Goal: Task Accomplishment & Management: Manage account settings

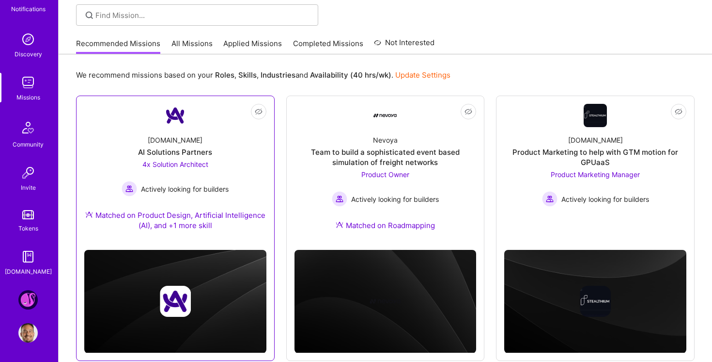
scroll to position [69, 0]
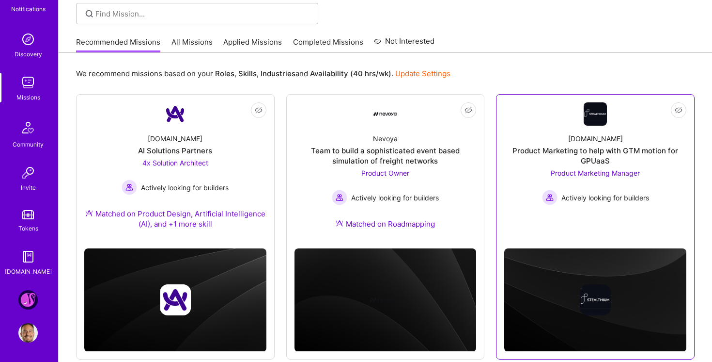
click at [602, 122] on img at bounding box center [595, 113] width 23 height 23
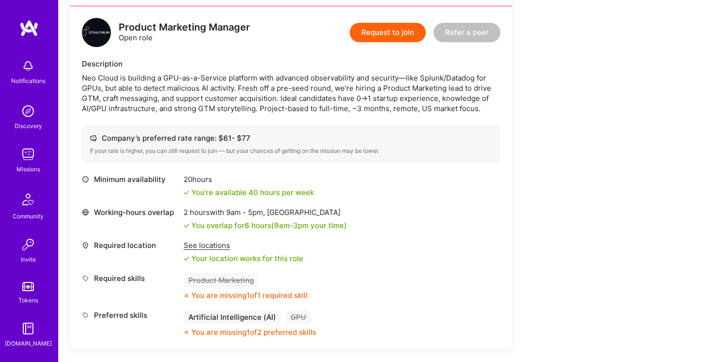
scroll to position [241, 0]
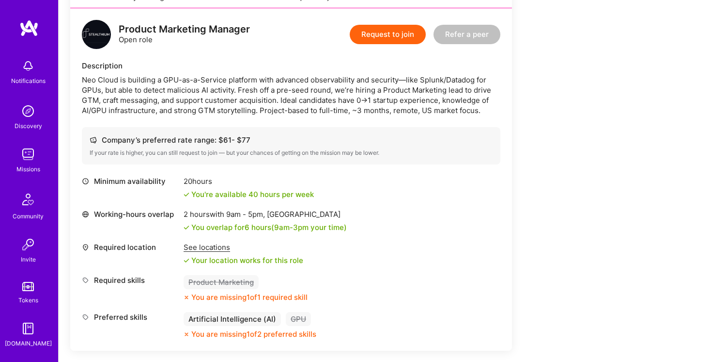
click at [242, 90] on div "Neo Cloud is building a GPU-as-a-Service platform with advanced observability a…" at bounding box center [291, 95] width 419 height 41
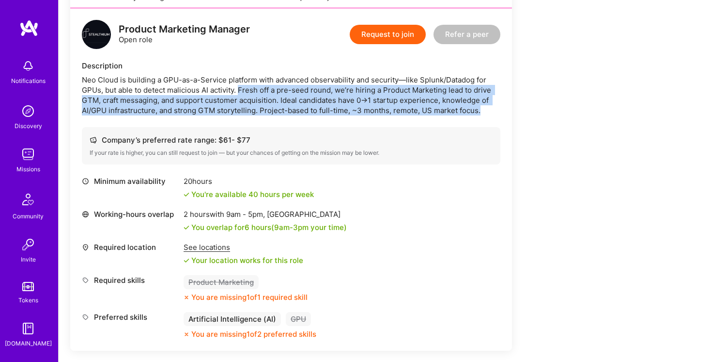
drag, startPoint x: 242, startPoint y: 90, endPoint x: 481, endPoint y: 106, distance: 239.0
click at [481, 106] on div "Neo Cloud is building a GPU-as-a-Service platform with advanced observability a…" at bounding box center [291, 95] width 419 height 41
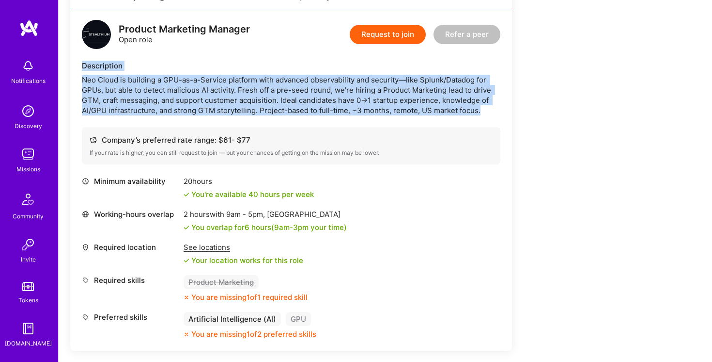
drag, startPoint x: 481, startPoint y: 106, endPoint x: 63, endPoint y: 67, distance: 419.1
click at [63, 67] on div "Earn tokens for inviting a new [PERSON_NAME] to this mission Do you know the pe…" at bounding box center [386, 340] width 654 height 902
click at [76, 78] on div "Product Marketing Manager Open role Request to join Refer a peer Description Ne…" at bounding box center [291, 179] width 442 height 342
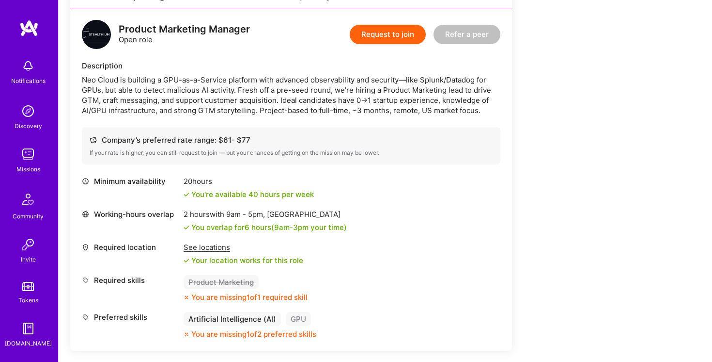
scroll to position [72, 0]
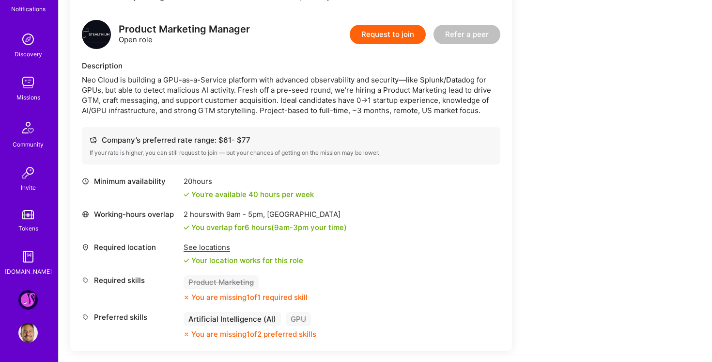
click at [25, 295] on img at bounding box center [27, 299] width 19 height 19
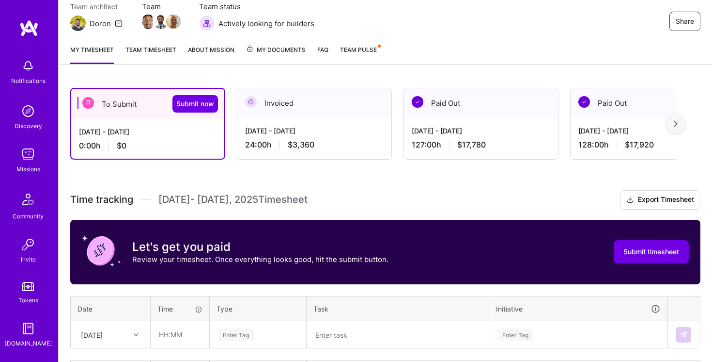
scroll to position [82, 0]
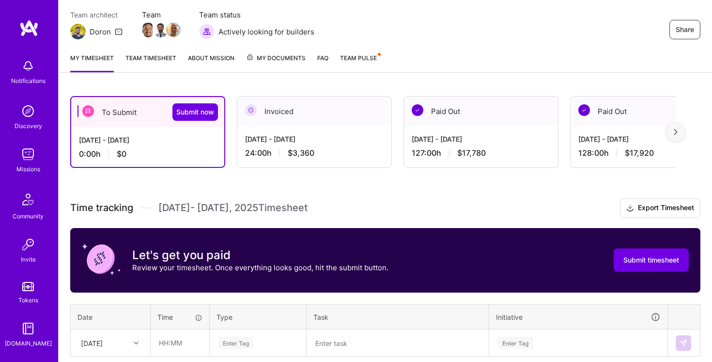
click at [165, 56] on link "Team timesheet" at bounding box center [151, 62] width 51 height 19
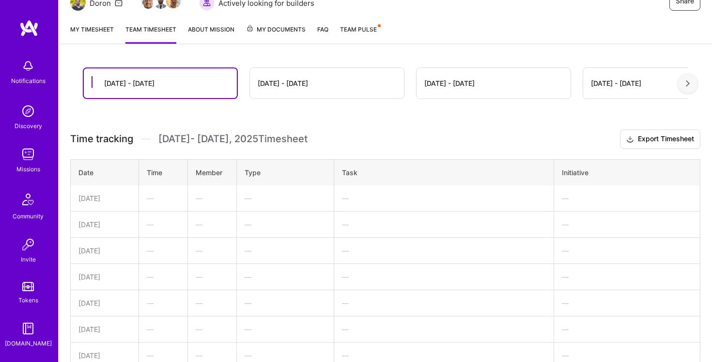
scroll to position [28, 0]
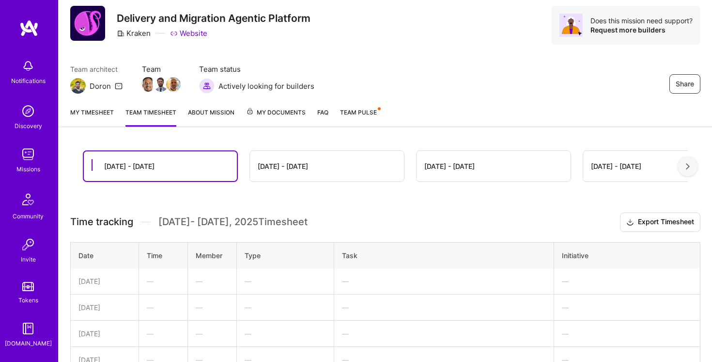
click at [292, 165] on div "[DATE] - [DATE]" at bounding box center [283, 166] width 50 height 10
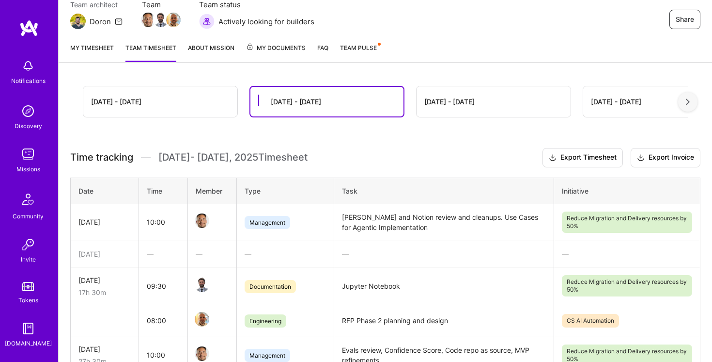
scroll to position [0, 0]
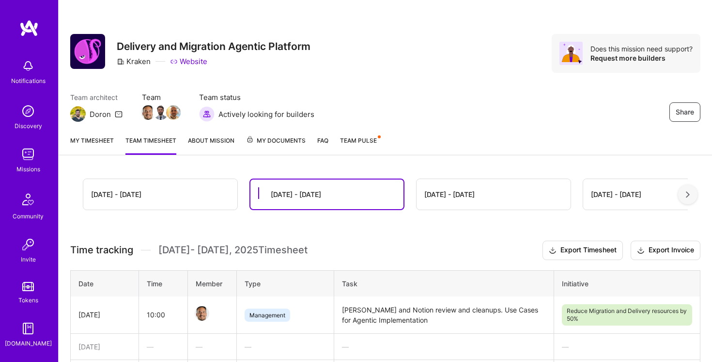
click at [171, 202] on div "[DATE] - [DATE]" at bounding box center [160, 194] width 154 height 31
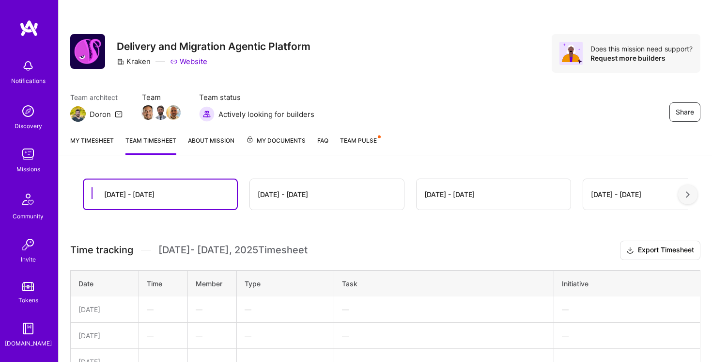
click at [181, 195] on div "[DATE] - [DATE]" at bounding box center [160, 194] width 153 height 30
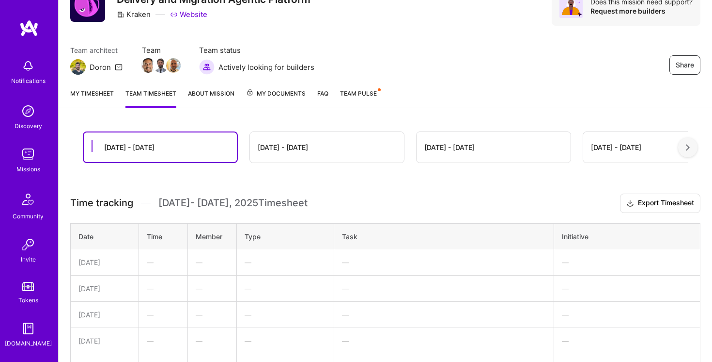
scroll to position [117, 0]
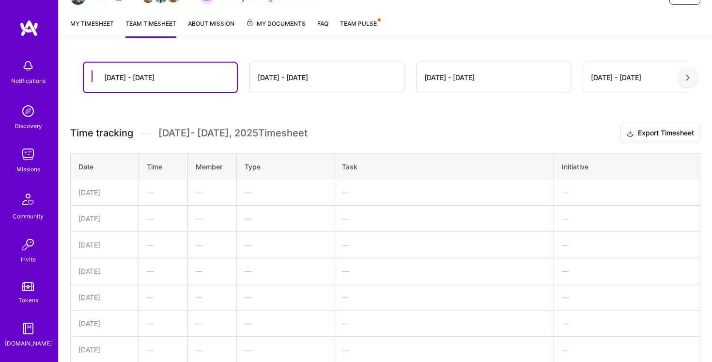
click at [132, 185] on td "[DATE]" at bounding box center [105, 192] width 68 height 26
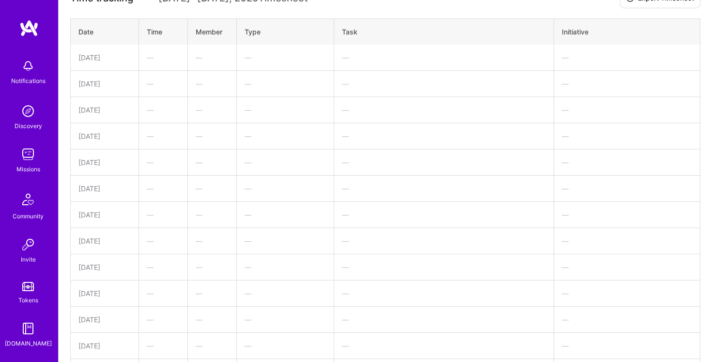
scroll to position [83, 0]
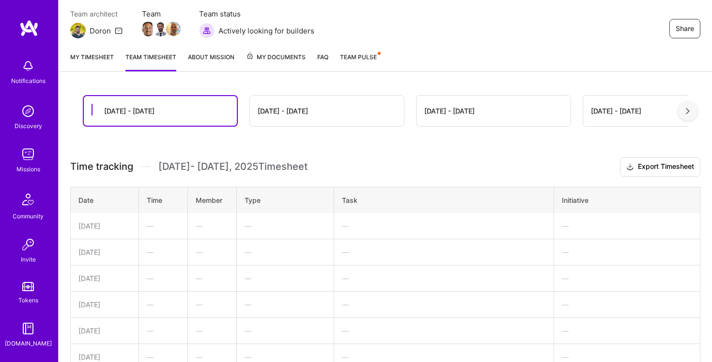
click at [93, 47] on div "My timesheet Team timesheet About Mission My Documents FAQ Team Pulse" at bounding box center [386, 58] width 654 height 28
click at [93, 53] on link "My timesheet" at bounding box center [92, 61] width 44 height 19
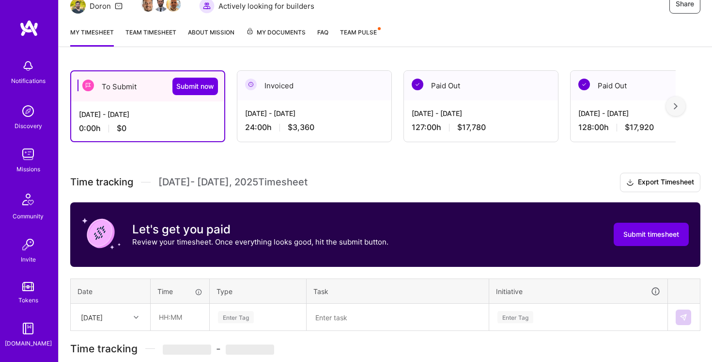
scroll to position [162, 0]
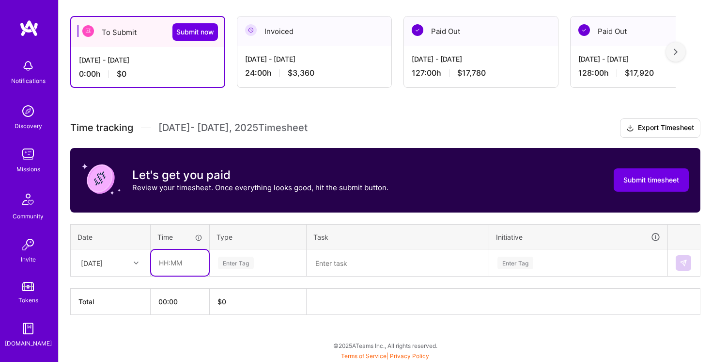
click at [176, 262] on input "text" at bounding box center [180, 263] width 58 height 26
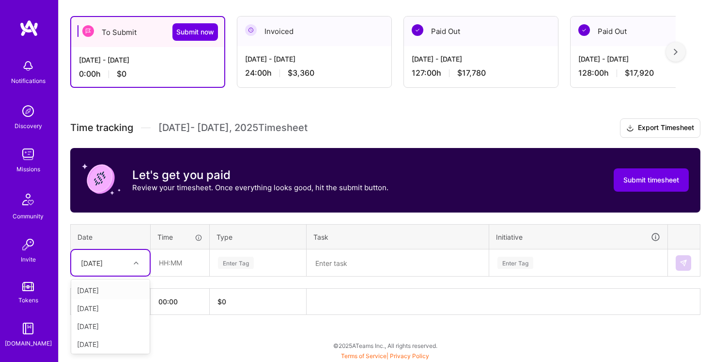
click at [103, 260] on div "[DATE]" at bounding box center [92, 262] width 22 height 10
click at [113, 291] on div "[DATE]" at bounding box center [110, 290] width 79 height 18
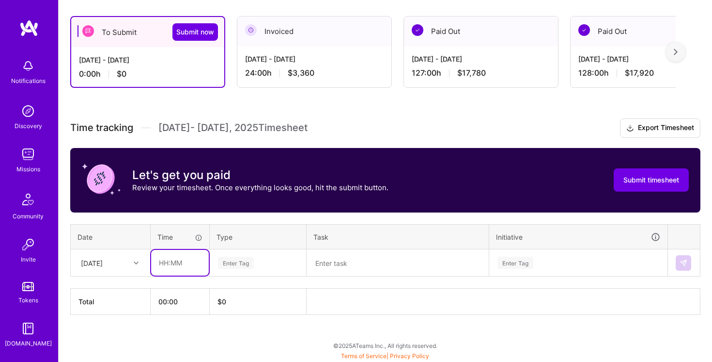
click at [171, 260] on input "text" at bounding box center [180, 263] width 58 height 26
click at [314, 221] on div "Time tracking [DATE] - [DATE] Timesheet Export Timesheet Let's get you paid Rev…" at bounding box center [385, 216] width 631 height 196
click at [170, 262] on input "text" at bounding box center [180, 263] width 58 height 26
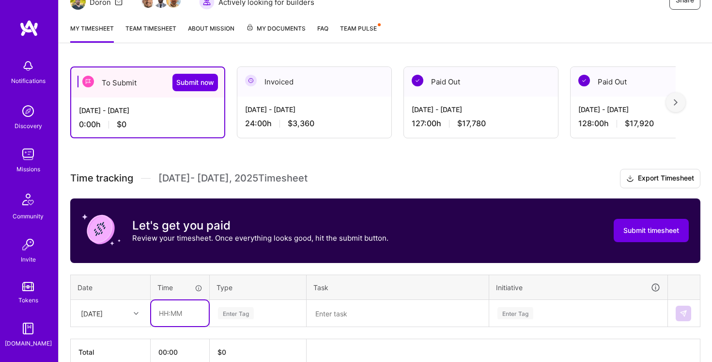
scroll to position [62, 0]
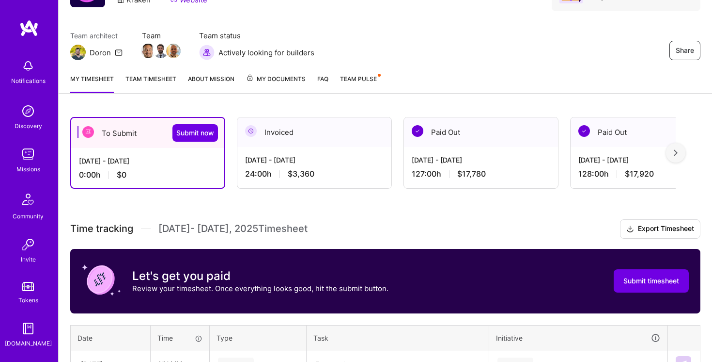
click at [342, 169] on div "24:00 h $3,360" at bounding box center [314, 174] width 139 height 10
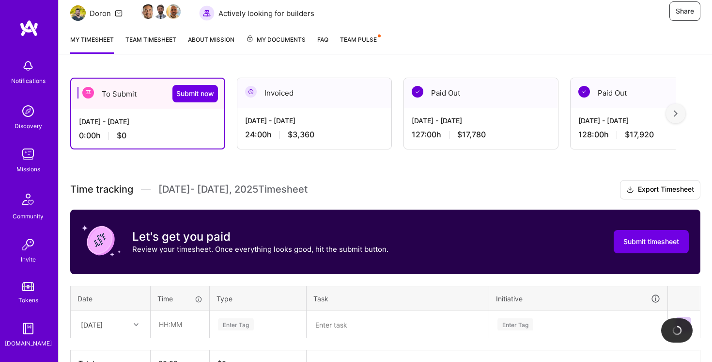
scroll to position [155, 0]
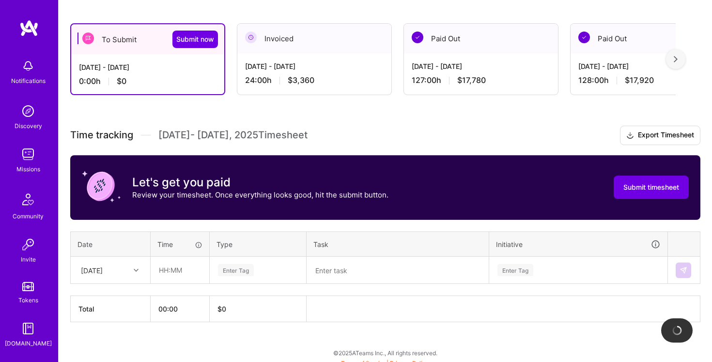
click at [313, 80] on span "$3,360" at bounding box center [301, 80] width 27 height 10
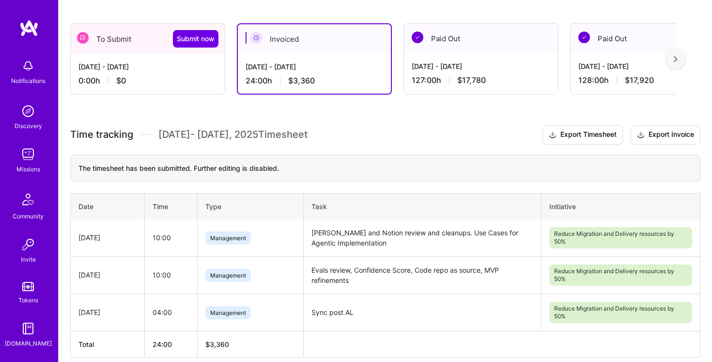
click at [303, 68] on div "[DATE] - [DATE]" at bounding box center [315, 67] width 138 height 10
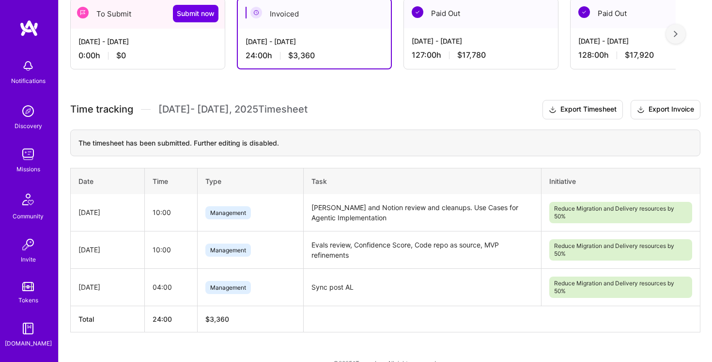
scroll to position [198, 0]
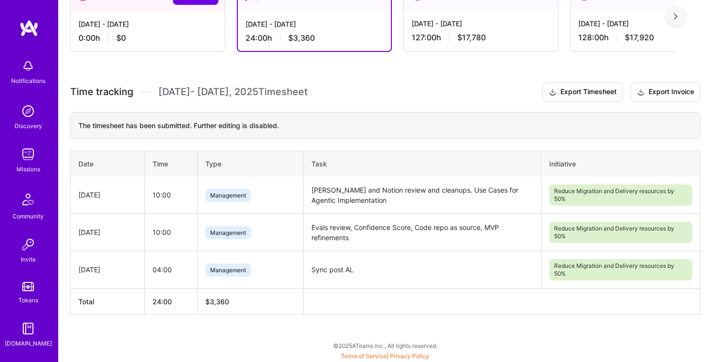
click at [451, 28] on div "[DATE] - [DATE]" at bounding box center [481, 23] width 139 height 10
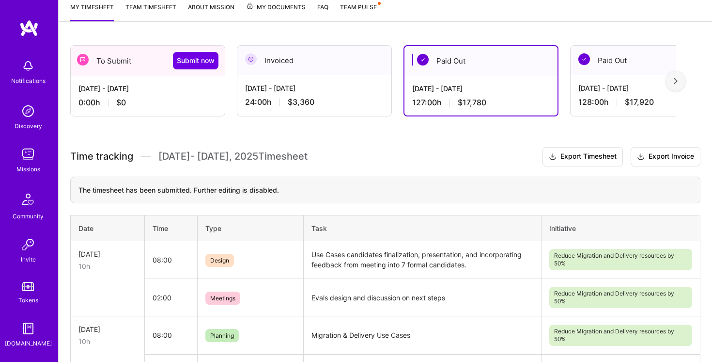
scroll to position [0, 0]
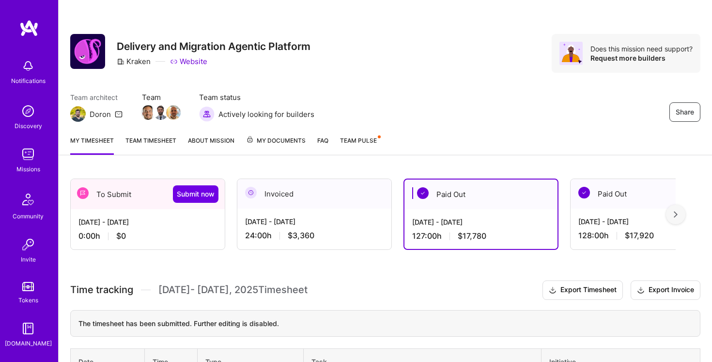
click at [121, 227] on div "[DATE] - [DATE] 0:00 h $0" at bounding box center [148, 229] width 154 height 40
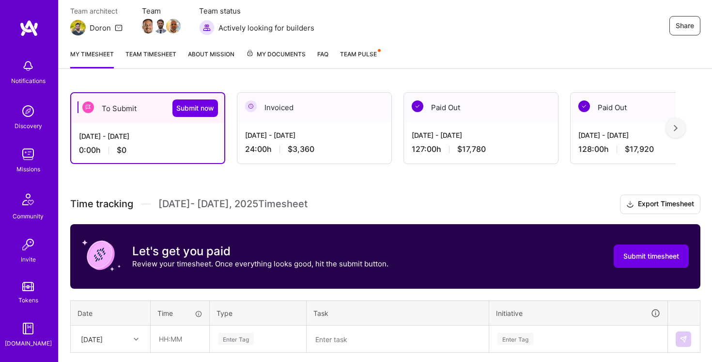
scroll to position [162, 0]
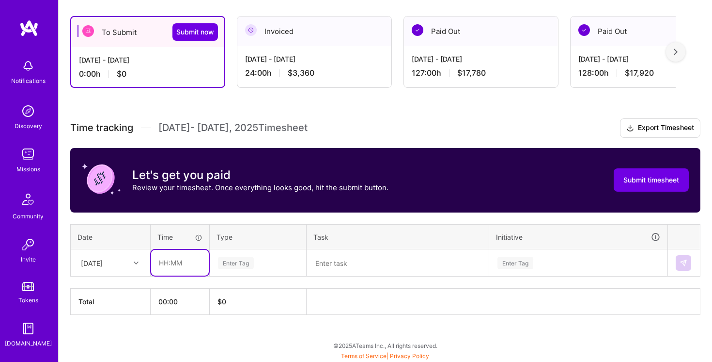
click at [173, 259] on input "text" at bounding box center [180, 263] width 58 height 26
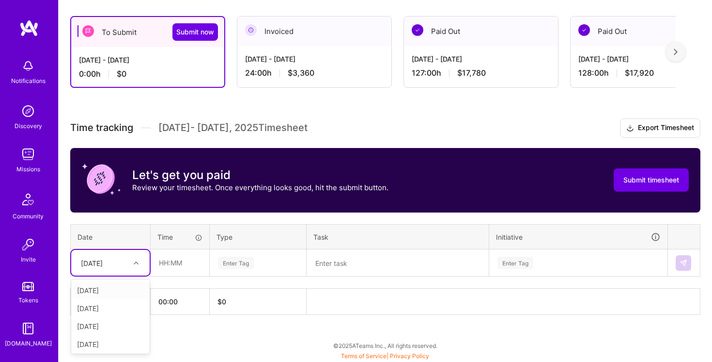
click at [114, 254] on div "[DATE]" at bounding box center [103, 262] width 54 height 16
click at [114, 291] on div "[DATE]" at bounding box center [110, 290] width 79 height 18
click at [184, 256] on input "text" at bounding box center [180, 263] width 58 height 26
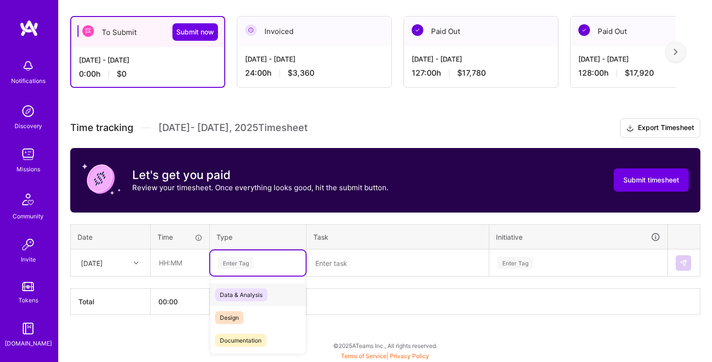
click at [230, 260] on div "Enter Tag" at bounding box center [236, 262] width 36 height 15
click at [241, 292] on span "Design" at bounding box center [229, 291] width 29 height 13
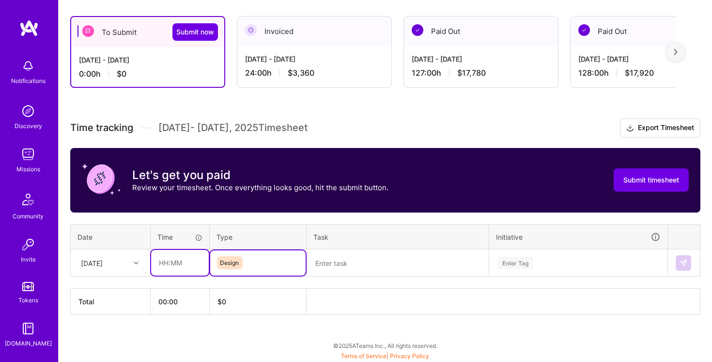
click at [182, 269] on input "text" at bounding box center [180, 263] width 58 height 26
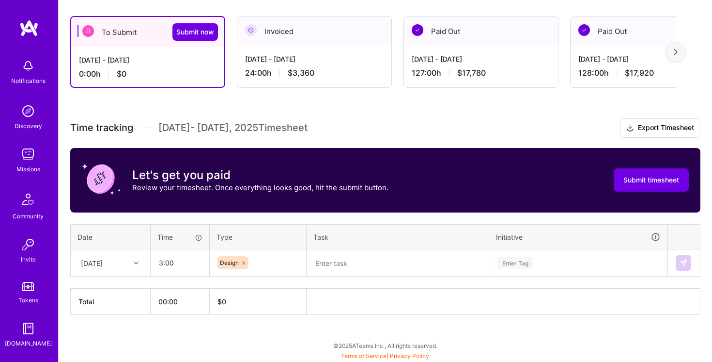
type input "03:00"
click at [356, 248] on th "Task" at bounding box center [398, 236] width 183 height 25
click at [362, 259] on textarea at bounding box center [398, 262] width 180 height 25
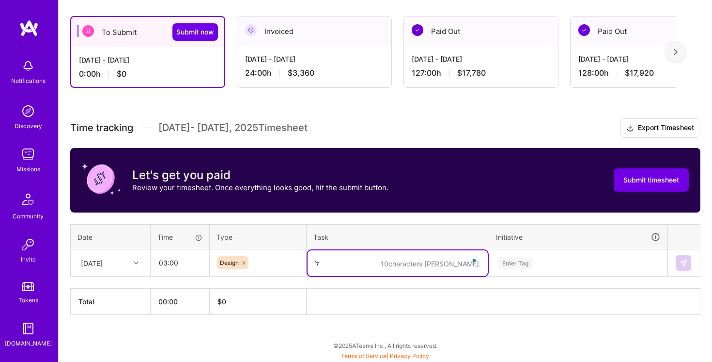
type textarea "ל"
type textarea "Confidence Score"
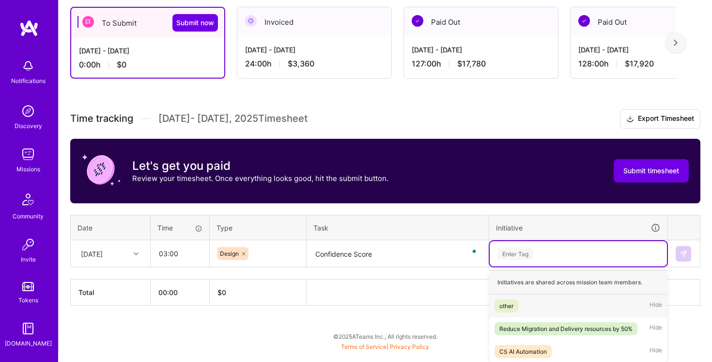
click at [599, 258] on div "Enter Tag" at bounding box center [578, 253] width 177 height 25
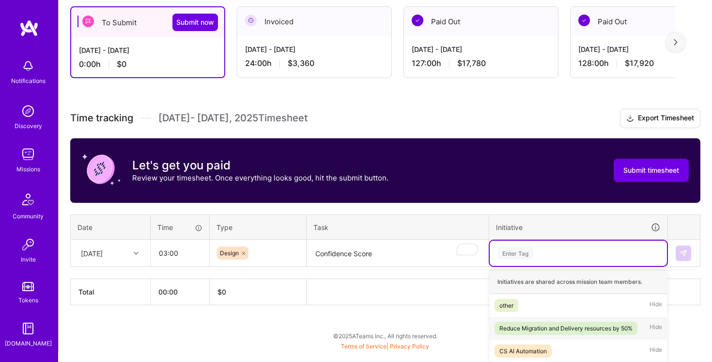
click at [575, 323] on div "Reduce Migration and Delivery resources by 50%" at bounding box center [566, 328] width 133 height 10
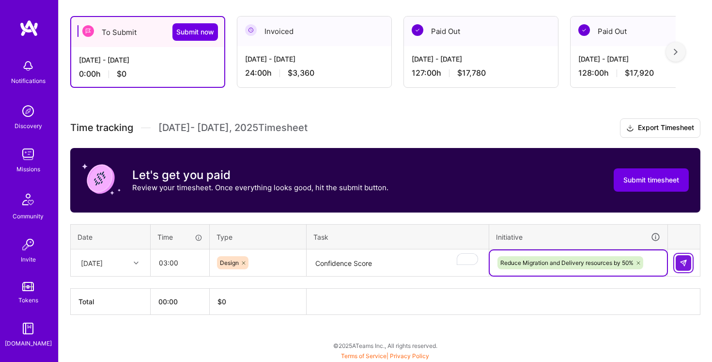
click at [683, 263] on img at bounding box center [684, 263] width 8 height 8
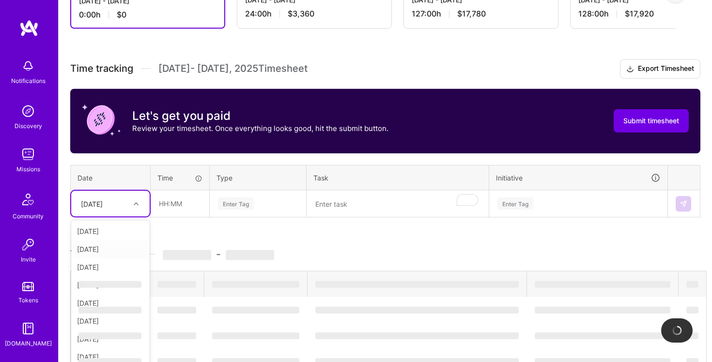
click at [136, 216] on div "option [DATE], selected. option [DATE] focused, 3 of 15. 14 results available. …" at bounding box center [110, 203] width 79 height 26
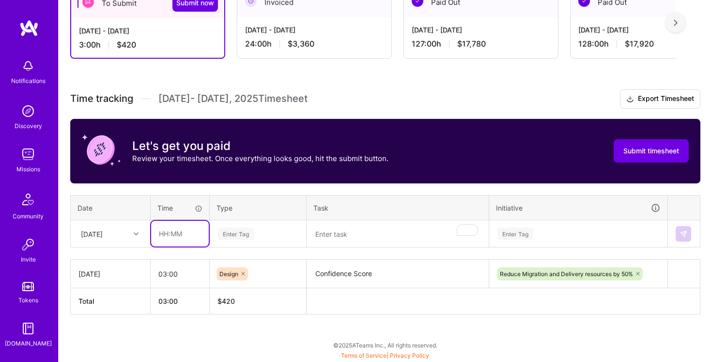
click at [180, 191] on div "Time tracking [DATE] - [DATE] Timesheet Export Timesheet Let's get you paid Rev…" at bounding box center [385, 201] width 631 height 225
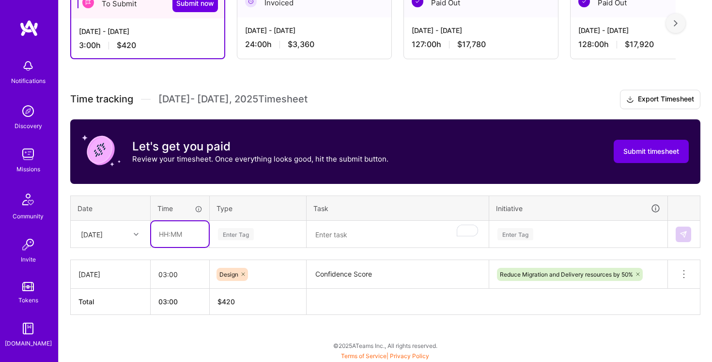
type input "2"
type input "01:00"
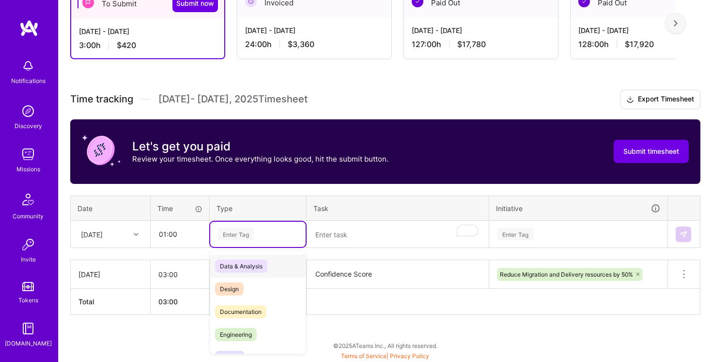
click at [271, 229] on div "Enter Tag" at bounding box center [258, 234] width 82 height 12
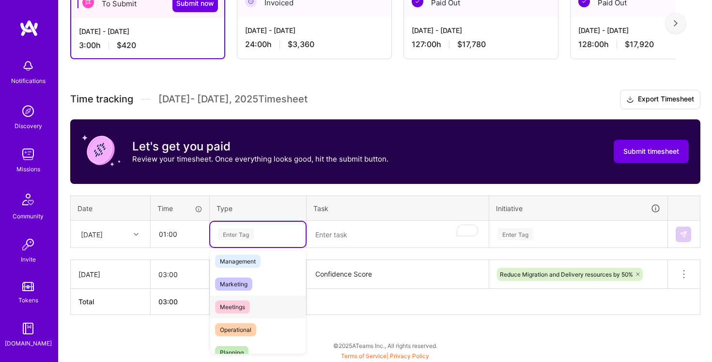
click at [258, 309] on div "Meetings" at bounding box center [257, 306] width 95 height 23
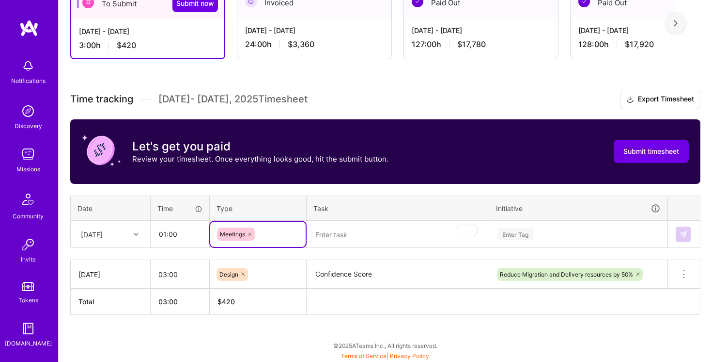
click at [339, 237] on textarea "To enrich screen reader interactions, please activate Accessibility in Grammarl…" at bounding box center [398, 234] width 180 height 26
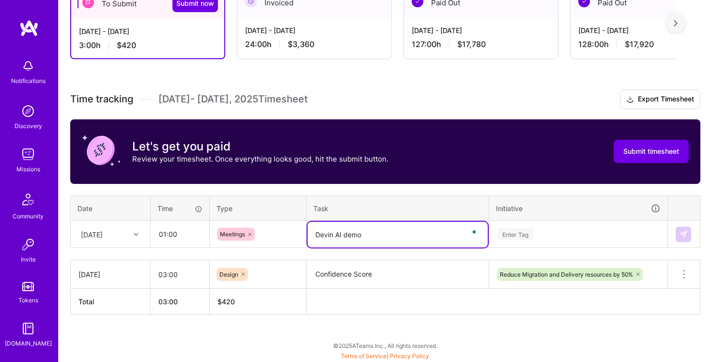
type textarea "Devin AI demo"
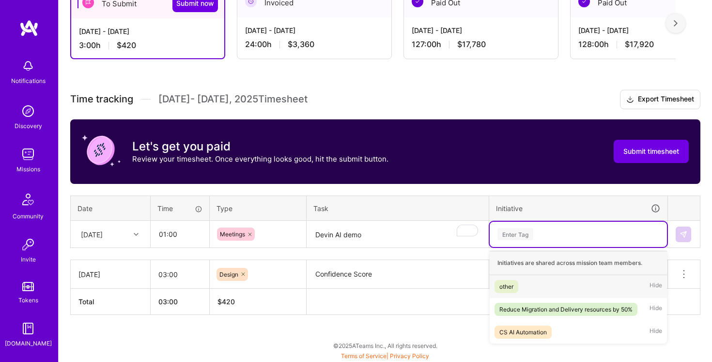
click at [562, 244] on div "Enter Tag" at bounding box center [578, 233] width 177 height 25
click at [559, 305] on div "Reduce Migration and Delivery resources by 50%" at bounding box center [566, 309] width 133 height 10
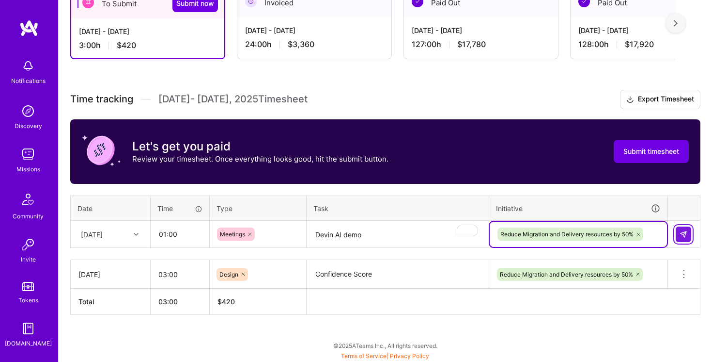
click at [687, 233] on img at bounding box center [684, 234] width 8 height 8
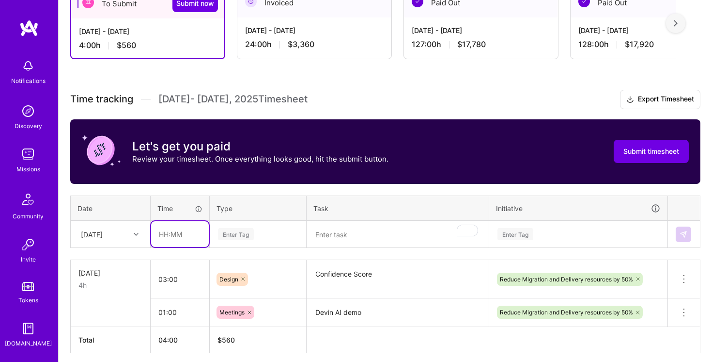
click at [174, 232] on input "text" at bounding box center [180, 234] width 58 height 26
type input "06:00"
click at [265, 226] on div "Time tracking [DATE] - [DATE] Timesheet Export Timesheet Let's get you paid Rev…" at bounding box center [385, 221] width 631 height 263
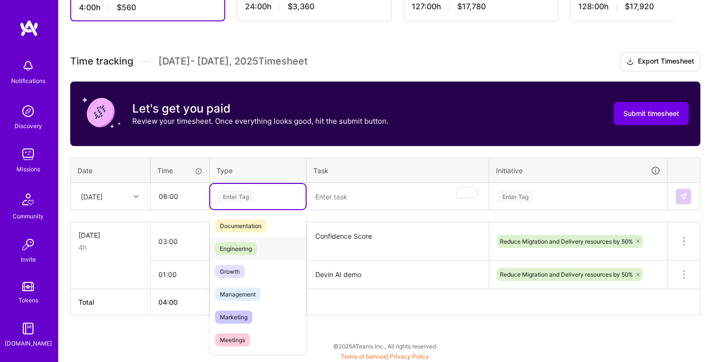
scroll to position [52, 0]
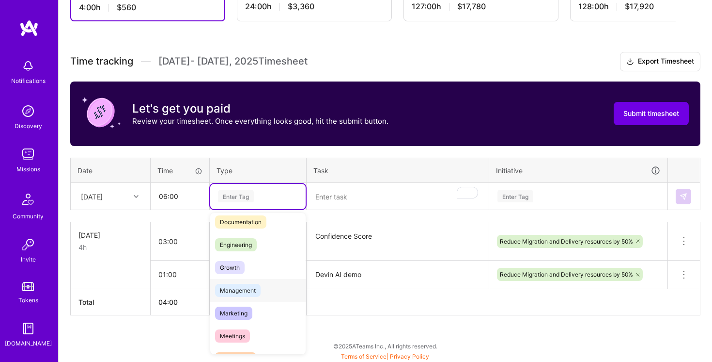
click at [270, 289] on div "Management" at bounding box center [257, 290] width 95 height 23
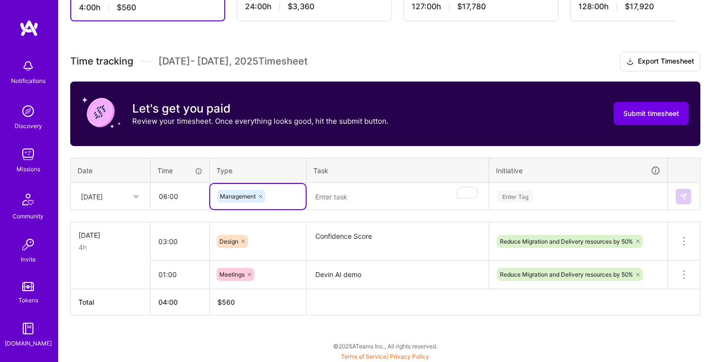
click at [333, 205] on textarea "To enrich screen reader interactions, please activate Accessibility in Grammarl…" at bounding box center [398, 197] width 180 height 26
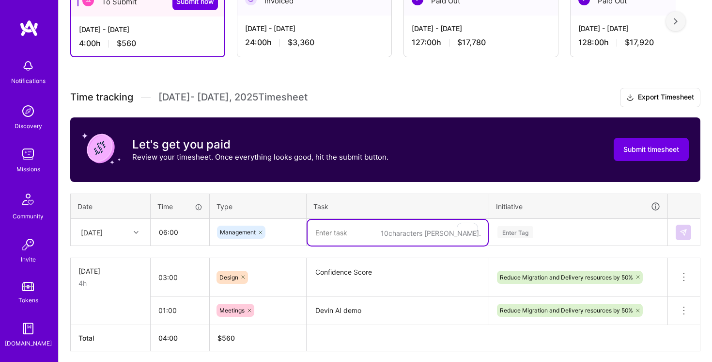
scroll to position [152, 0]
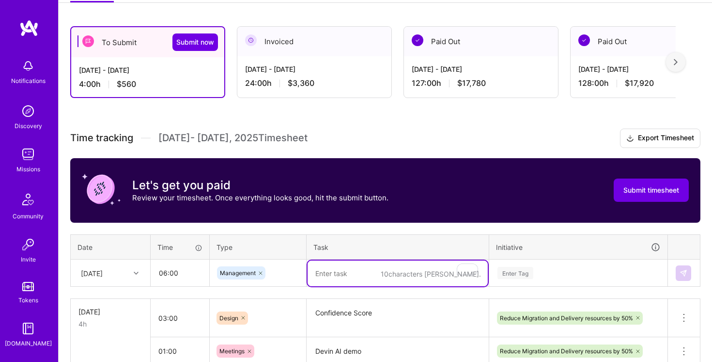
click at [298, 72] on div "[DATE] - [DATE]" at bounding box center [314, 69] width 139 height 10
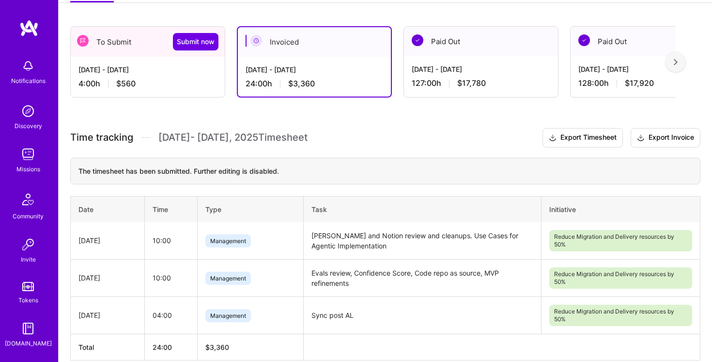
click at [350, 237] on td "[PERSON_NAME] and Notion review and cleanups. Use Cases for Agentic Implementat…" at bounding box center [422, 240] width 238 height 37
click at [403, 249] on td "[PERSON_NAME] and Notion review and cleanups. Use Cases for Agentic Implementat…" at bounding box center [422, 240] width 238 height 37
click at [444, 232] on td "[PERSON_NAME] and Notion review and cleanups. Use Cases for Agentic Implementat…" at bounding box center [422, 240] width 238 height 37
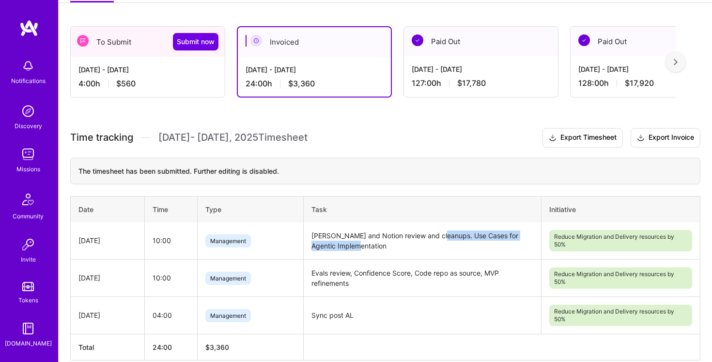
drag, startPoint x: 444, startPoint y: 232, endPoint x: 444, endPoint y: 248, distance: 15.5
click at [444, 248] on td "[PERSON_NAME] and Notion review and cleanups. Use Cases for Agentic Implementat…" at bounding box center [422, 240] width 238 height 37
click at [321, 270] on td "Evals review, Confidence Score, Code repo as source, MVP refinements" at bounding box center [422, 277] width 238 height 37
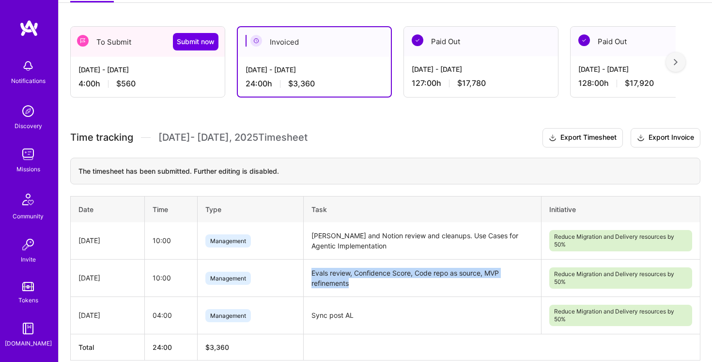
drag, startPoint x: 321, startPoint y: 270, endPoint x: 369, endPoint y: 278, distance: 48.7
click at [369, 278] on td "Evals review, Confidence Score, Code repo as source, MVP refinements" at bounding box center [422, 277] width 238 height 37
click at [443, 242] on td "[PERSON_NAME] and Notion review and cleanups. Use Cases for Agentic Implementat…" at bounding box center [422, 240] width 238 height 37
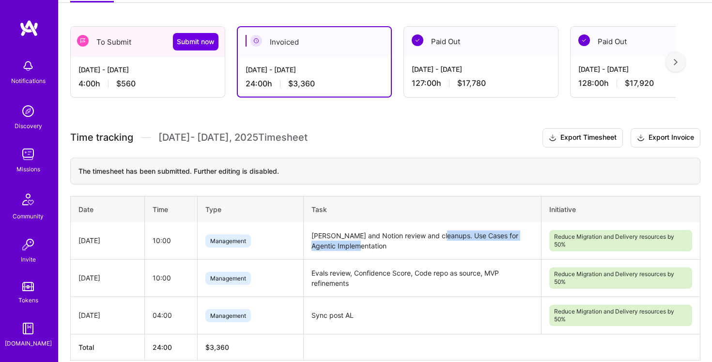
drag, startPoint x: 443, startPoint y: 242, endPoint x: 439, endPoint y: 237, distance: 6.3
click at [439, 237] on td "[PERSON_NAME] and Notion review and cleanups. Use Cases for Agentic Implementat…" at bounding box center [422, 240] width 238 height 37
copy td "Use Cases for Agentic Implementation"
click at [137, 71] on div "[DATE] - [DATE]" at bounding box center [148, 69] width 139 height 10
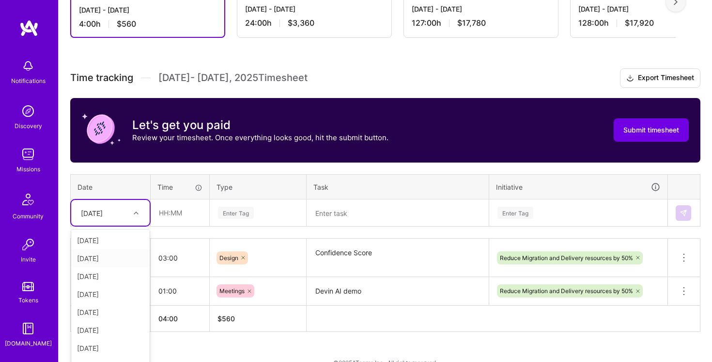
click at [126, 225] on div "option [DATE] focused, 2 of 15. 14 results available. Use Up and Down to choose…" at bounding box center [110, 213] width 79 height 26
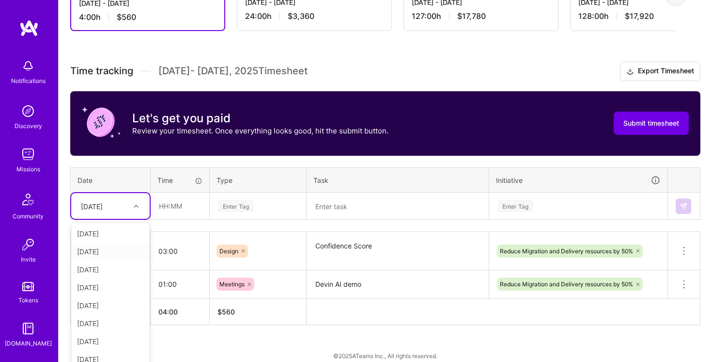
scroll to position [229, 0]
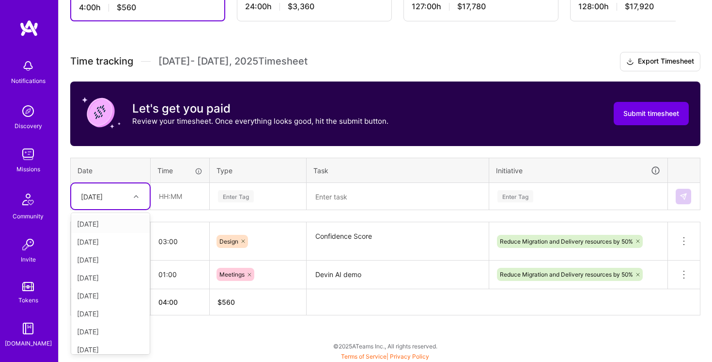
click at [118, 225] on div "[DATE]" at bounding box center [110, 224] width 79 height 18
click at [173, 191] on input "text" at bounding box center [180, 196] width 58 height 26
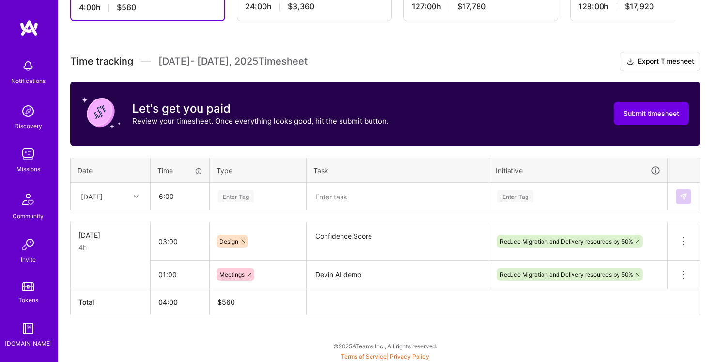
type input "06:00"
click at [272, 191] on div "Enter Tag" at bounding box center [258, 196] width 82 height 12
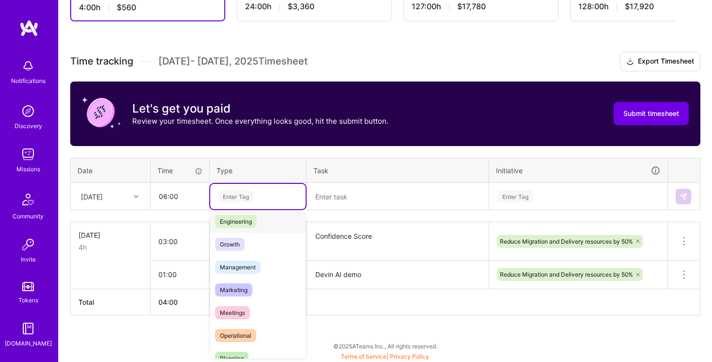
scroll to position [0, 0]
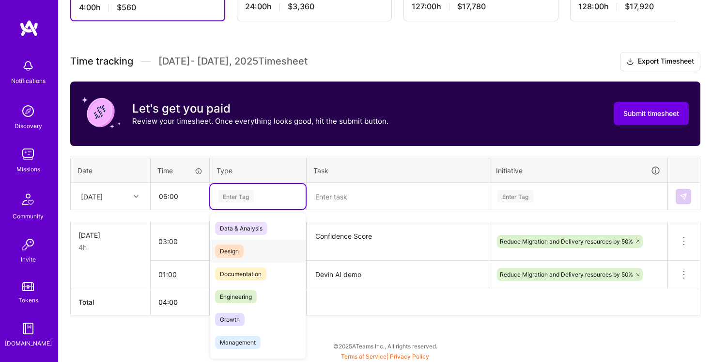
click at [258, 249] on div "Design" at bounding box center [257, 250] width 95 height 23
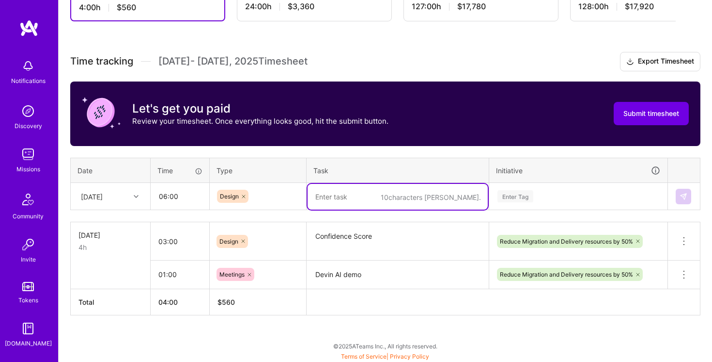
click at [393, 196] on textarea "To enrich screen reader interactions, please activate Accessibility in Grammarl…" at bounding box center [398, 197] width 180 height 26
paste textarea "Use Cases for Agentic Implementation"
type textarea "Use Cases for Agentic Implementation and Evals"
click at [552, 192] on div "Enter Tag" at bounding box center [579, 196] width 164 height 12
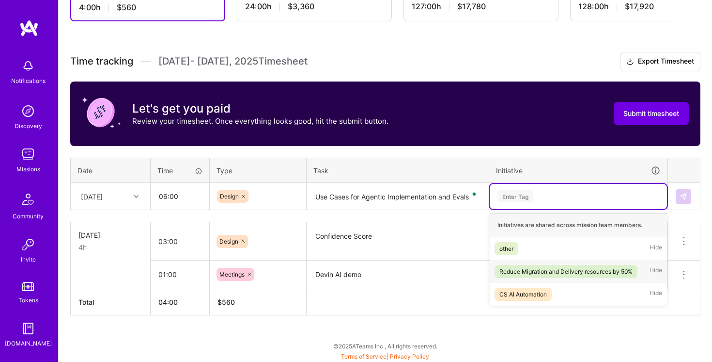
click at [539, 274] on div "Reduce Migration and Delivery resources by 50%" at bounding box center [566, 271] width 133 height 10
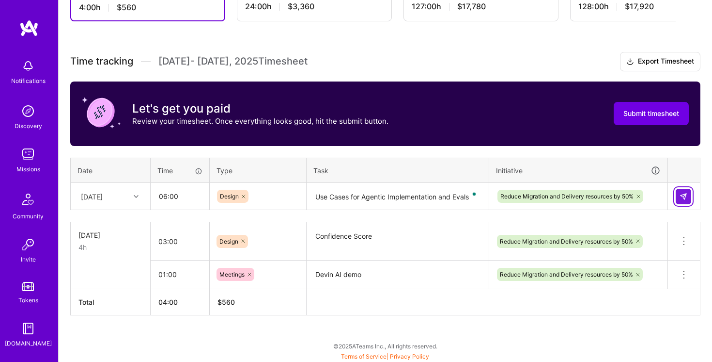
click at [686, 195] on img at bounding box center [684, 196] width 8 height 8
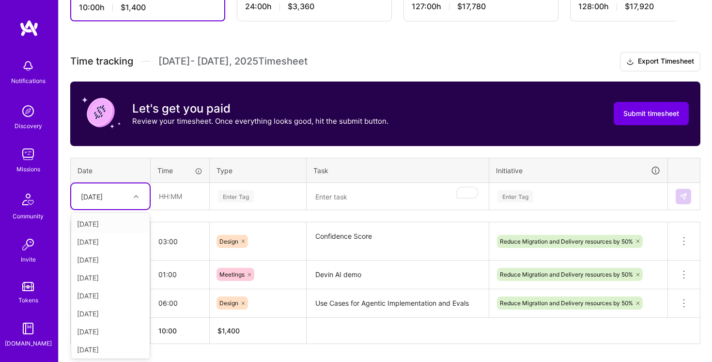
click at [127, 193] on div "[DATE]" at bounding box center [103, 196] width 54 height 16
click at [130, 195] on div at bounding box center [137, 196] width 15 height 13
click at [131, 221] on div "[DATE]" at bounding box center [110, 224] width 79 height 18
click at [170, 204] on input "text" at bounding box center [180, 196] width 58 height 26
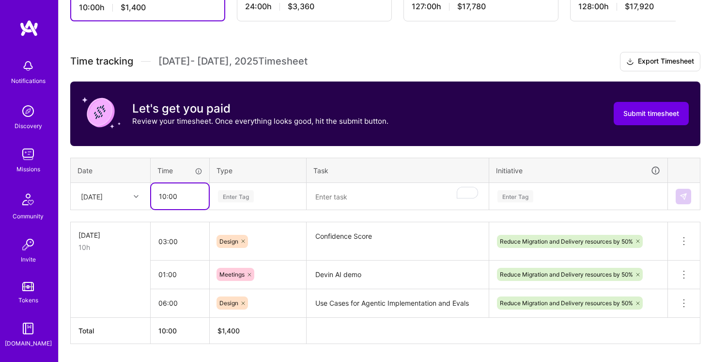
type input "10:00"
click at [264, 190] on div "Enter Tag" at bounding box center [258, 196] width 82 height 12
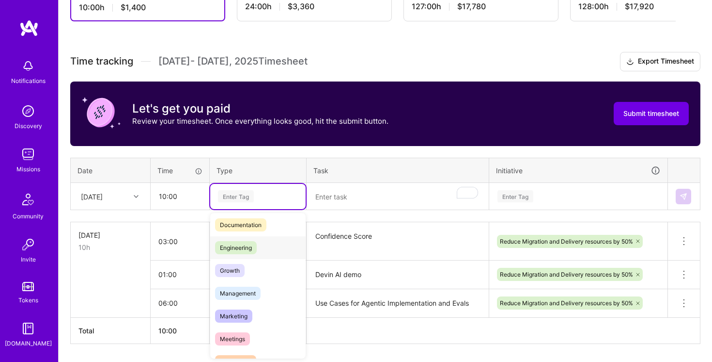
scroll to position [51, 0]
click at [263, 245] on div "Engineering" at bounding box center [257, 245] width 95 height 23
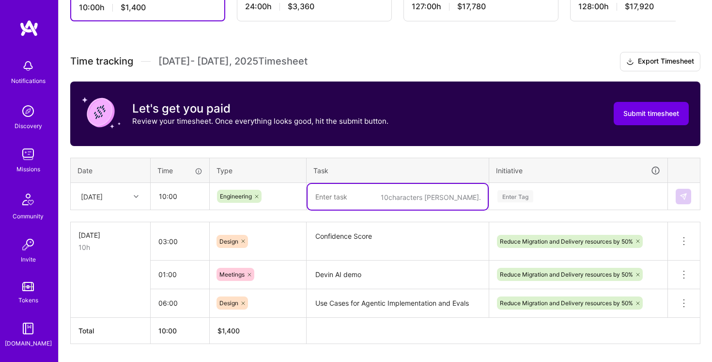
click at [376, 191] on textarea "To enrich screen reader interactions, please activate Accessibility in Grammarl…" at bounding box center [398, 197] width 180 height 26
type textarea "Evals"
click at [183, 199] on input "10:00" at bounding box center [180, 196] width 58 height 26
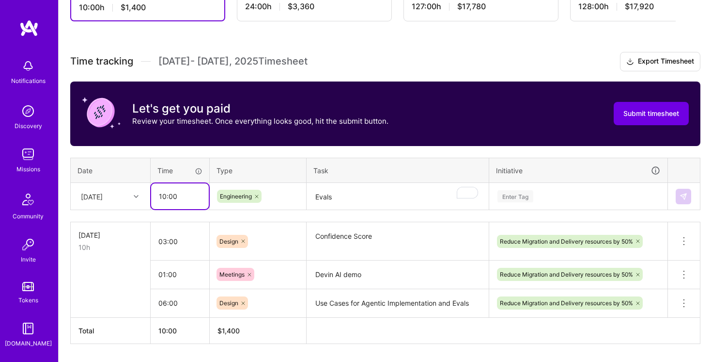
drag, startPoint x: 165, startPoint y: 196, endPoint x: 151, endPoint y: 196, distance: 13.6
click at [151, 196] on input "10:00" at bounding box center [180, 196] width 58 height 26
type input "08:00"
click at [366, 193] on textarea "Evals" at bounding box center [398, 197] width 180 height 26
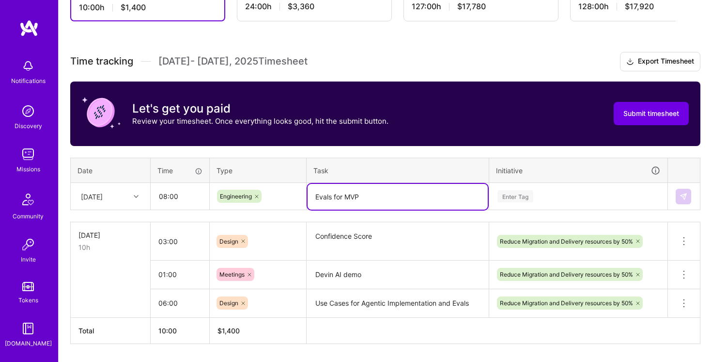
type textarea "Evals for MVP"
click at [582, 196] on div "Enter Tag" at bounding box center [579, 196] width 164 height 12
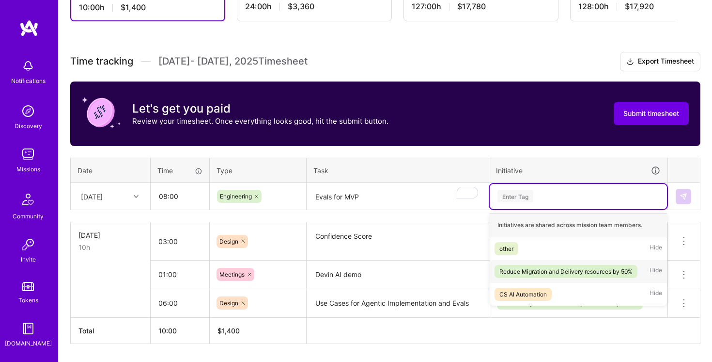
click at [566, 273] on div "Reduce Migration and Delivery resources by 50%" at bounding box center [566, 271] width 133 height 10
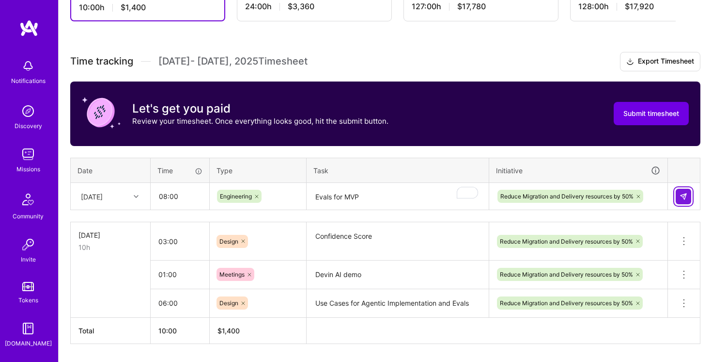
click at [682, 196] on img at bounding box center [684, 196] width 8 height 8
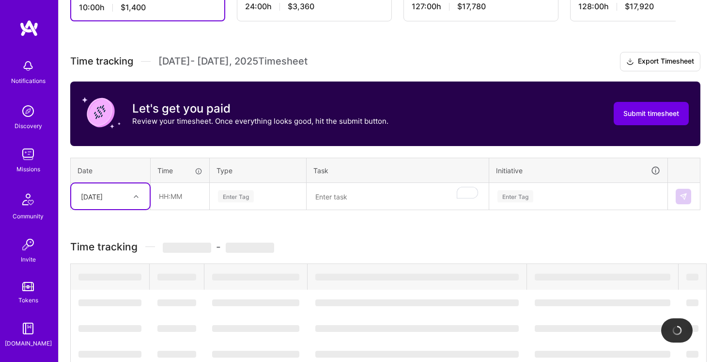
click at [137, 197] on icon at bounding box center [136, 196] width 5 height 5
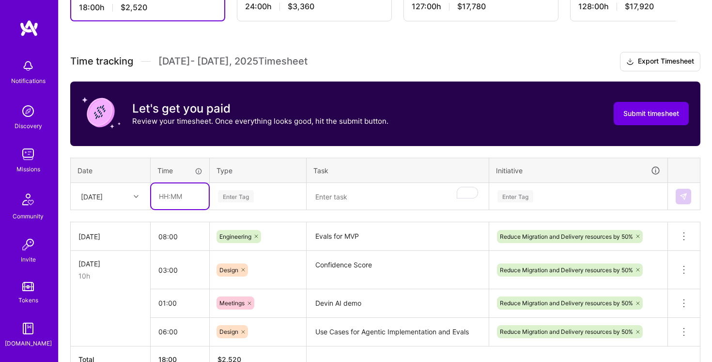
click at [169, 197] on input "text" at bounding box center [180, 196] width 58 height 26
type input "02:00"
click at [246, 200] on div "Enter Tag" at bounding box center [236, 196] width 36 height 15
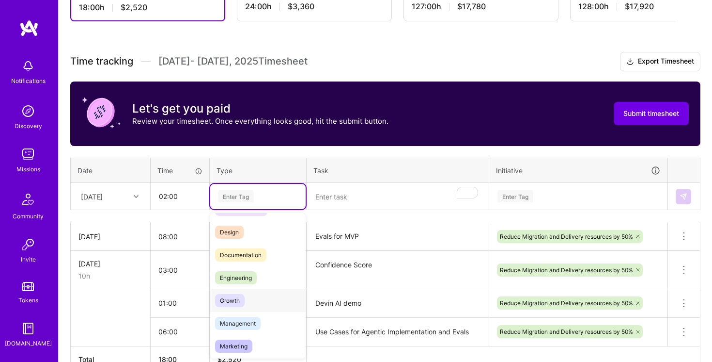
scroll to position [82, 0]
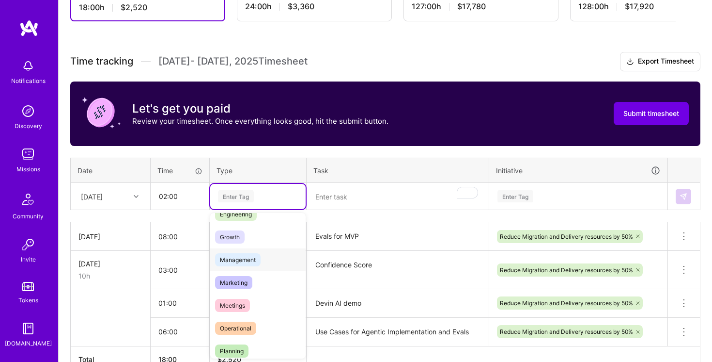
click at [256, 260] on span "Management" at bounding box center [238, 259] width 46 height 13
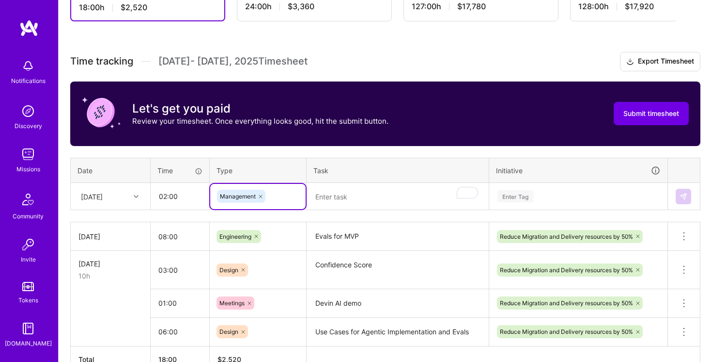
click at [364, 207] on textarea "To enrich screen reader interactions, please activate Accessibility in Grammarl…" at bounding box center [398, 197] width 180 height 26
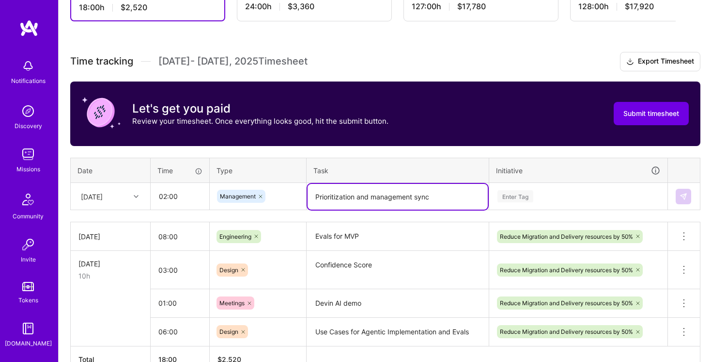
type textarea "Prioritization and management sync"
click at [565, 207] on div "Enter Tag" at bounding box center [578, 196] width 177 height 25
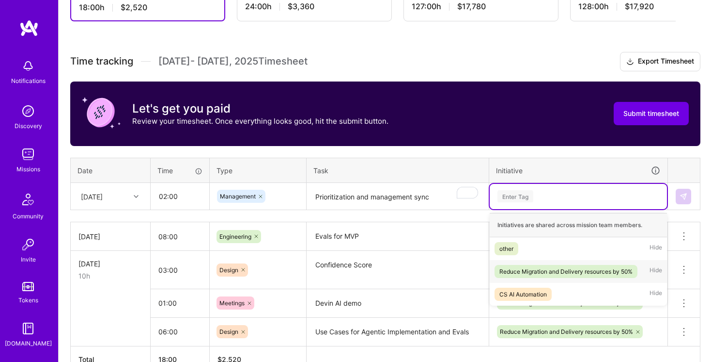
click at [545, 263] on div "Reduce Migration and Delivery resources by 50% Hide" at bounding box center [578, 271] width 177 height 23
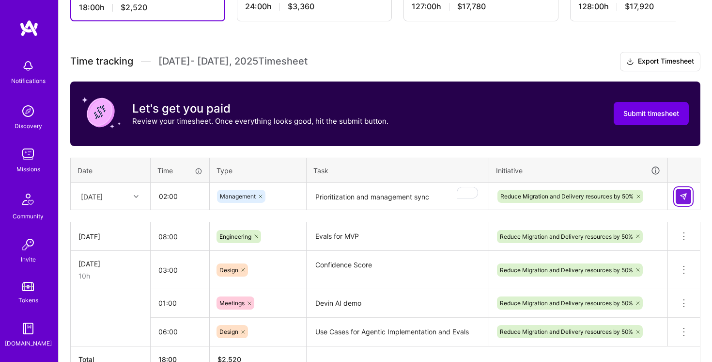
click at [684, 197] on img at bounding box center [684, 196] width 8 height 8
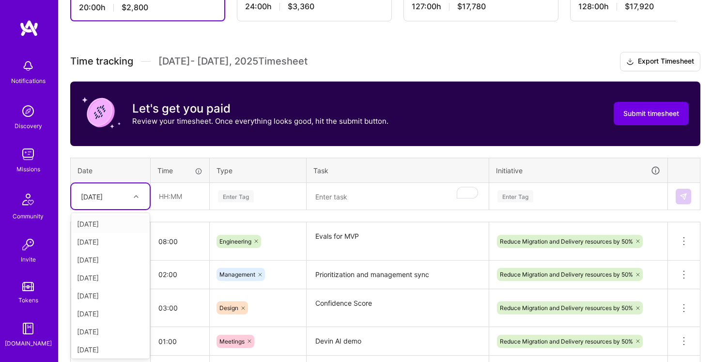
click at [138, 197] on icon at bounding box center [136, 196] width 5 height 5
click at [135, 239] on div "[DATE]" at bounding box center [110, 242] width 79 height 18
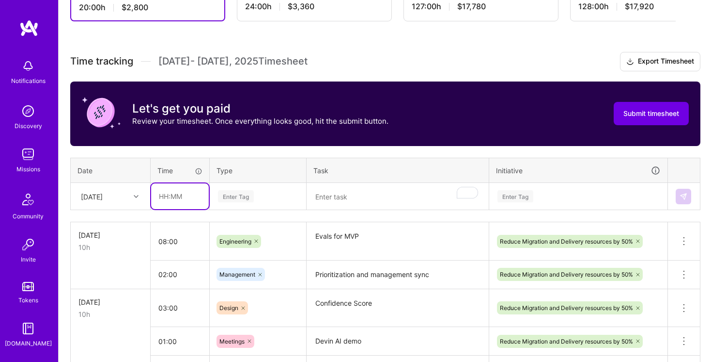
click at [166, 203] on input "text" at bounding box center [180, 196] width 58 height 26
type input "01:00"
click at [277, 184] on div "Enter Tag" at bounding box center [257, 196] width 95 height 25
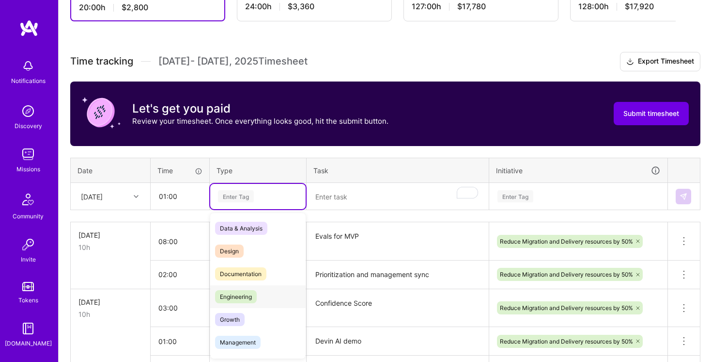
scroll to position [61, 0]
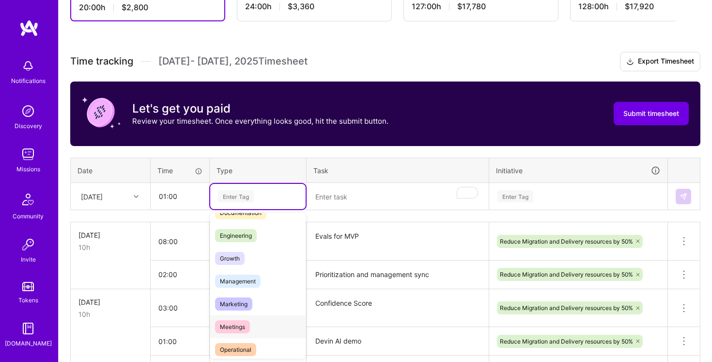
click at [262, 325] on div "Meetings" at bounding box center [257, 326] width 95 height 23
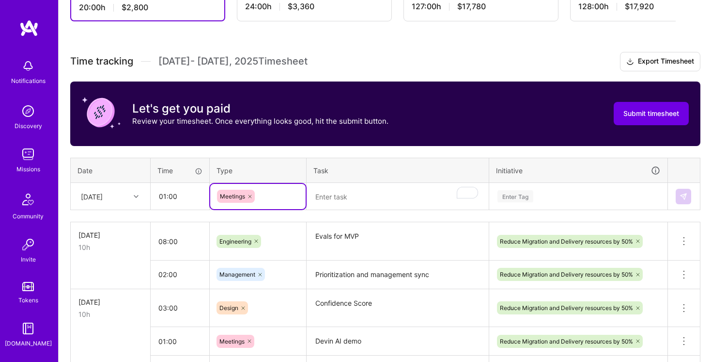
click at [354, 194] on textarea "To enrich screen reader interactions, please activate Accessibility in Grammarl…" at bounding box center [398, 197] width 180 height 26
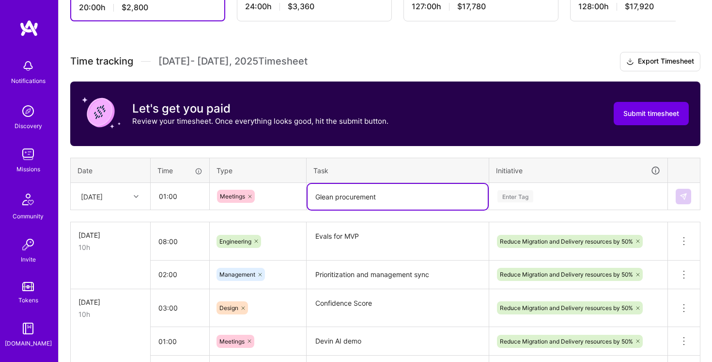
click at [351, 193] on textarea "Glean procurement" at bounding box center [398, 197] width 180 height 26
type textarea "Glean POC alignment"
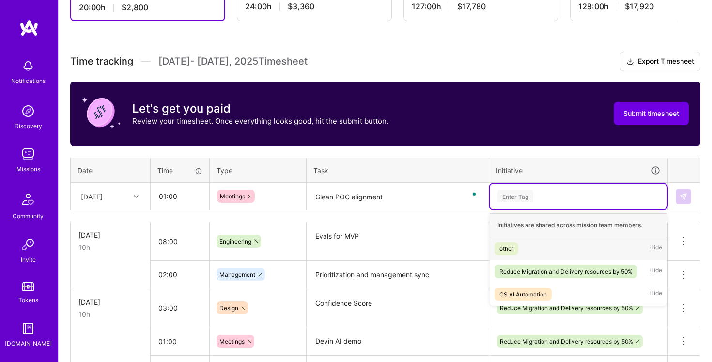
click at [582, 187] on div "Enter Tag" at bounding box center [578, 196] width 177 height 25
click at [556, 260] on div "Reduce Migration and Delivery resources by 50% Hide" at bounding box center [578, 271] width 177 height 23
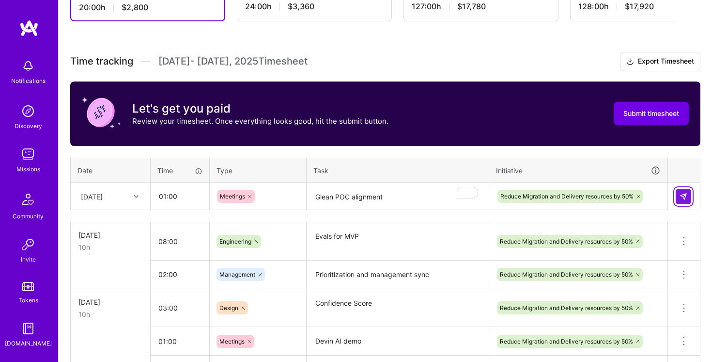
click at [682, 194] on img at bounding box center [684, 196] width 8 height 8
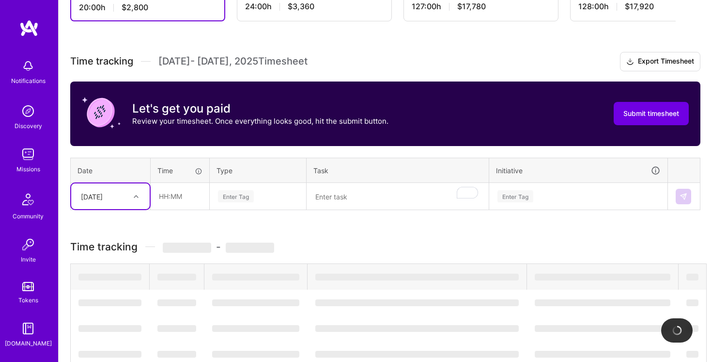
click at [132, 196] on div at bounding box center [137, 196] width 15 height 13
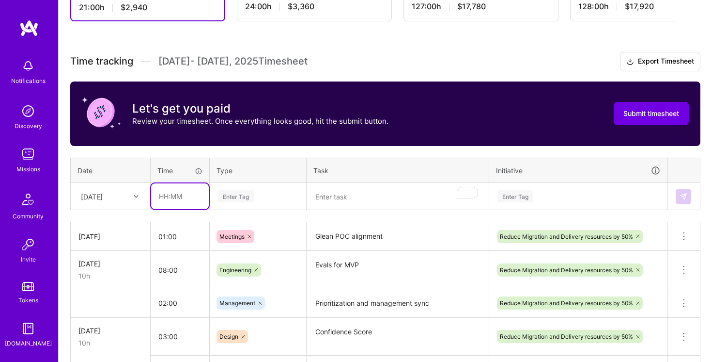
click at [168, 191] on input "text" at bounding box center [180, 196] width 58 height 26
click at [166, 193] on input "text" at bounding box center [180, 196] width 58 height 26
type input "00:30"
click at [287, 194] on div "Enter Tag" at bounding box center [258, 196] width 82 height 12
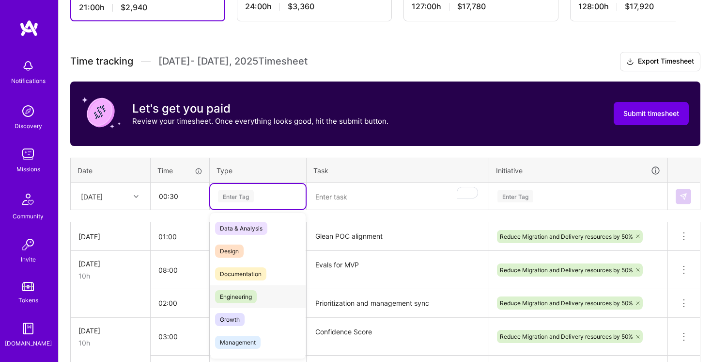
scroll to position [184, 0]
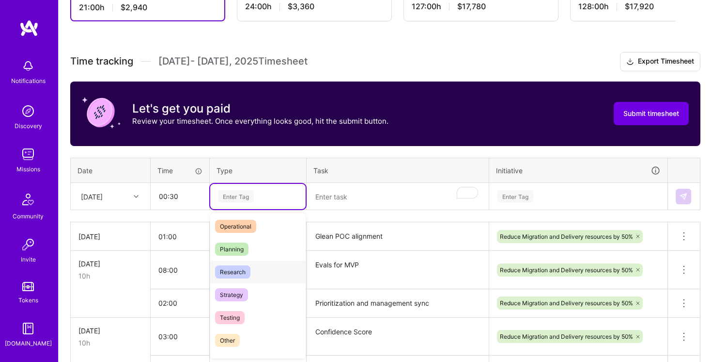
drag, startPoint x: 258, startPoint y: 316, endPoint x: 266, endPoint y: 277, distance: 40.5
click at [266, 274] on div "Data & Analysis Design Documentation Engineering Growth Management Marketing Me…" at bounding box center [257, 191] width 95 height 319
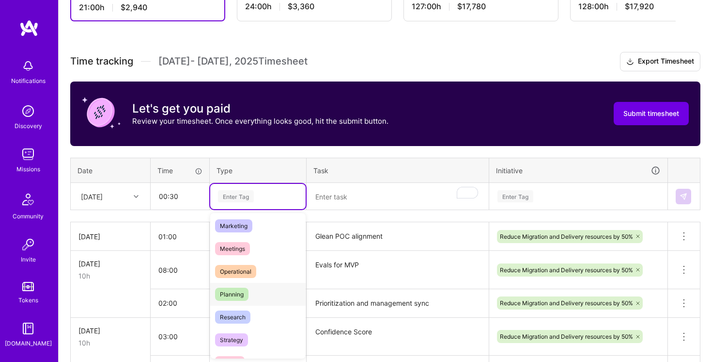
scroll to position [137, 0]
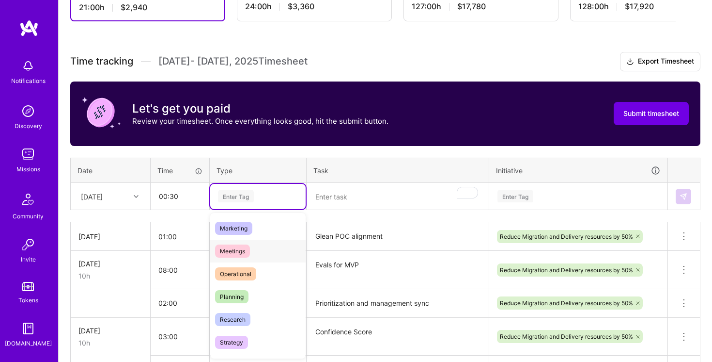
click at [262, 249] on div "Meetings" at bounding box center [257, 250] width 95 height 23
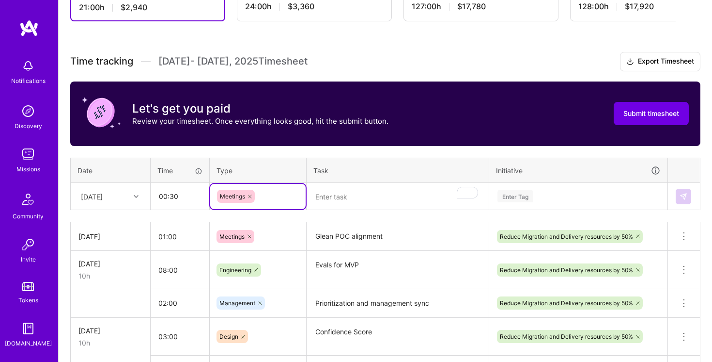
click at [357, 198] on textarea "To enrich screen reader interactions, please activate Accessibility in Grammarl…" at bounding box center [398, 197] width 180 height 26
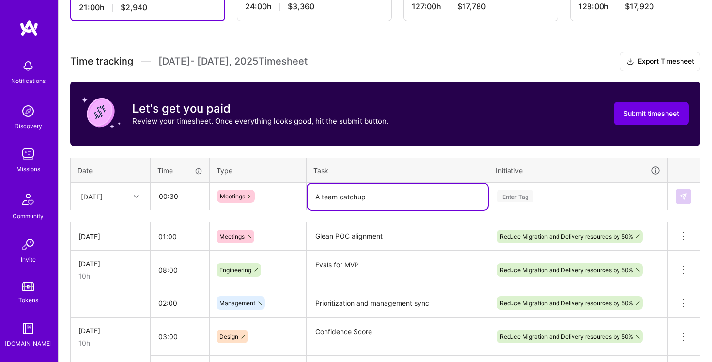
click at [356, 195] on textarea "A team catchup" at bounding box center [398, 197] width 180 height 26
type textarea "A team catch up"
click at [554, 196] on div "Enter Tag" at bounding box center [579, 196] width 164 height 12
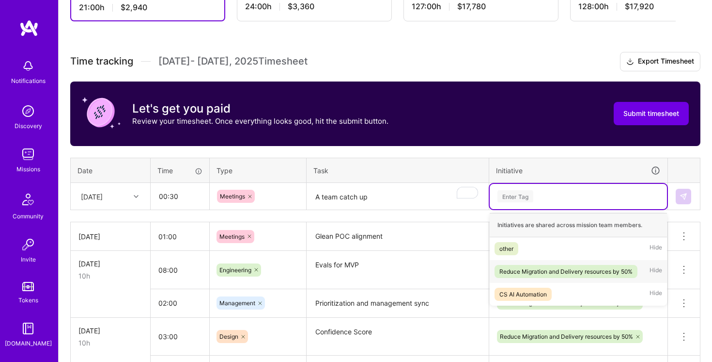
click at [552, 267] on div "Reduce Migration and Delivery resources by 50%" at bounding box center [566, 271] width 133 height 10
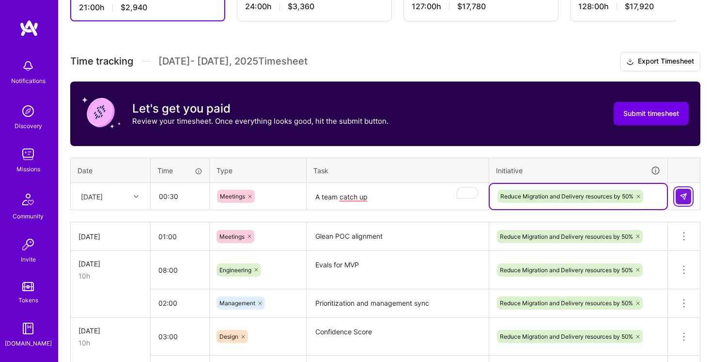
click at [684, 192] on img at bounding box center [684, 196] width 8 height 8
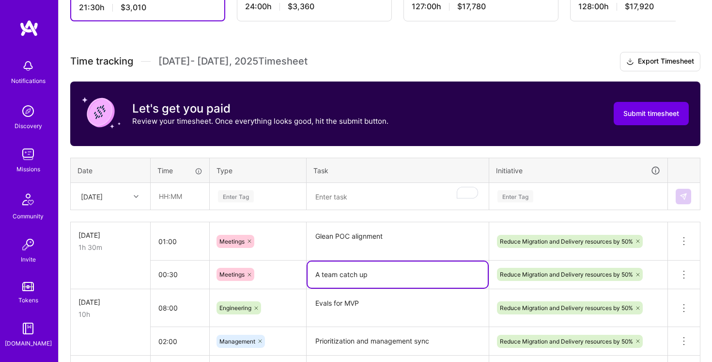
click at [369, 271] on textarea "A team catch up" at bounding box center [398, 274] width 180 height 26
click at [348, 273] on textarea "A team catch up" at bounding box center [398, 274] width 180 height 26
click at [134, 194] on icon at bounding box center [136, 196] width 5 height 5
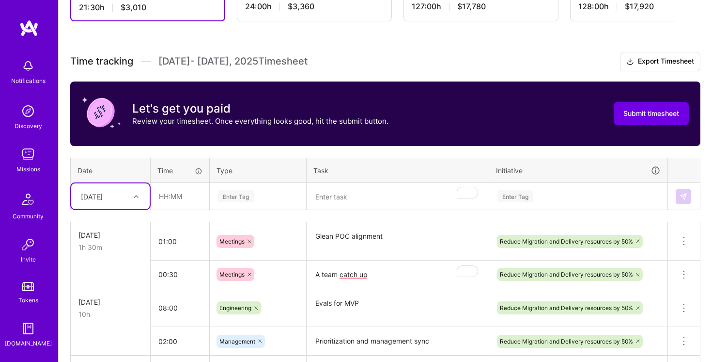
click at [133, 196] on div at bounding box center [137, 196] width 15 height 13
click at [167, 195] on input "text" at bounding box center [180, 196] width 58 height 26
type input "01:00"
click at [279, 194] on div "Enter Tag" at bounding box center [258, 196] width 82 height 12
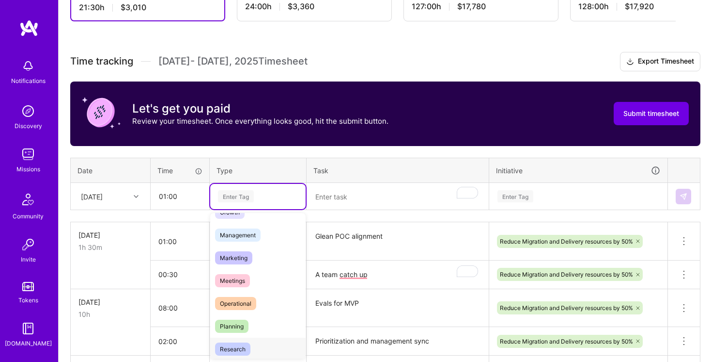
scroll to position [82, 0]
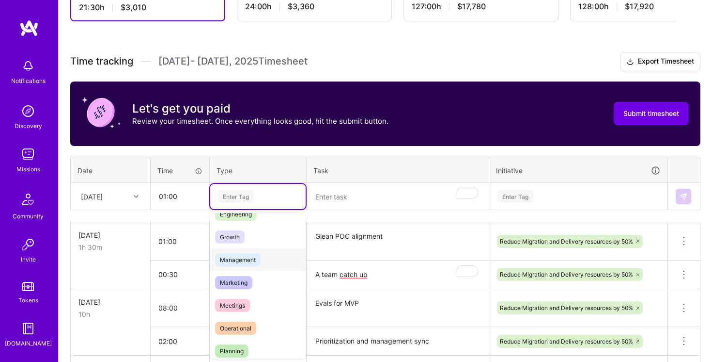
click at [263, 261] on div "Management" at bounding box center [257, 259] width 95 height 23
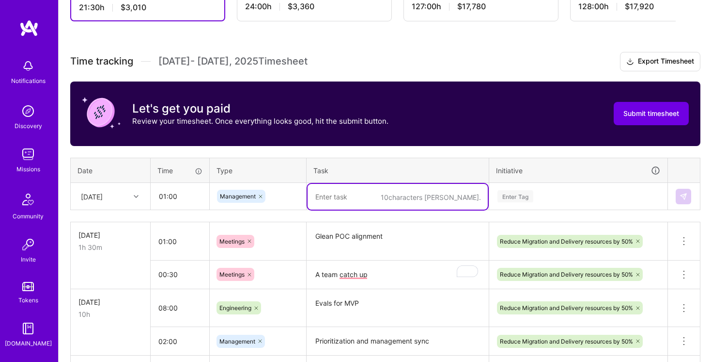
click at [380, 190] on textarea "To enrich screen reader interactions, please activate Accessibility in Grammarl…" at bounding box center [398, 197] width 180 height 26
click at [410, 194] on textarea "Product weekly check in and AI Core team" at bounding box center [398, 197] width 180 height 26
drag, startPoint x: 410, startPoint y: 194, endPoint x: 440, endPoint y: 194, distance: 29.6
click at [440, 194] on textarea "Product weekly check in and AI Core team" at bounding box center [398, 197] width 180 height 26
click at [337, 198] on textarea "Product weekly check in and" at bounding box center [398, 197] width 180 height 26
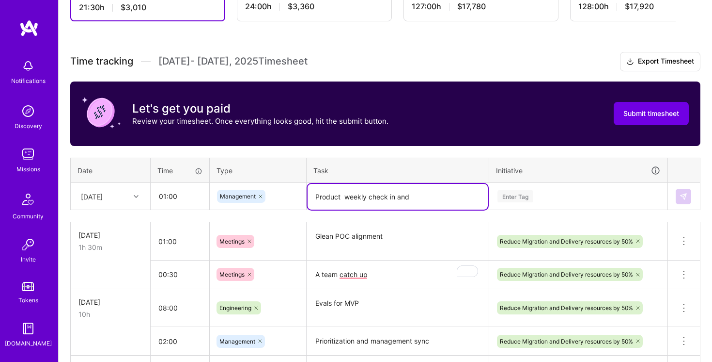
paste textarea "AI Core team"
click at [449, 196] on textarea "Product and AI Core team weekly check in and" at bounding box center [398, 197] width 180 height 26
drag, startPoint x: 449, startPoint y: 196, endPoint x: 464, endPoint y: 196, distance: 15.0
click at [464, 196] on textarea "Product and AI Core team weekly check in and" at bounding box center [398, 197] width 180 height 26
click at [459, 197] on textarea "Product and AI Core team weekly check in and" at bounding box center [398, 197] width 180 height 26
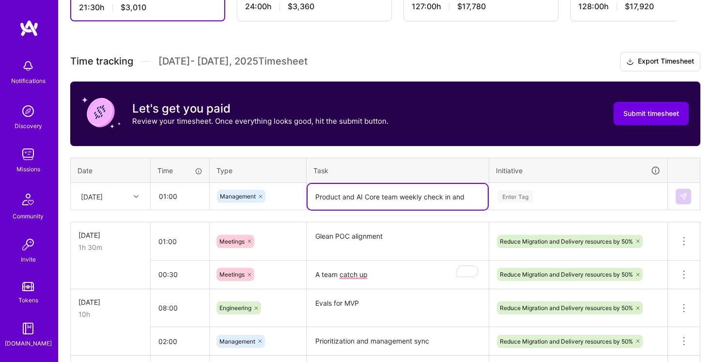
click at [459, 197] on textarea "Product and AI Core team weekly check in and" at bounding box center [398, 197] width 180 height 26
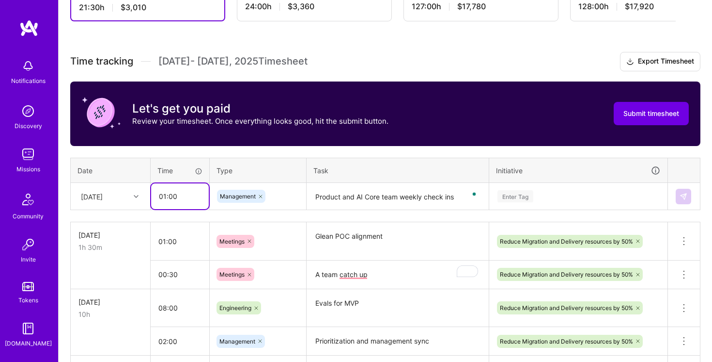
click at [194, 194] on input "01:00" at bounding box center [180, 196] width 58 height 26
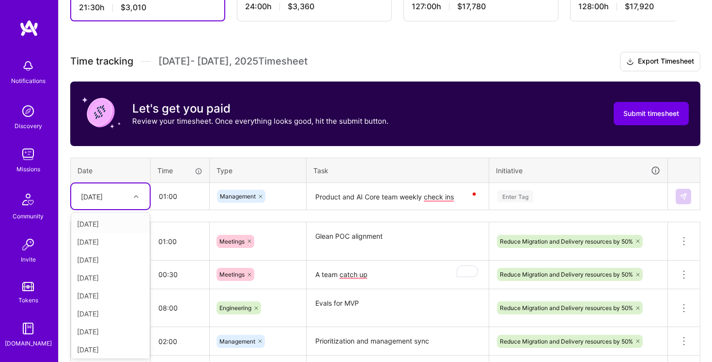
click at [135, 197] on icon at bounding box center [136, 196] width 5 height 5
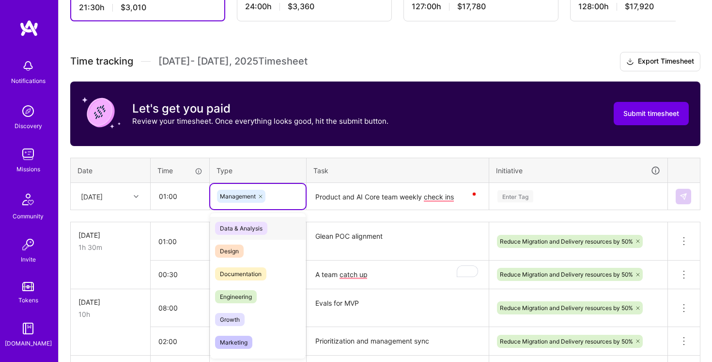
click at [285, 199] on div "Management" at bounding box center [258, 196] width 82 height 13
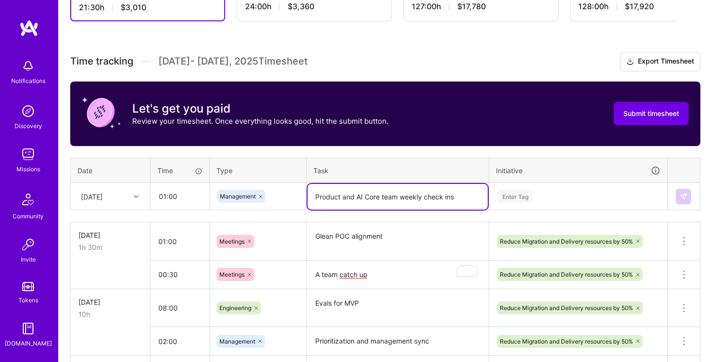
click at [452, 197] on textarea "Product and AI Core team weekly check ins" at bounding box center [398, 197] width 180 height 26
type textarea "Product and AI Core team weekly check-ins"
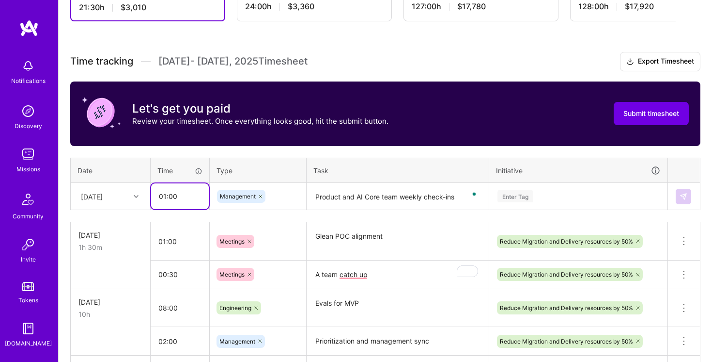
drag, startPoint x: 166, startPoint y: 195, endPoint x: 155, endPoint y: 195, distance: 10.7
click at [155, 195] on input "01:00" at bounding box center [180, 196] width 58 height 26
type input "02:00"
click at [436, 187] on textarea "Product and AI Core team weekly check-ins" at bounding box center [398, 197] width 180 height 26
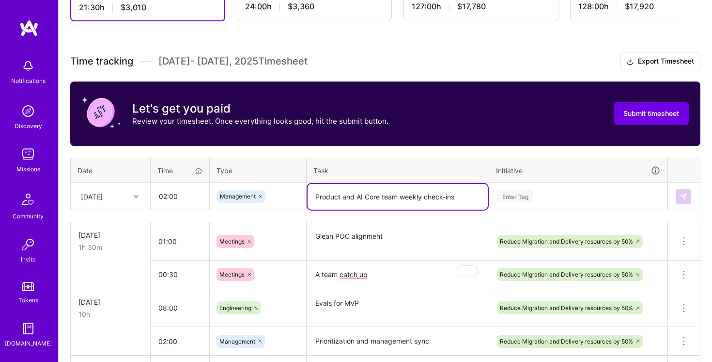
click at [560, 183] on td "Enter Tag" at bounding box center [579, 196] width 179 height 27
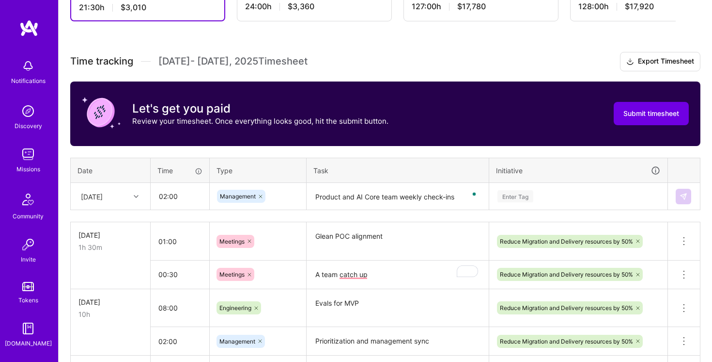
click at [555, 205] on div "Enter Tag" at bounding box center [578, 196] width 177 height 25
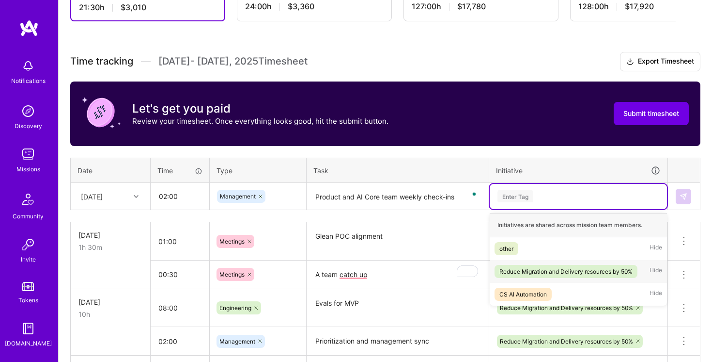
click at [549, 268] on div "Reduce Migration and Delivery resources by 50%" at bounding box center [566, 271] width 133 height 10
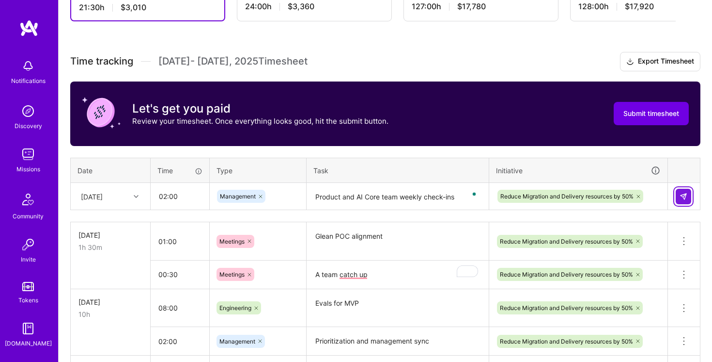
click at [688, 193] on button at bounding box center [684, 197] width 16 height 16
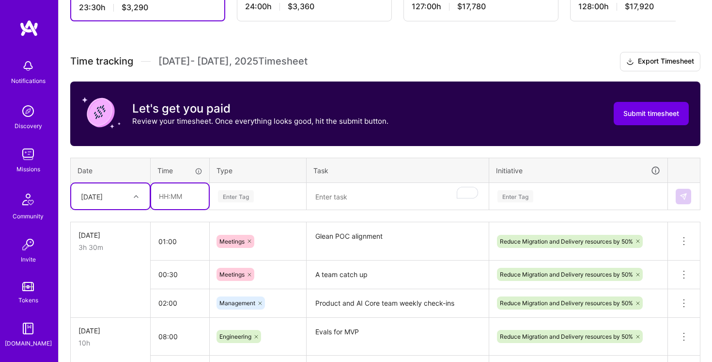
click at [172, 196] on input "text" at bounding box center [180, 196] width 58 height 26
type input "01:00"
click at [260, 197] on div "Enter Tag" at bounding box center [258, 196] width 82 height 12
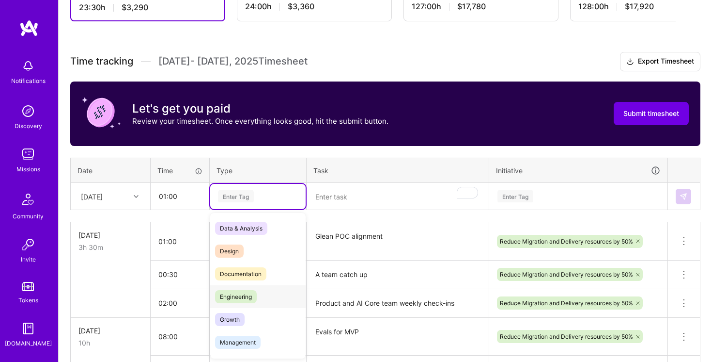
scroll to position [62, 0]
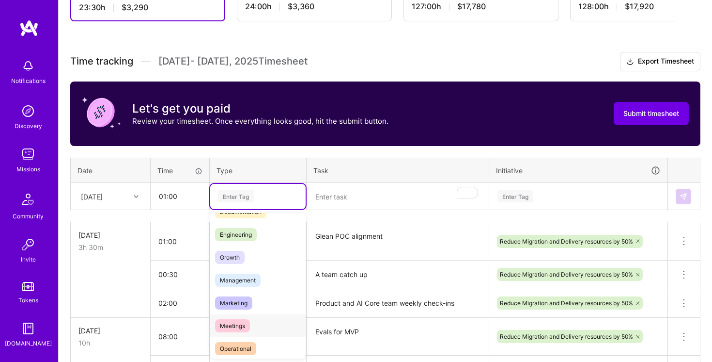
click at [263, 322] on div "Meetings" at bounding box center [257, 325] width 95 height 23
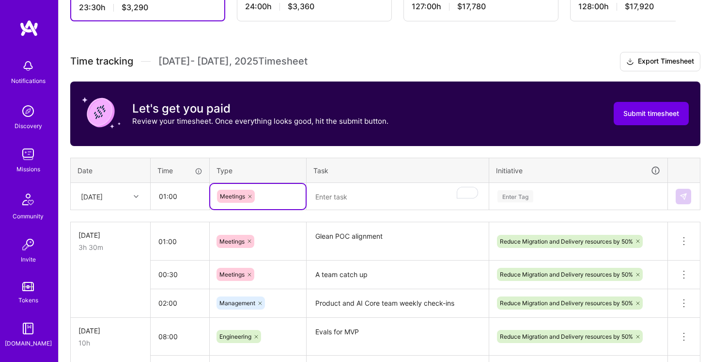
click at [345, 202] on textarea "To enrich screen reader interactions, please activate Accessibility in Grammarl…" at bounding box center [398, 197] width 180 height 26
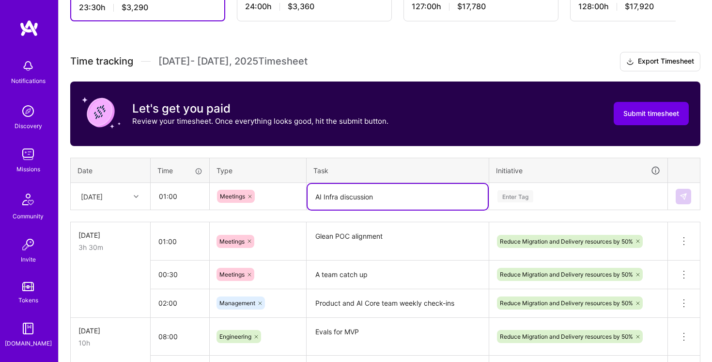
type textarea "AI Infra discussion"
click at [618, 188] on div "Enter Tag" at bounding box center [578, 196] width 177 height 25
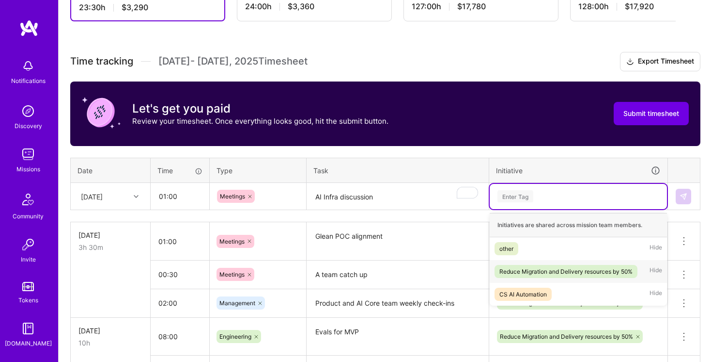
click at [584, 275] on div "Reduce Migration and Delivery resources by 50%" at bounding box center [566, 271] width 133 height 10
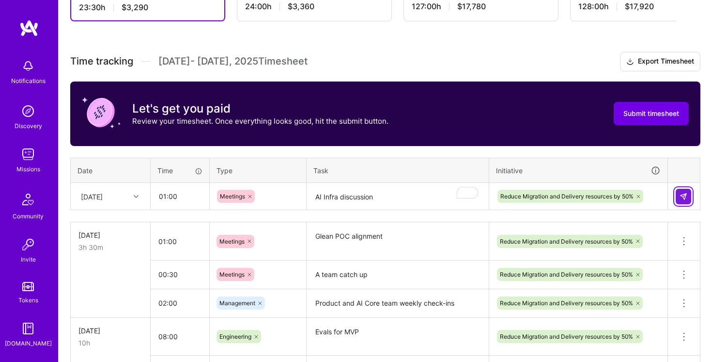
click at [683, 196] on img at bounding box center [684, 196] width 8 height 8
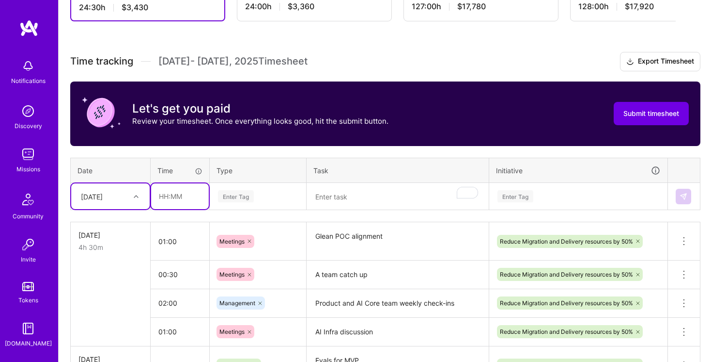
click at [170, 196] on input "text" at bounding box center [180, 196] width 58 height 26
click at [163, 192] on input "text" at bounding box center [180, 196] width 58 height 26
type input "07:00"
click at [269, 197] on div "Enter Tag" at bounding box center [258, 196] width 82 height 12
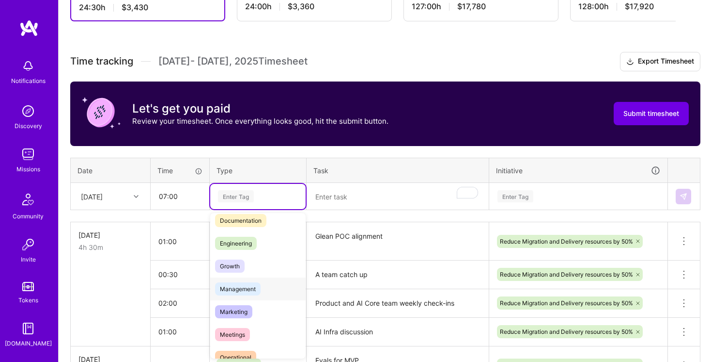
scroll to position [0, 0]
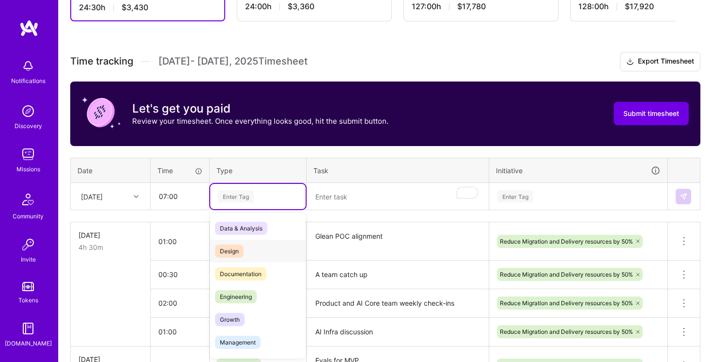
click at [261, 251] on div "Design" at bounding box center [257, 250] width 95 height 23
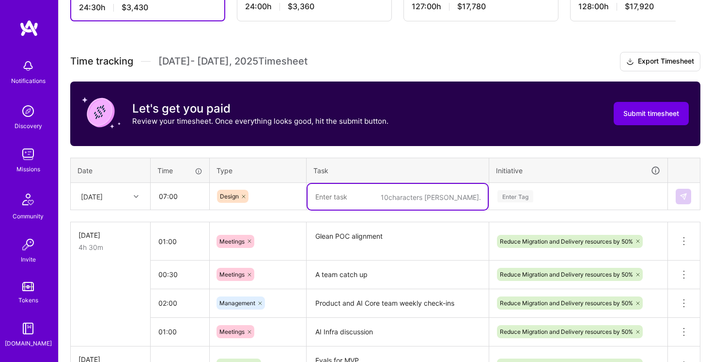
click at [364, 195] on textarea "To enrich screen reader interactions, please activate Accessibility in Grammarl…" at bounding box center [398, 197] width 180 height 26
click at [337, 193] on textarea "Evals and use cases" at bounding box center [398, 197] width 180 height 26
drag, startPoint x: 337, startPoint y: 193, endPoint x: 418, endPoint y: 193, distance: 81.4
click at [418, 193] on textarea "Evals and use cases" at bounding box center [398, 197] width 180 height 26
click at [344, 193] on textarea "Evals and use cases" at bounding box center [398, 197] width 180 height 26
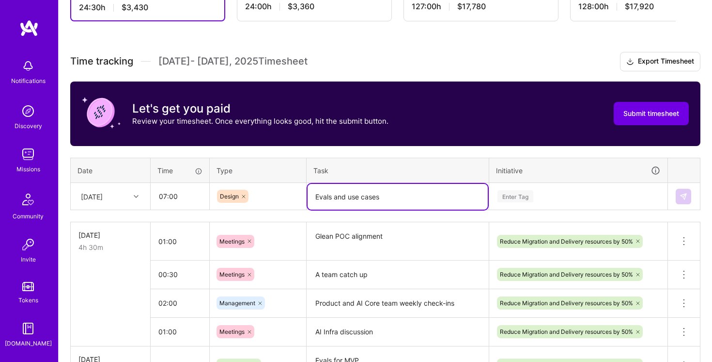
click at [337, 194] on textarea "Evals and use cases" at bounding box center [398, 197] width 180 height 26
drag, startPoint x: 337, startPoint y: 194, endPoint x: 421, endPoint y: 195, distance: 83.9
click at [421, 195] on textarea "Evals and use cases" at bounding box center [398, 197] width 180 height 26
click at [556, 198] on div "Enter Tag" at bounding box center [579, 196] width 164 height 12
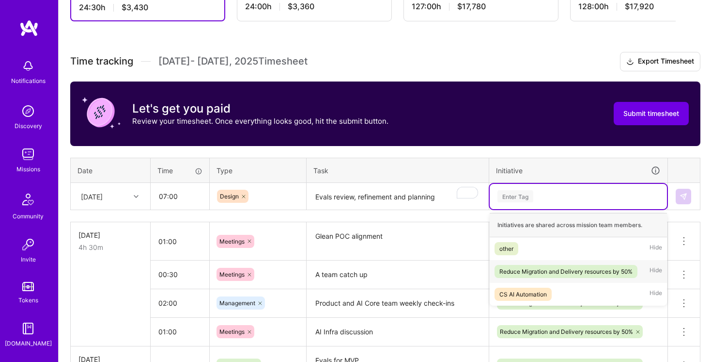
click at [554, 266] on div "Reduce Migration and Delivery resources by 50%" at bounding box center [566, 271] width 133 height 10
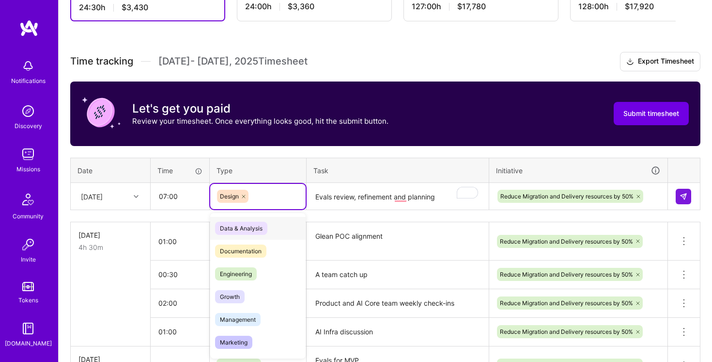
click at [253, 202] on div "Design" at bounding box center [258, 196] width 82 height 13
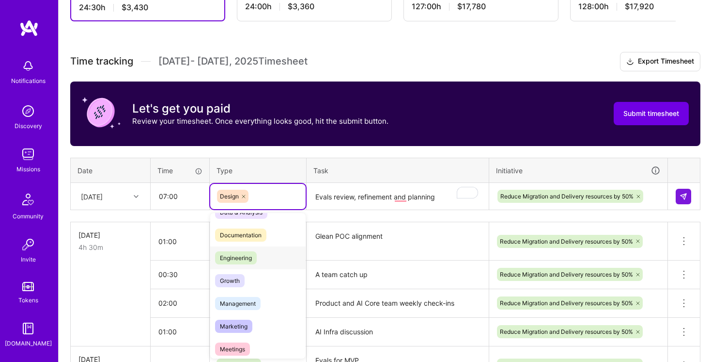
click at [266, 262] on div "Engineering" at bounding box center [257, 257] width 95 height 23
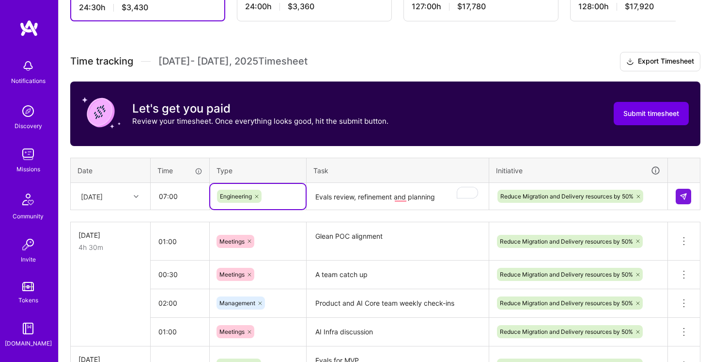
click at [265, 190] on div "Engineering" at bounding box center [258, 196] width 82 height 13
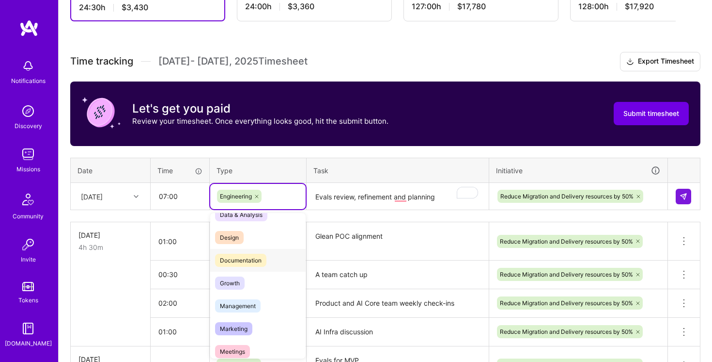
scroll to position [0, 0]
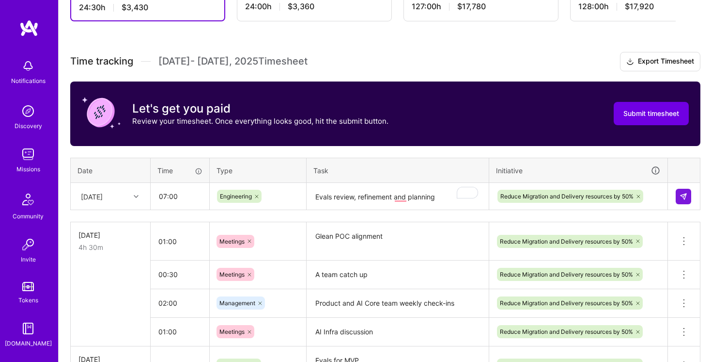
click at [347, 178] on th "Task" at bounding box center [398, 170] width 183 height 25
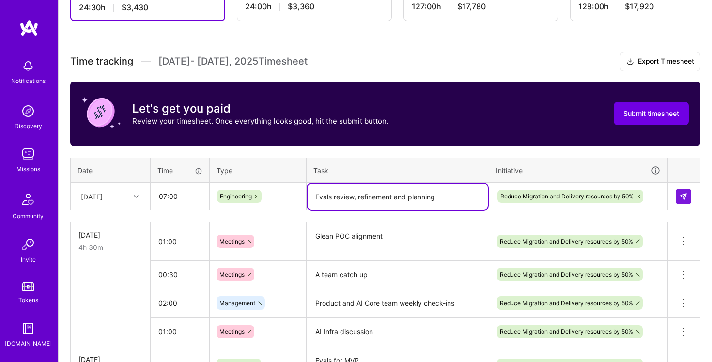
click at [404, 194] on textarea "Evals review, refinement and planning" at bounding box center [398, 197] width 180 height 26
click at [453, 200] on textarea "Evals review, refinement, and planning" at bounding box center [398, 197] width 180 height 26
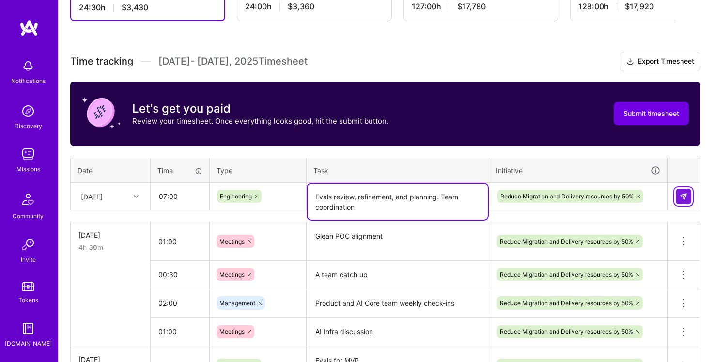
type textarea "Evals review, refinement, and planning. Team coordination"
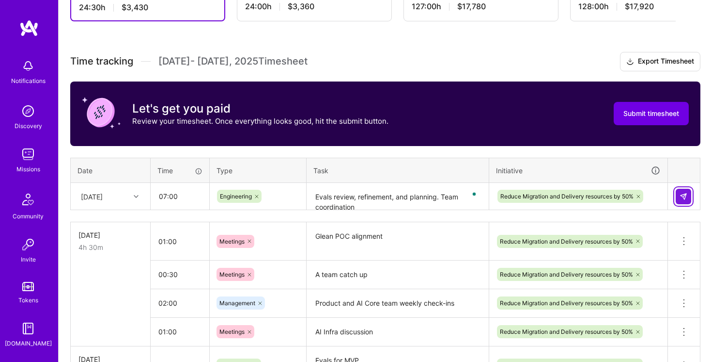
click at [685, 199] on img at bounding box center [684, 196] width 8 height 8
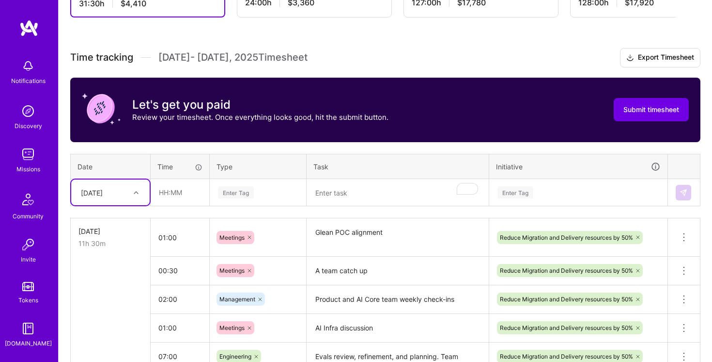
scroll to position [231, 0]
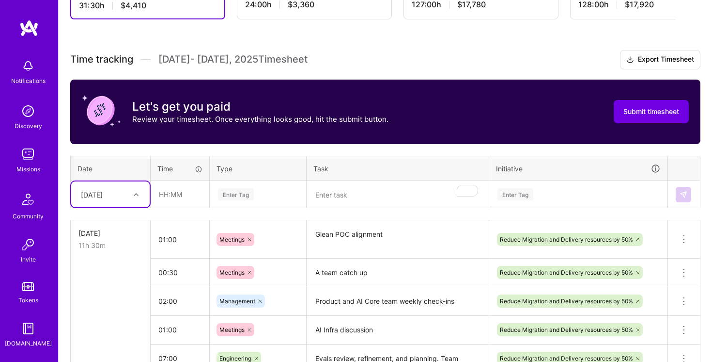
click at [129, 197] on div "[DATE]" at bounding box center [103, 194] width 54 height 16
click at [126, 258] on div "[DATE]" at bounding box center [110, 258] width 79 height 18
click at [165, 190] on input "text" at bounding box center [180, 194] width 58 height 26
type input "3"
type input "8"
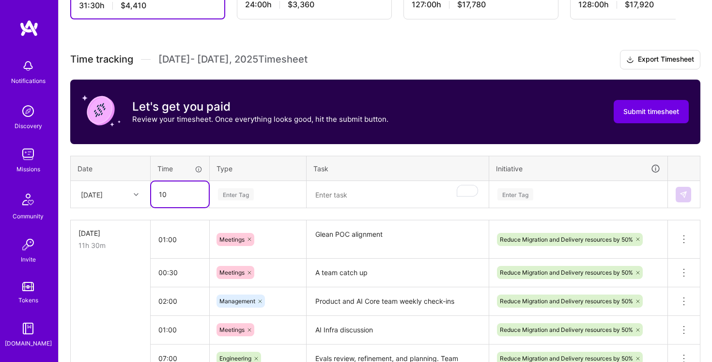
type input "1"
type input "10:00"
click at [271, 189] on div "Enter Tag" at bounding box center [258, 194] width 82 height 12
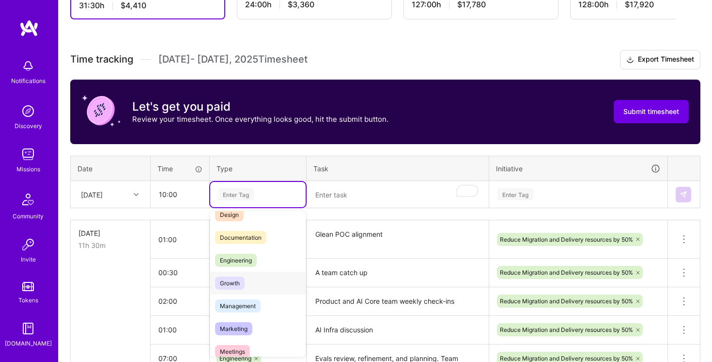
scroll to position [0, 0]
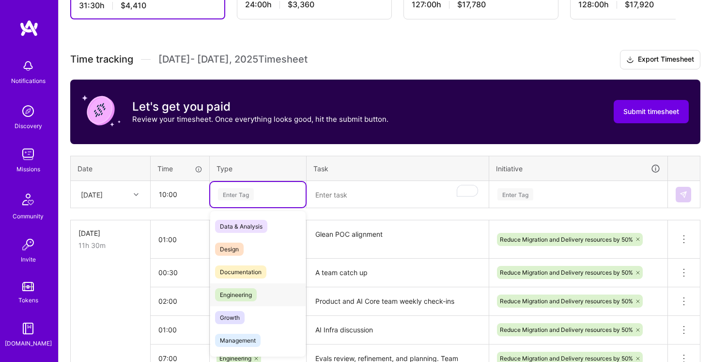
click at [268, 299] on div "Engineering" at bounding box center [257, 294] width 95 height 23
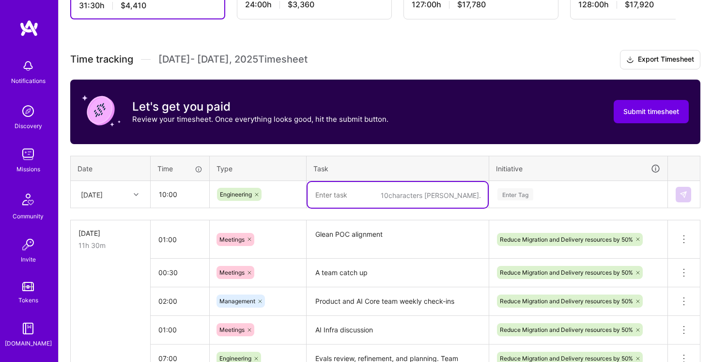
click at [381, 191] on textarea "To enrich screen reader interactions, please activate Accessibility in Grammarl…" at bounding box center [398, 195] width 180 height 26
type textarea "Privacy & Legal Evals e2e, client questionnaire hub"
click at [567, 195] on div "Enter Tag" at bounding box center [579, 194] width 164 height 12
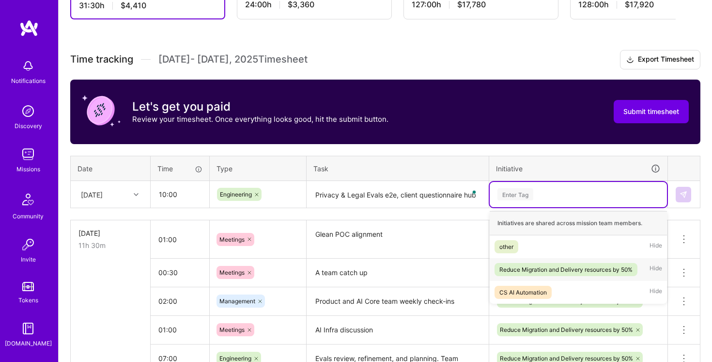
click at [564, 264] on div "Reduce Migration and Delivery resources by 50%" at bounding box center [566, 269] width 133 height 10
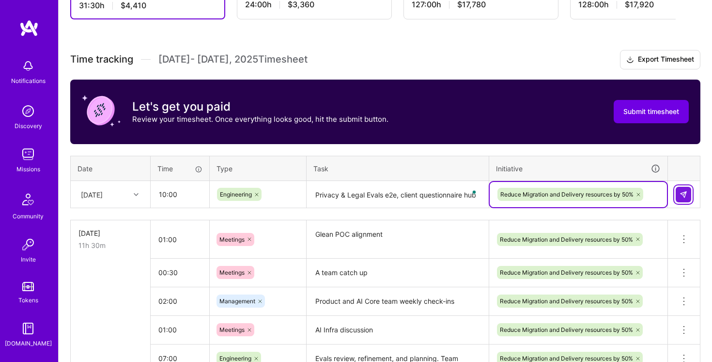
click at [680, 198] on button at bounding box center [684, 195] width 16 height 16
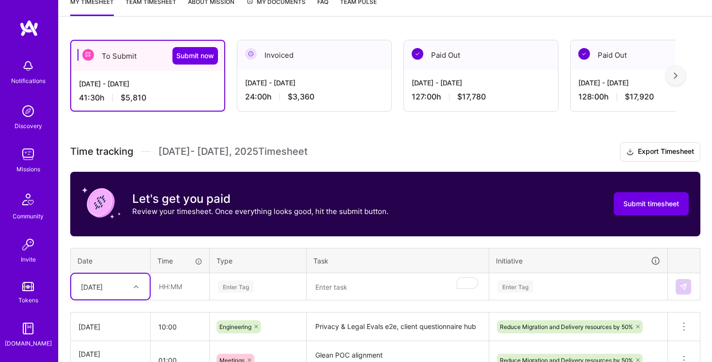
scroll to position [100, 0]
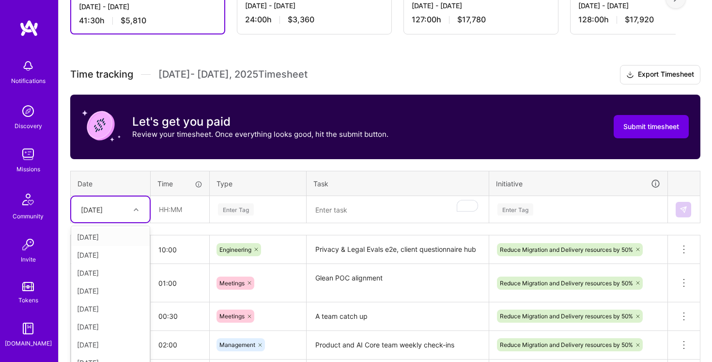
click at [131, 222] on div "option [DATE], selected. option [DATE] focused, 1 of 15. 14 results available. …" at bounding box center [110, 209] width 79 height 26
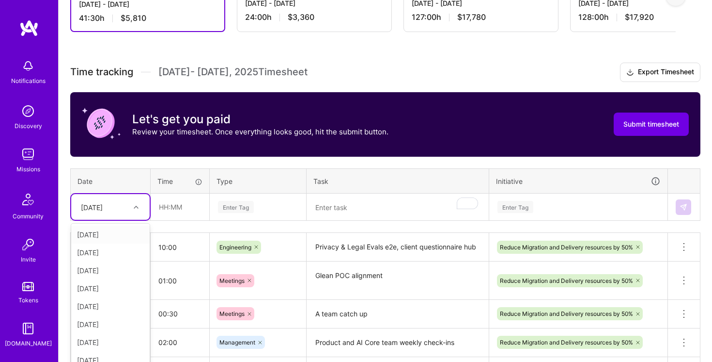
scroll to position [229, 0]
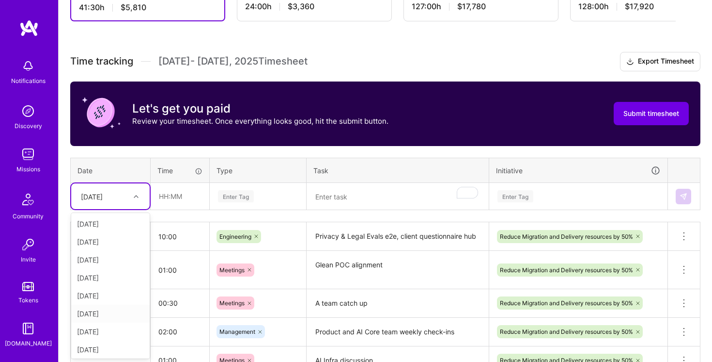
click at [116, 309] on div "[DATE]" at bounding box center [110, 313] width 79 height 18
click at [164, 194] on input "text" at bounding box center [180, 196] width 58 height 26
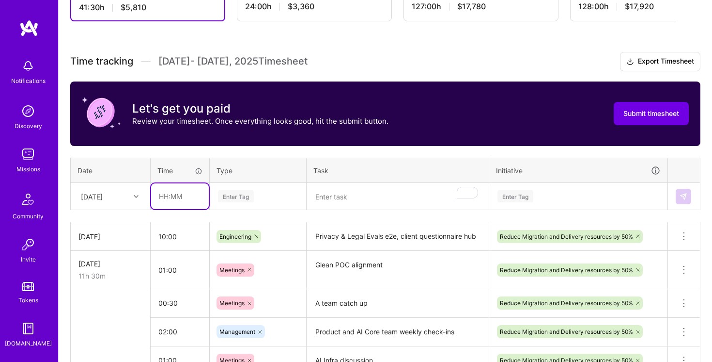
scroll to position [72, 0]
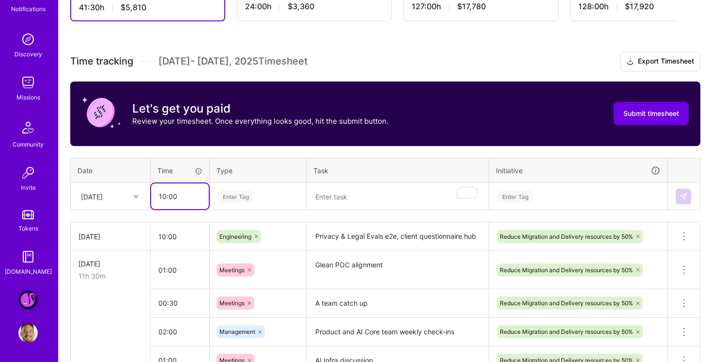
type input "10:00"
click at [269, 202] on div "Enter Tag" at bounding box center [257, 196] width 95 height 25
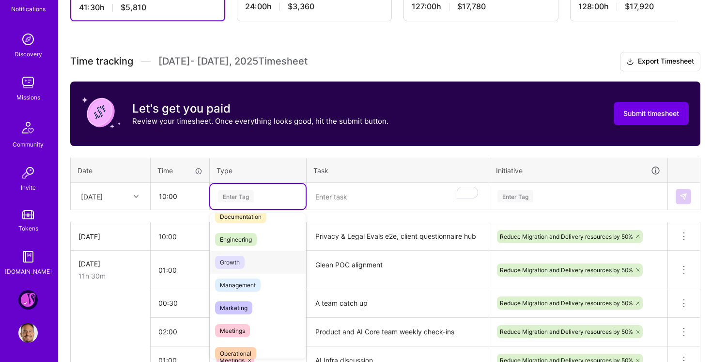
scroll to position [57, 0]
click at [267, 245] on div "Engineering" at bounding box center [257, 239] width 95 height 23
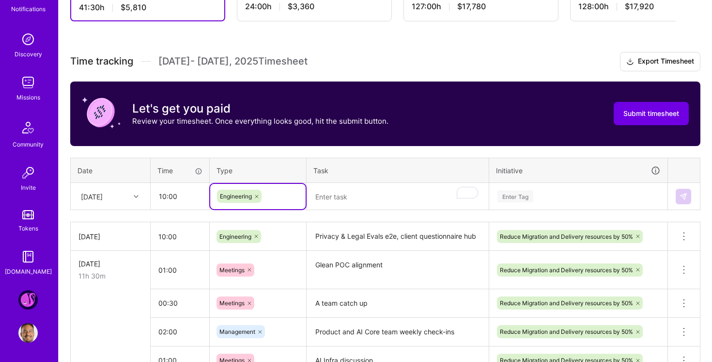
click at [356, 174] on th "Task" at bounding box center [398, 170] width 183 height 25
click at [357, 186] on textarea "To enrich screen reader interactions, please activate Accessibility in Grammarl…" at bounding box center [398, 197] width 180 height 26
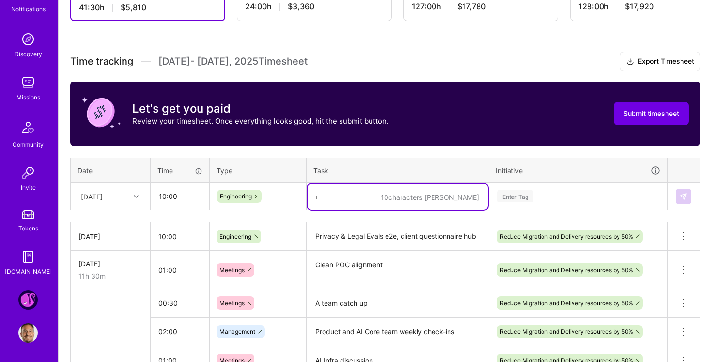
type textarea "ו"
click at [274, 209] on div "Time tracking [DATE] - [DATE] Timesheet Export Timesheet Let's get you paid Rev…" at bounding box center [385, 321] width 631 height 539
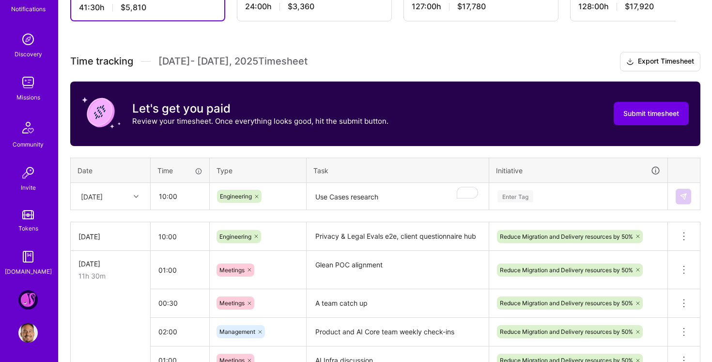
click at [276, 203] on div "Engineering" at bounding box center [257, 196] width 95 height 25
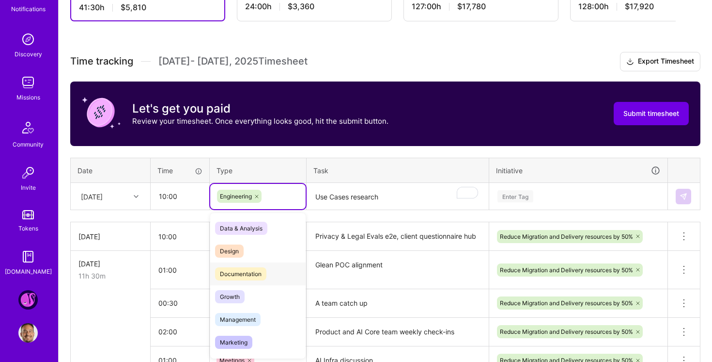
scroll to position [134, 0]
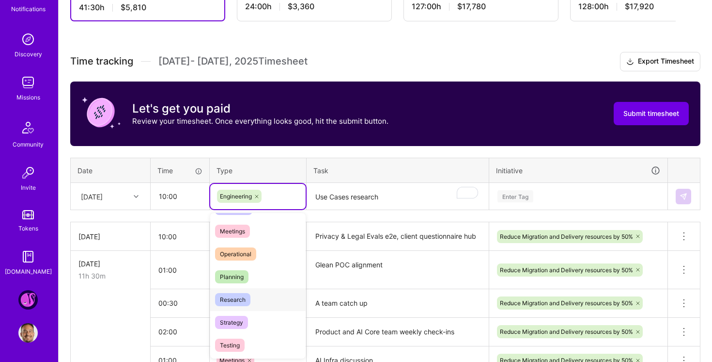
click at [267, 300] on div "Research" at bounding box center [257, 299] width 95 height 23
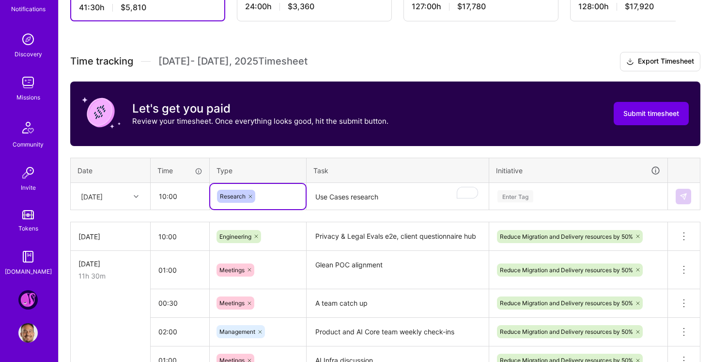
click at [407, 191] on textarea "Use Cases research" at bounding box center [398, 197] width 180 height 26
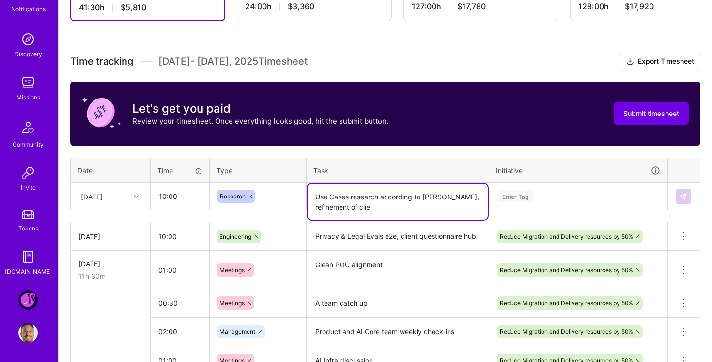
click at [410, 237] on textarea "Privacy & Legal Evals e2e, client questionnaire hub" at bounding box center [398, 236] width 180 height 27
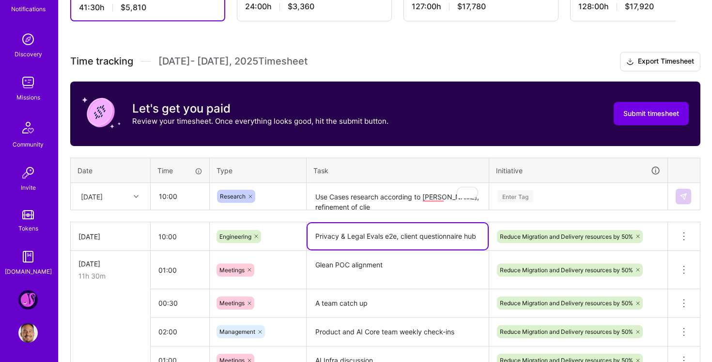
drag, startPoint x: 410, startPoint y: 237, endPoint x: 430, endPoint y: 237, distance: 20.4
click at [430, 237] on textarea "Privacy & Legal Evals e2e, client questionnaire hub" at bounding box center [398, 236] width 180 height 26
click at [364, 206] on textarea "Use Cases research according to [PERSON_NAME], refinement of clie" at bounding box center [398, 197] width 180 height 26
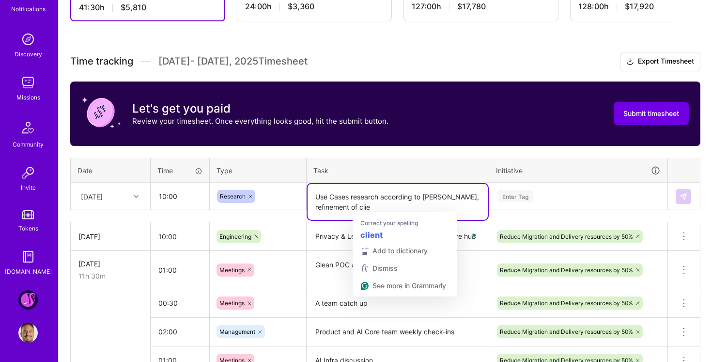
paste textarea "nt questionnaire"
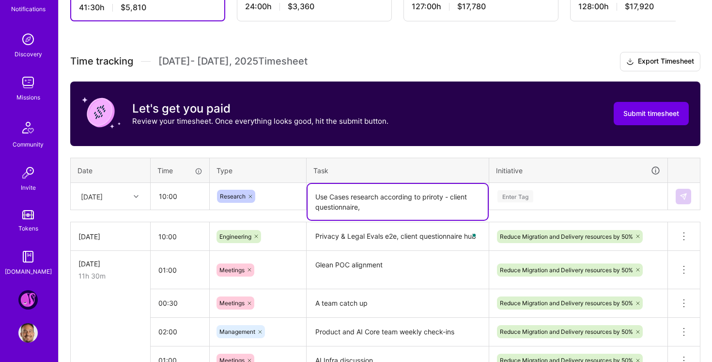
click at [366, 198] on textarea "Use Cases research according to priroty - client questionnaire," at bounding box center [398, 202] width 180 height 36
click at [380, 198] on textarea "Use Cases deep dive according to priroty - client questionnaire," at bounding box center [398, 202] width 180 height 36
click at [380, 207] on textarea "Use Cases deep dive according to priroty - client questionnaire," at bounding box center [398, 202] width 180 height 36
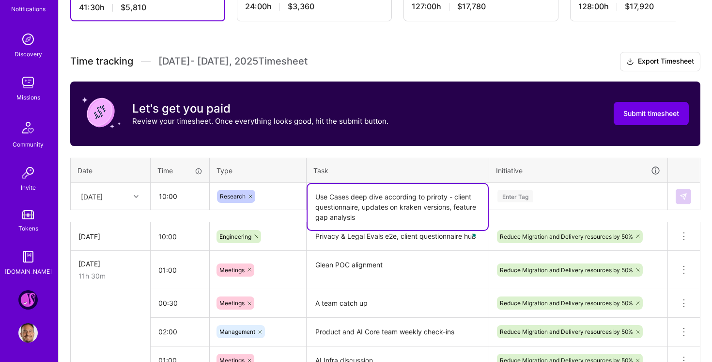
click at [599, 192] on div "Enter Tag" at bounding box center [579, 196] width 164 height 12
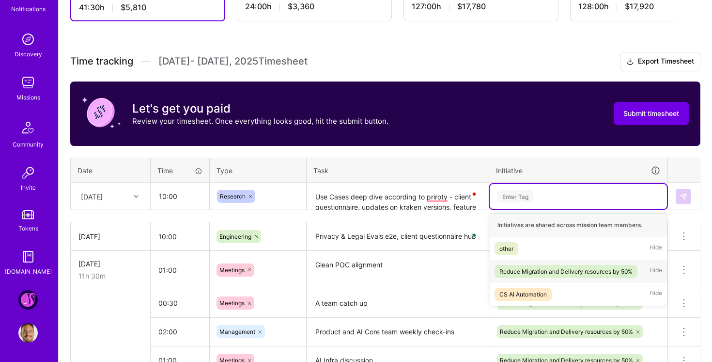
click at [573, 266] on div "Reduce Migration and Delivery resources by 50%" at bounding box center [566, 271] width 133 height 10
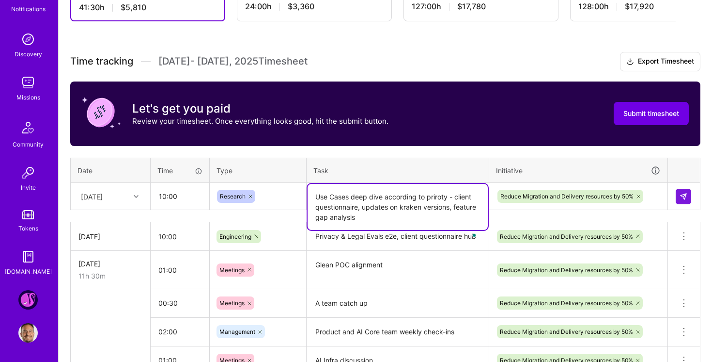
click at [432, 198] on textarea "Use Cases deep dive according to priroty - client questionnaire, updates on kra…" at bounding box center [398, 207] width 180 height 46
click at [436, 198] on textarea "Use Cases deep dive according to priroty - client questionnaire, updates on kra…" at bounding box center [398, 207] width 180 height 46
type textarea "Use Cases deep dive according to priority - client questionnaire, updates on kr…"
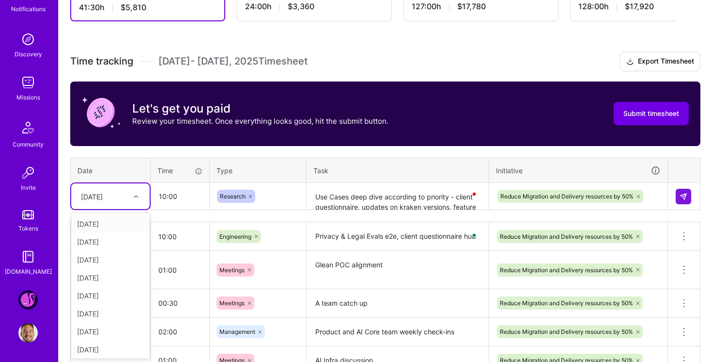
click at [138, 195] on icon at bounding box center [136, 196] width 5 height 5
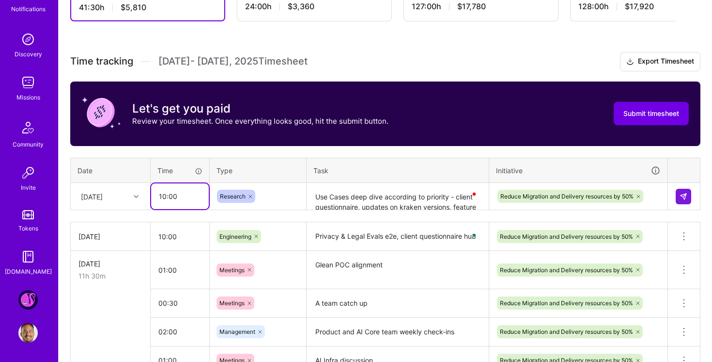
drag, startPoint x: 170, startPoint y: 193, endPoint x: 163, endPoint y: 194, distance: 6.3
click at [163, 194] on input "10:00" at bounding box center [180, 196] width 58 height 26
click at [164, 194] on input "10:00" at bounding box center [180, 196] width 58 height 26
type input "12:00"
click at [512, 153] on div "Time tracking [DATE] - [DATE] Timesheet Export Timesheet Let's get you paid Rev…" at bounding box center [385, 321] width 631 height 539
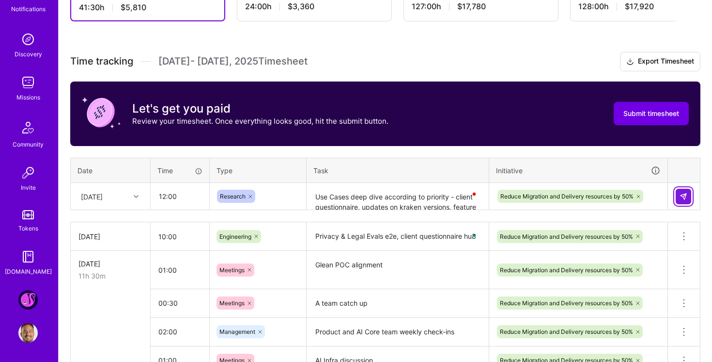
click at [690, 197] on button at bounding box center [684, 197] width 16 height 16
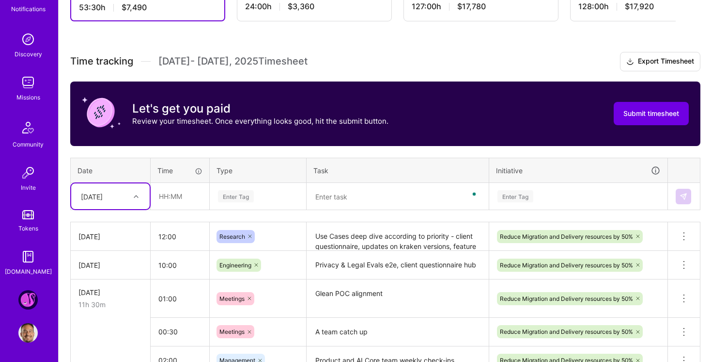
click at [129, 194] on div "[DATE]" at bounding box center [103, 196] width 54 height 16
click at [120, 323] on div "[DATE]" at bounding box center [110, 328] width 79 height 18
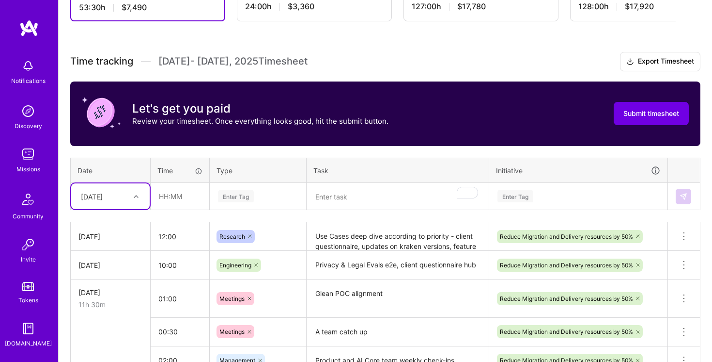
scroll to position [72, 0]
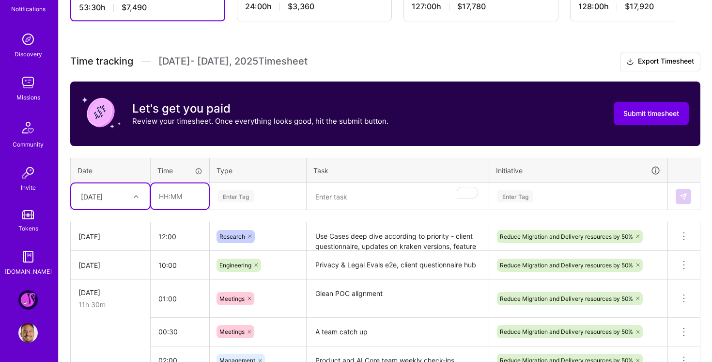
click at [178, 198] on input "text" at bounding box center [180, 196] width 58 height 26
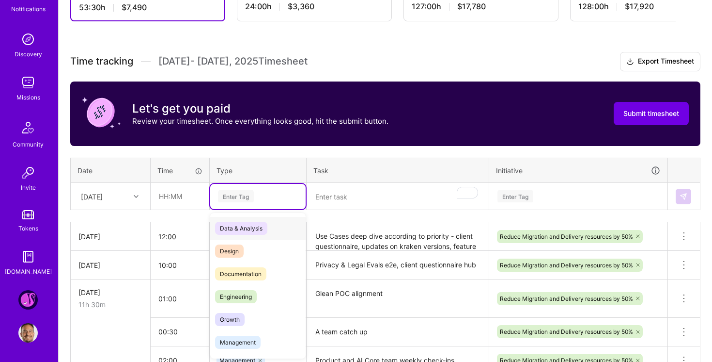
click at [300, 192] on div "Enter Tag" at bounding box center [257, 196] width 95 height 25
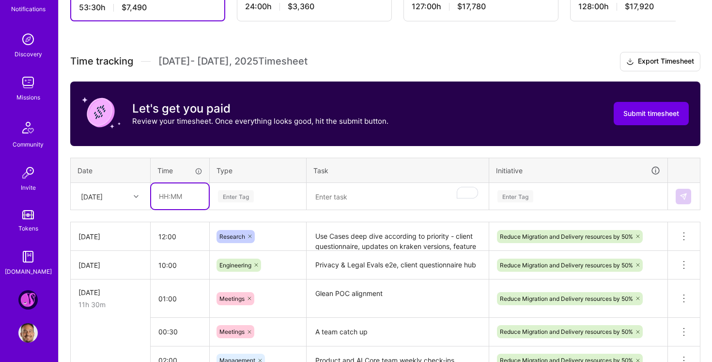
click at [181, 187] on input "text" at bounding box center [180, 196] width 58 height 26
click at [213, 156] on div "Time tracking Sep 1 - Sep 15 , 2025 Timesheet Export Timesheet Let's get you pa…" at bounding box center [385, 336] width 631 height 568
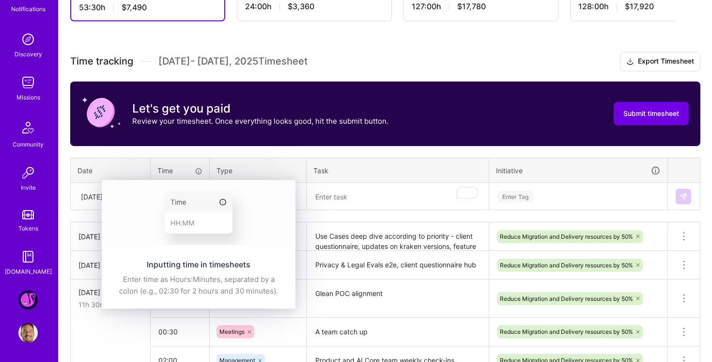
click at [188, 195] on img at bounding box center [199, 212] width 194 height 65
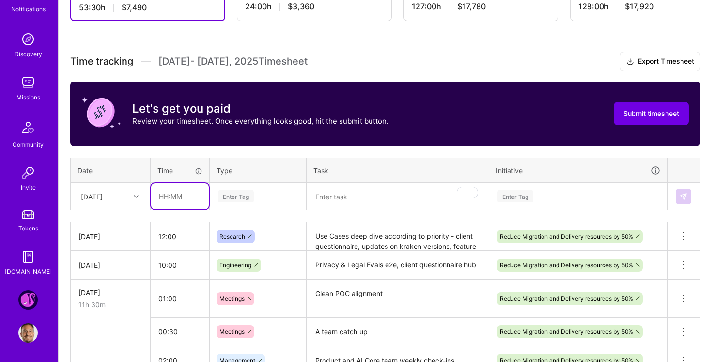
click at [164, 192] on input "text" at bounding box center [180, 196] width 58 height 26
type input "01:00"
click at [274, 193] on div "Enter Tag" at bounding box center [258, 196] width 82 height 12
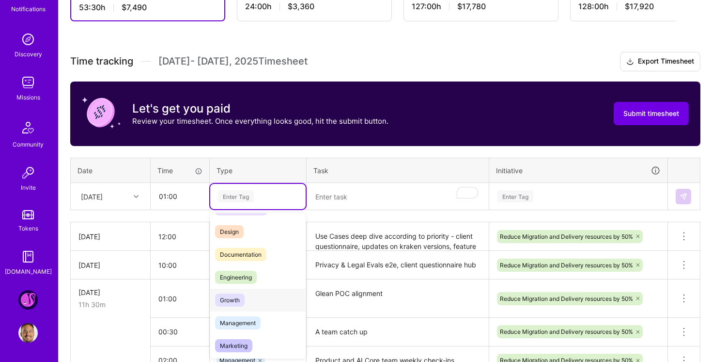
scroll to position [66, 0]
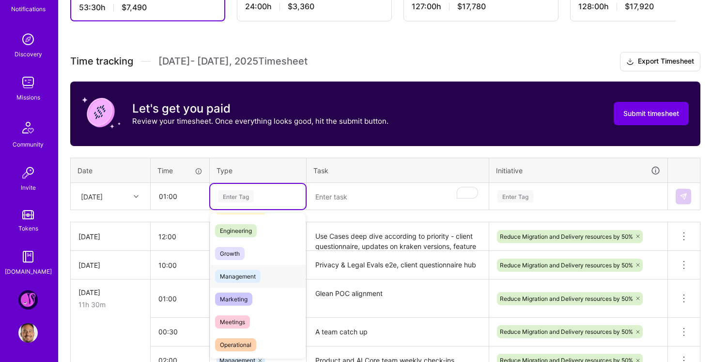
click at [257, 271] on span "Management" at bounding box center [238, 275] width 46 height 13
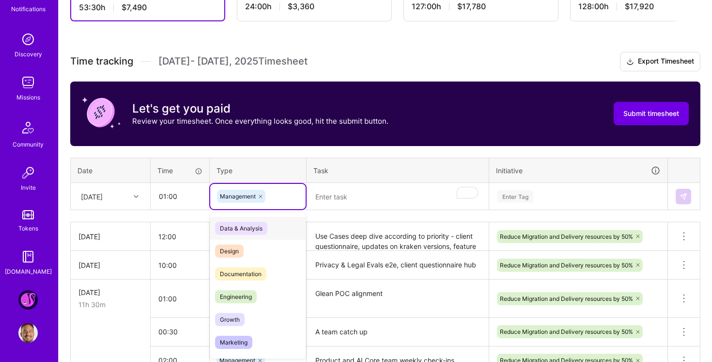
click at [269, 201] on div "Management" at bounding box center [258, 196] width 82 height 13
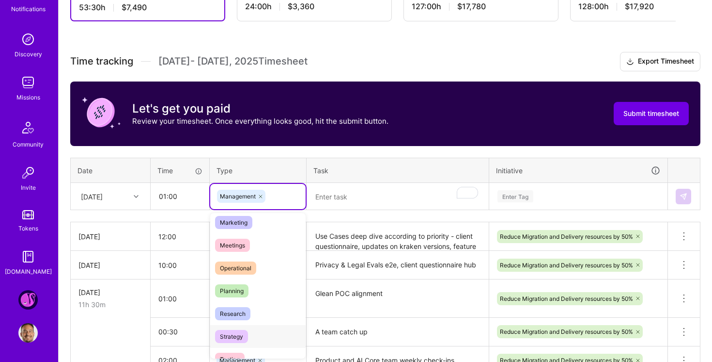
scroll to position [86, 0]
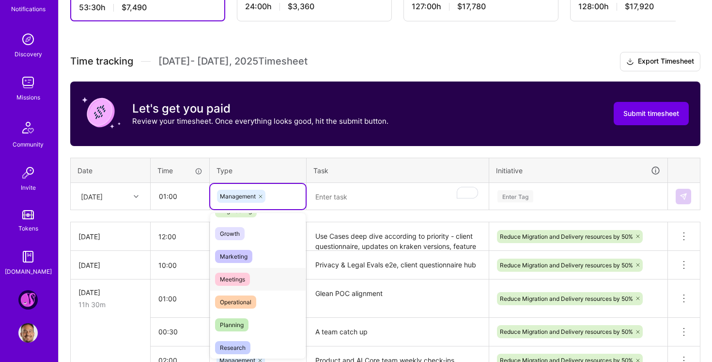
click at [263, 273] on div "Meetings" at bounding box center [257, 279] width 95 height 23
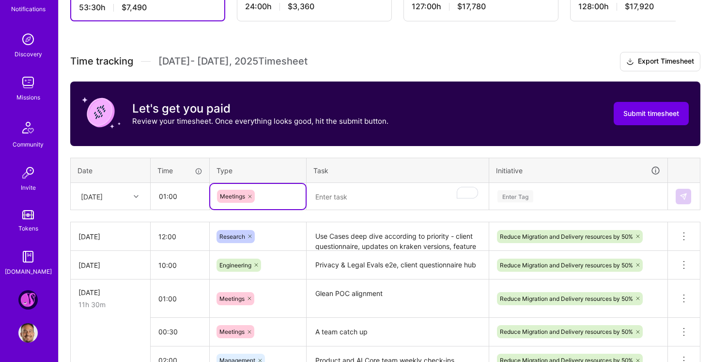
click at [342, 196] on textarea "To enrich screen reader interactions, please activate Accessibility in Grammarl…" at bounding box center [398, 197] width 180 height 26
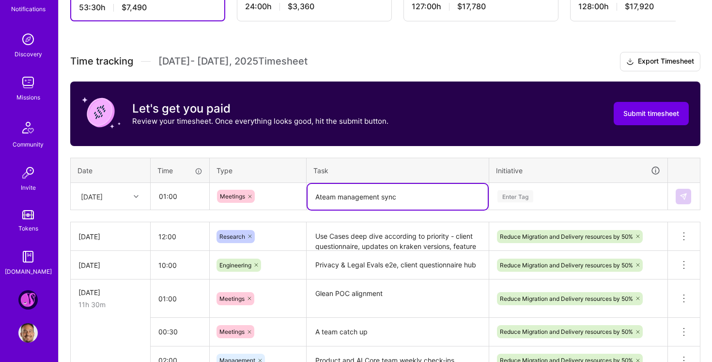
type textarea "Ateam management sync"
click at [536, 200] on div "Enter Tag" at bounding box center [579, 196] width 164 height 12
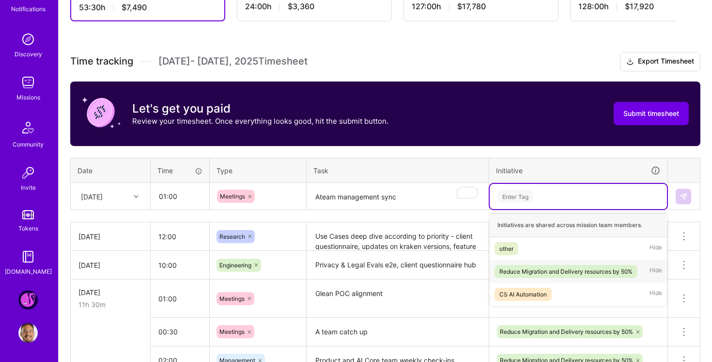
click at [539, 270] on div "Reduce Migration and Delivery resources by 50%" at bounding box center [566, 271] width 133 height 10
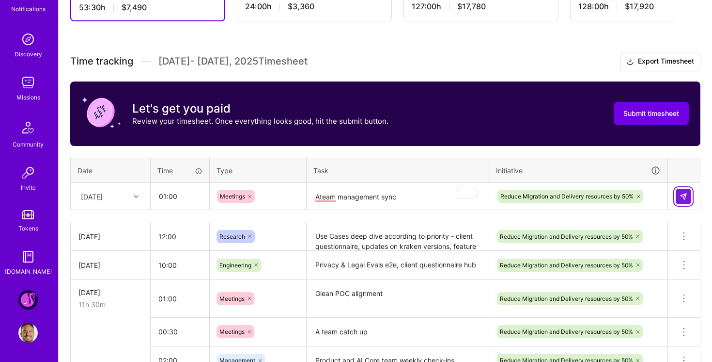
click at [681, 196] on img at bounding box center [684, 196] width 8 height 8
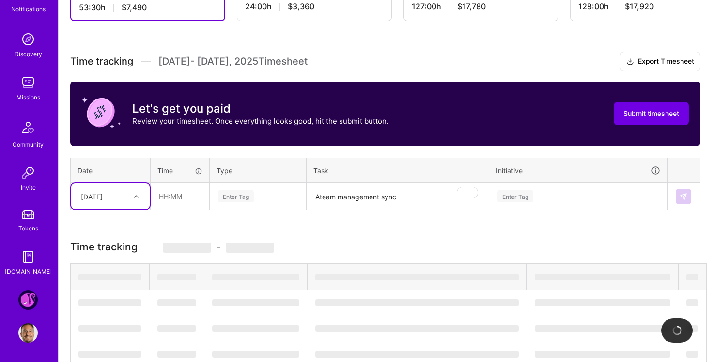
click at [135, 196] on icon at bounding box center [136, 196] width 5 height 5
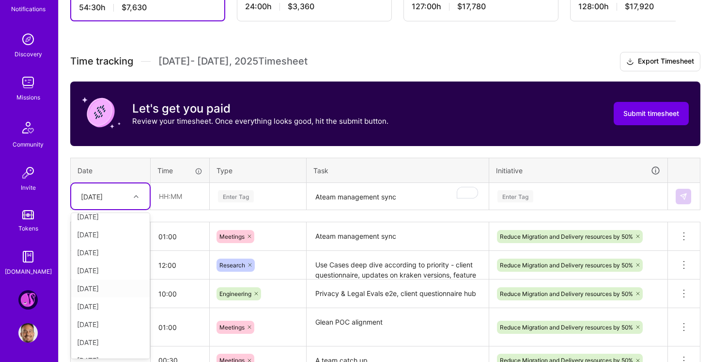
scroll to position [33, 0]
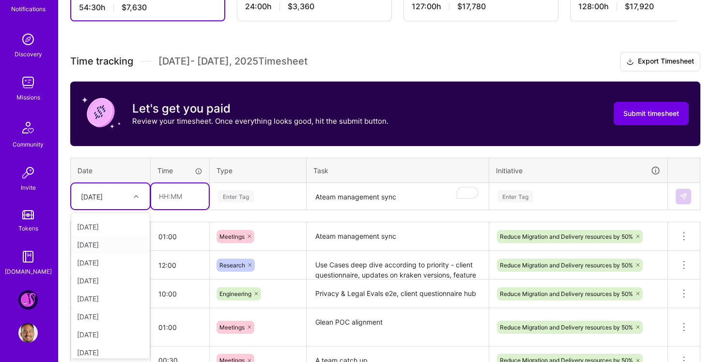
click at [166, 196] on input "text" at bounding box center [180, 196] width 58 height 26
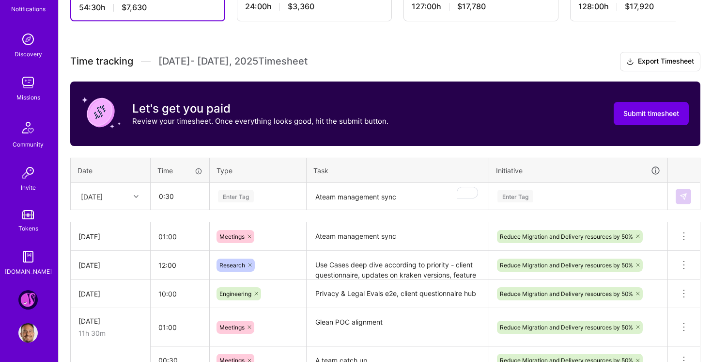
type input "00:30"
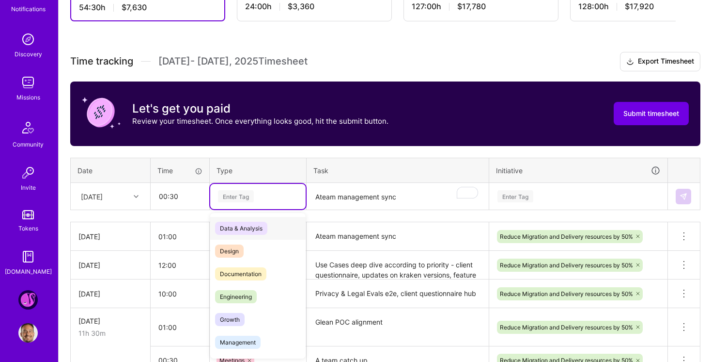
click at [262, 201] on div "Enter Tag" at bounding box center [258, 196] width 82 height 12
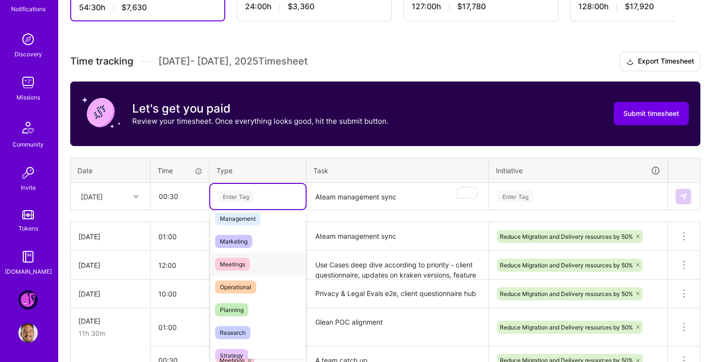
click at [261, 268] on div "Meetings" at bounding box center [257, 264] width 95 height 23
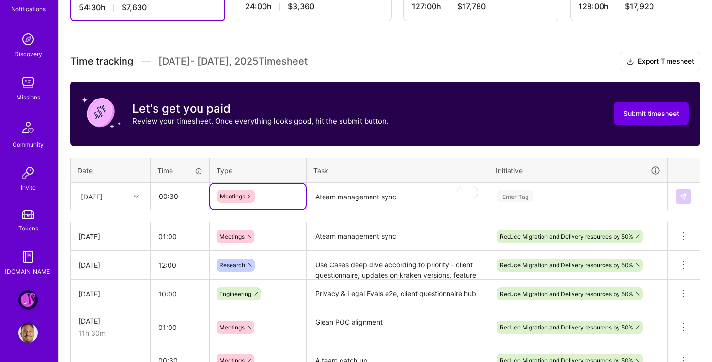
click at [337, 198] on textarea "Ateam management sync" at bounding box center [398, 197] width 180 height 26
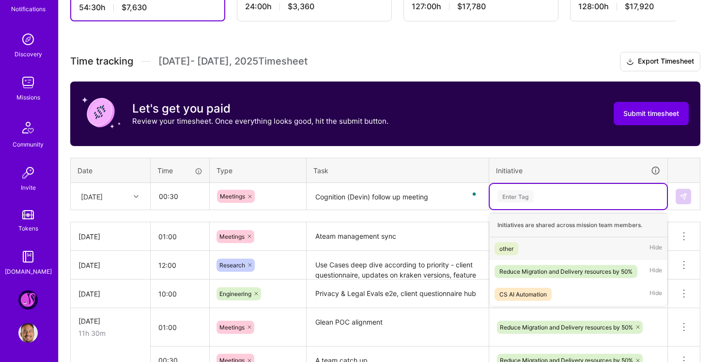
click at [570, 197] on div "Enter Tag" at bounding box center [579, 196] width 164 height 12
click at [567, 270] on div "Reduce Migration and Delivery resources by 50%" at bounding box center [566, 271] width 133 height 10
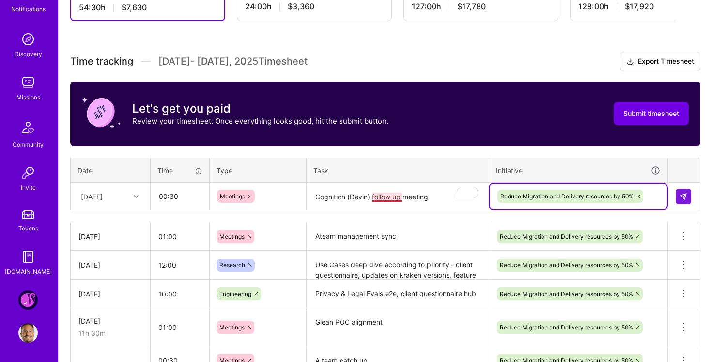
click at [395, 191] on textarea "Cognition (Devin) follow up meeting" at bounding box center [398, 197] width 180 height 26
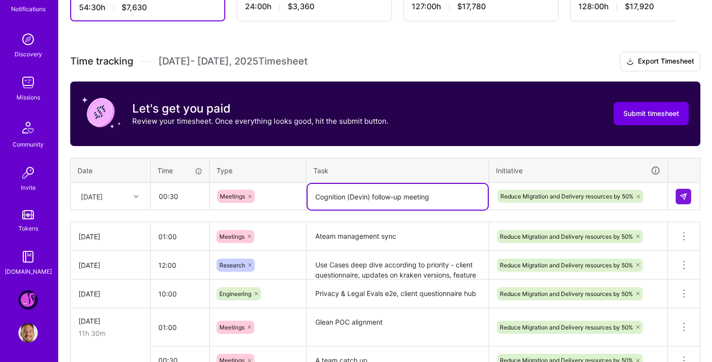
type textarea "Cognition (Devin) follow-up meeting"
click at [427, 155] on div "Time tracking Sep 1 - Sep 15 , 2025 Timesheet Export Timesheet Let's get you pa…" at bounding box center [385, 350] width 631 height 597
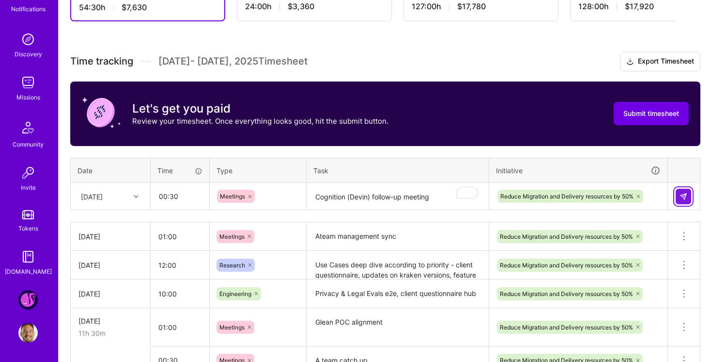
click at [683, 191] on button at bounding box center [684, 197] width 16 height 16
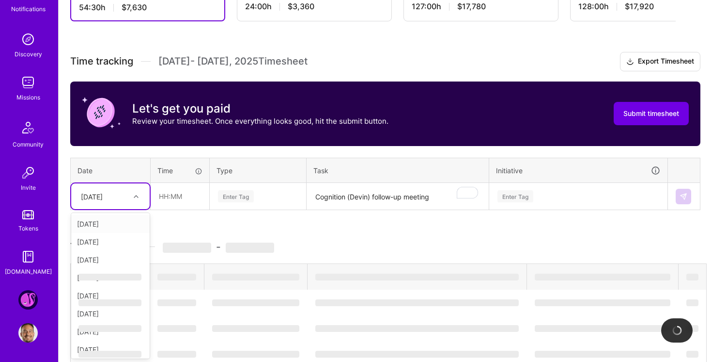
click at [134, 192] on div at bounding box center [137, 196] width 15 height 13
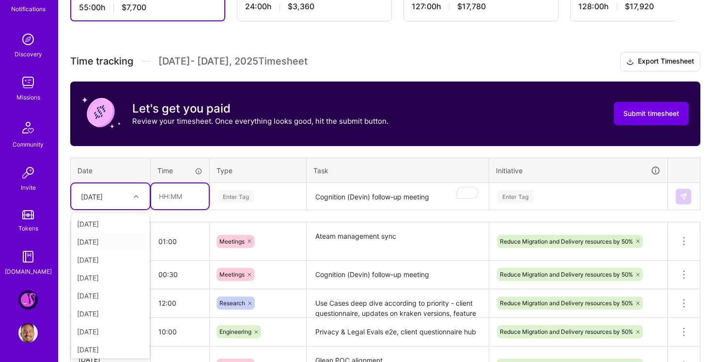
click at [157, 192] on input "text" at bounding box center [180, 196] width 58 height 26
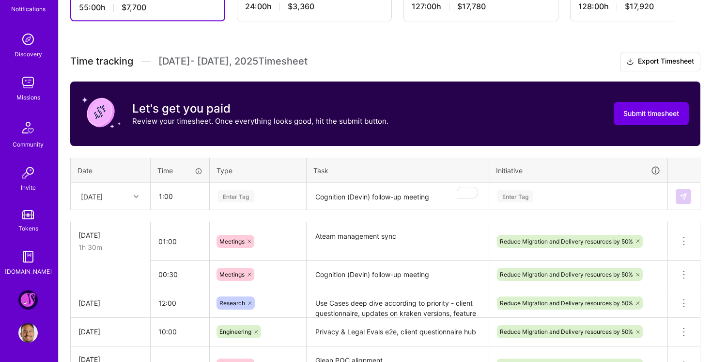
type input "01:00"
click at [293, 185] on div "Enter Tag" at bounding box center [257, 196] width 95 height 25
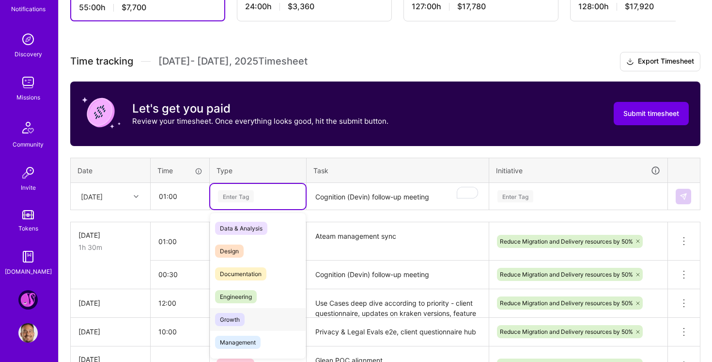
scroll to position [77, 0]
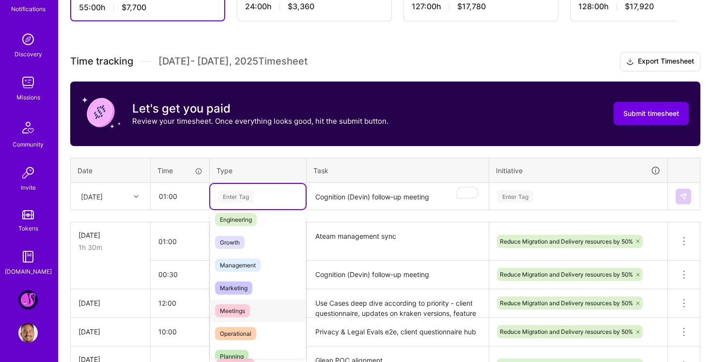
click at [261, 312] on div "Meetings" at bounding box center [257, 310] width 95 height 23
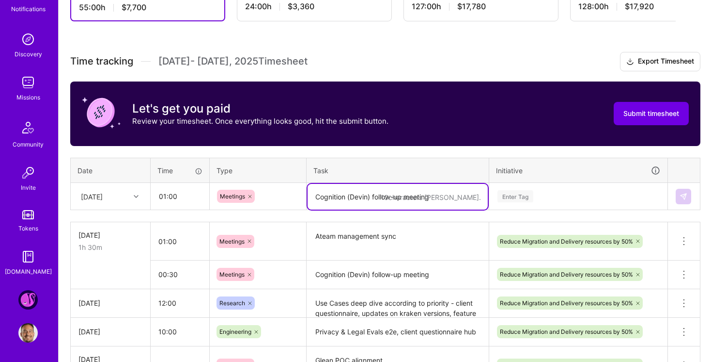
click at [345, 193] on textarea "Cognition (Devin) follow-up meeting" at bounding box center [398, 197] width 180 height 26
click at [278, 200] on div "Meetings" at bounding box center [258, 196] width 82 height 13
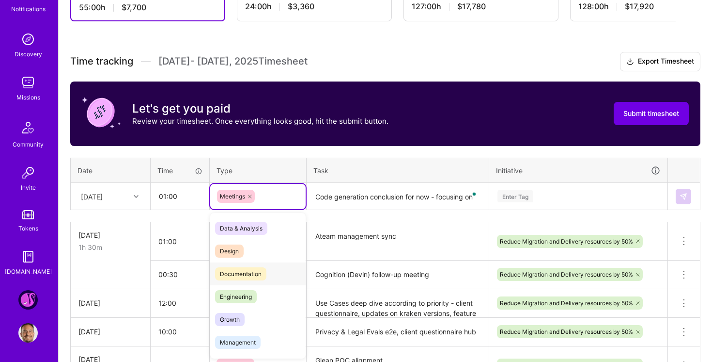
scroll to position [53, 0]
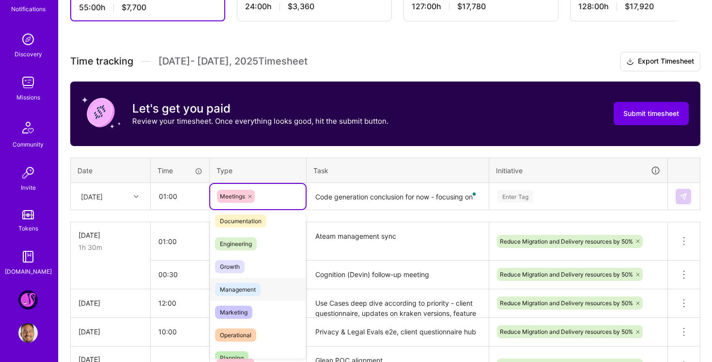
click at [271, 285] on div "Management" at bounding box center [257, 289] width 95 height 23
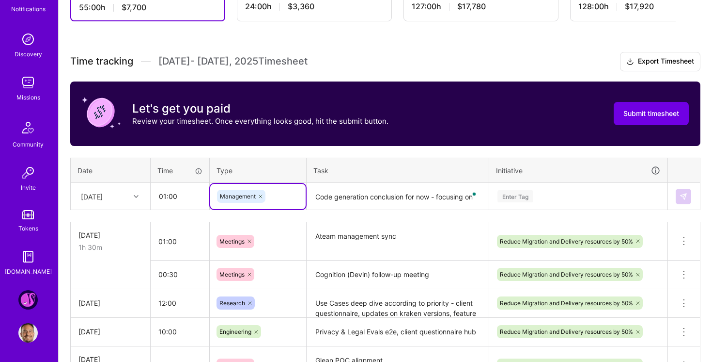
click at [466, 196] on textarea "Code generation conclusion for now - focusing on" at bounding box center [398, 197] width 180 height 26
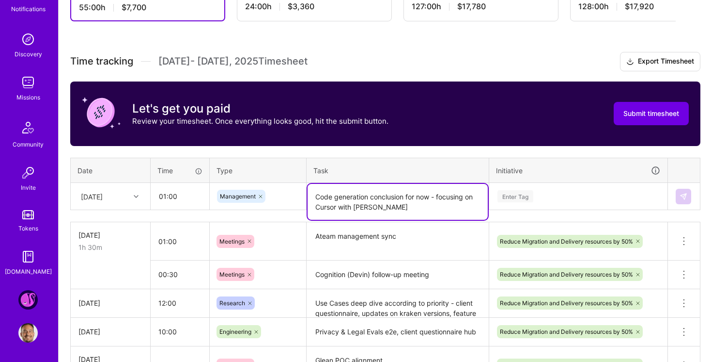
type textarea "Code generation conclusion for now - focusing on Cursor with Claude Code"
click at [608, 197] on div "Enter Tag" at bounding box center [579, 196] width 164 height 12
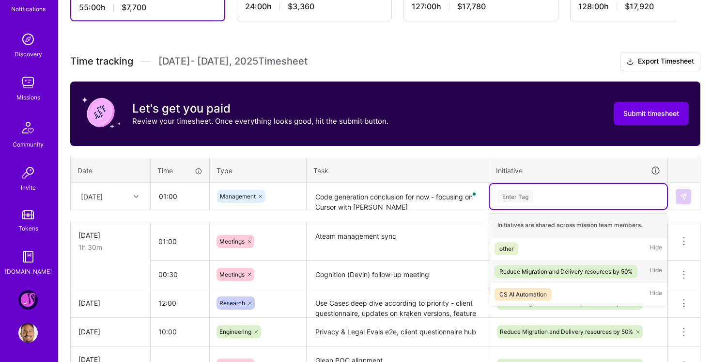
click at [573, 269] on div "Reduce Migration and Delivery resources by 50%" at bounding box center [566, 271] width 133 height 10
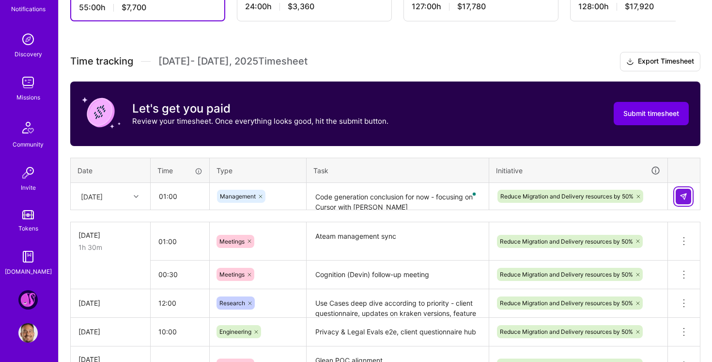
click at [687, 196] on img at bounding box center [684, 196] width 8 height 8
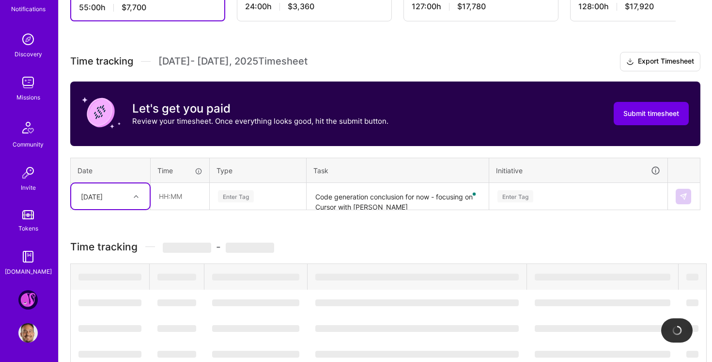
click at [133, 192] on div at bounding box center [137, 196] width 15 height 13
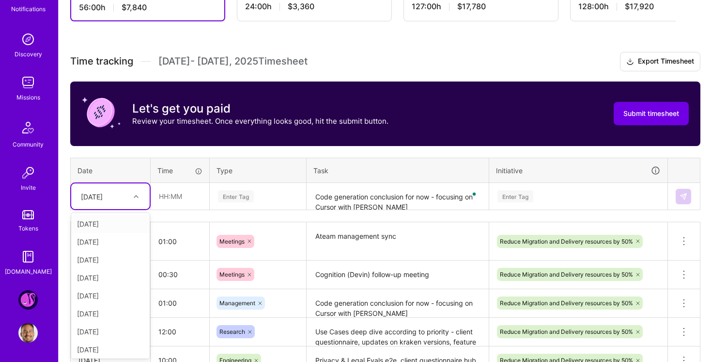
click at [133, 192] on div at bounding box center [137, 196] width 15 height 13
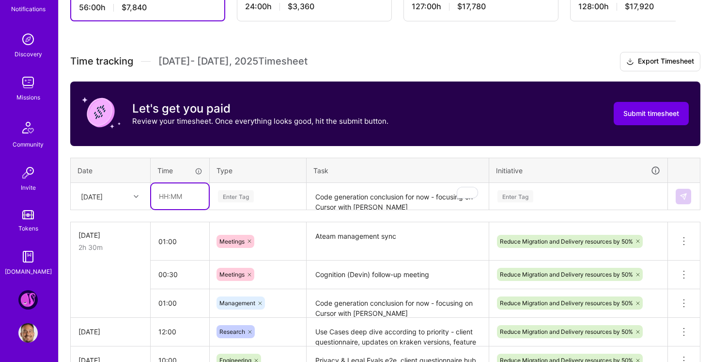
click at [162, 194] on input "text" at bounding box center [180, 196] width 58 height 26
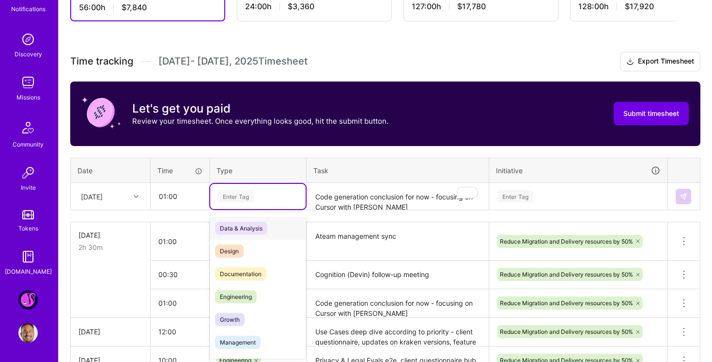
click at [277, 196] on div "Enter Tag" at bounding box center [258, 196] width 82 height 12
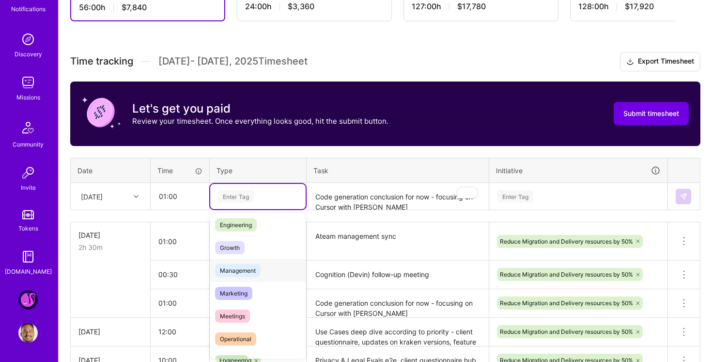
scroll to position [37, 0]
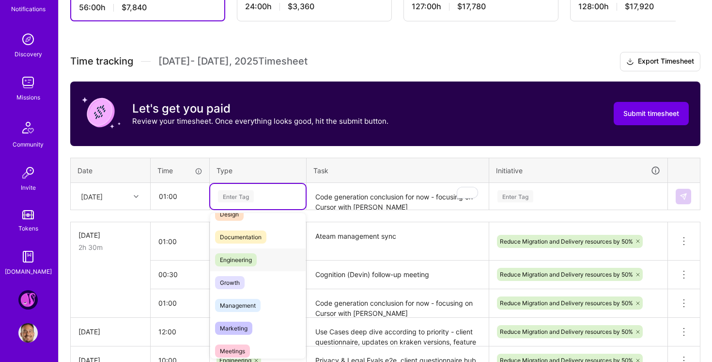
click at [260, 259] on div "Engineering" at bounding box center [257, 259] width 95 height 23
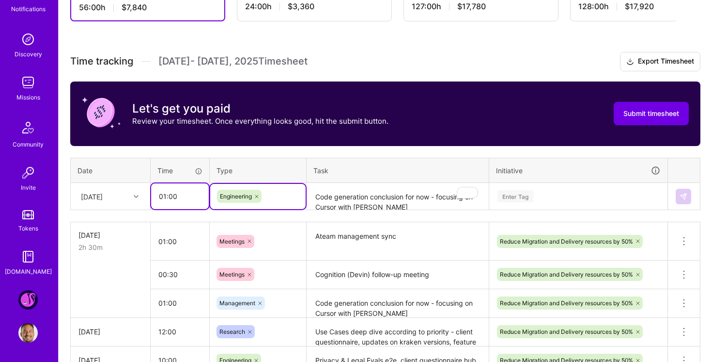
click at [167, 200] on input "01:00" at bounding box center [180, 196] width 58 height 26
type input "08:00"
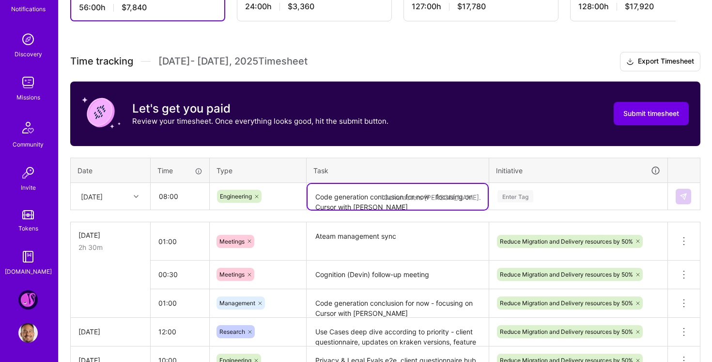
click at [377, 191] on textarea "Code generation conclusion for now - focusing on Cursor with Claude Code" at bounding box center [398, 197] width 180 height 26
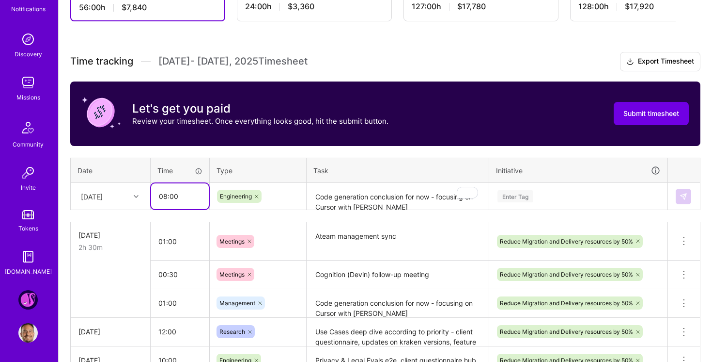
click at [183, 195] on input "08:00" at bounding box center [180, 196] width 58 height 26
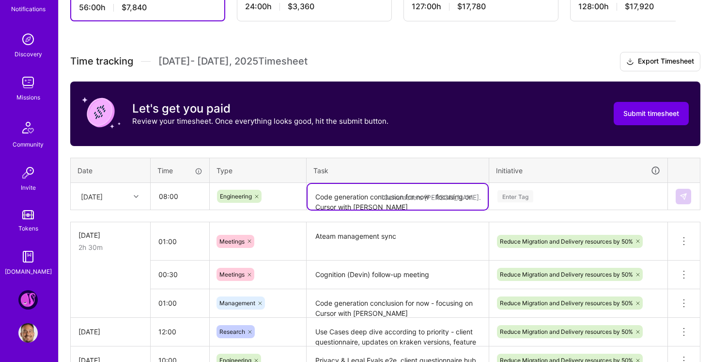
click at [372, 196] on textarea "Code generation conclusion for now - focusing on Cursor with Claude Code" at bounding box center [398, 197] width 180 height 26
type textarea "U"
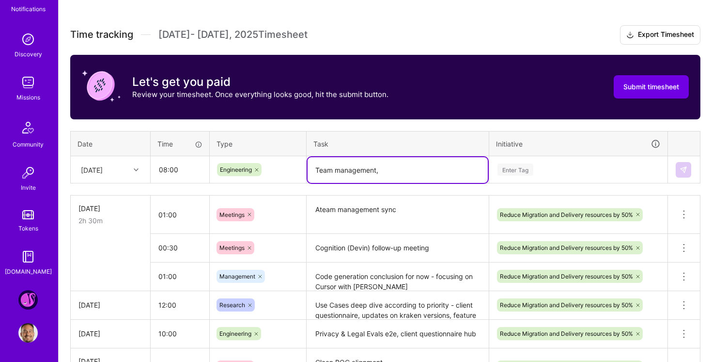
scroll to position [275, 0]
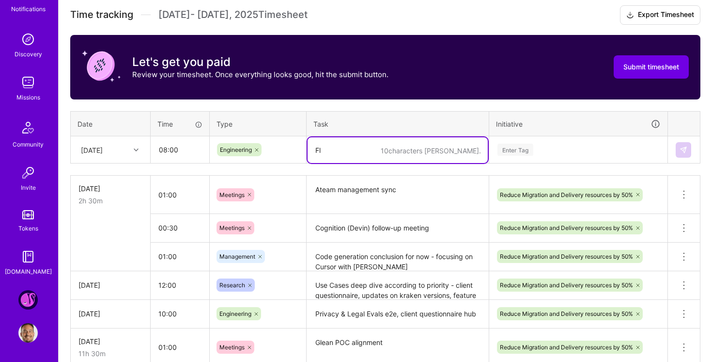
type textarea "F"
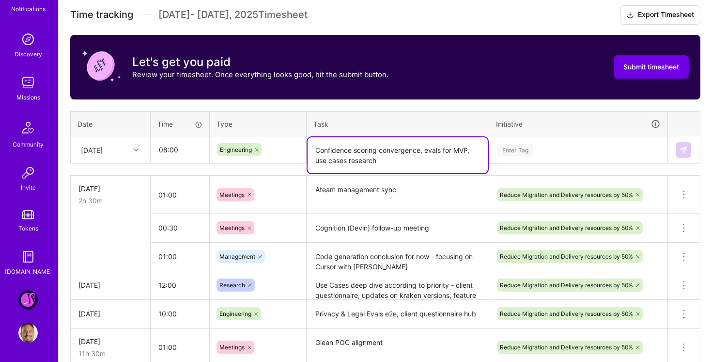
type textarea "Confidence scoring convergence, evals for MVP, use cases research"
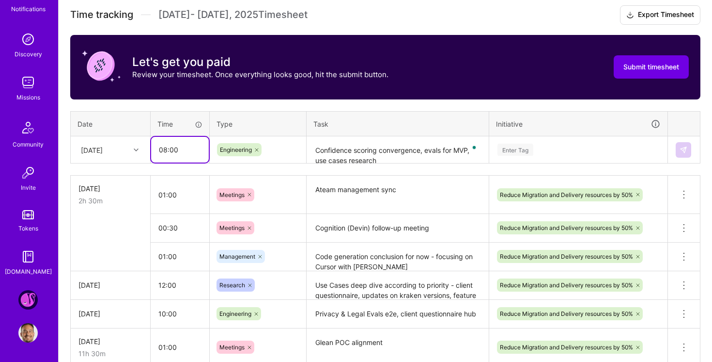
click at [164, 147] on input "08:00" at bounding box center [180, 150] width 58 height 26
type input "09:00"
click at [519, 109] on div "Time tracking Sep 1 - Sep 15 , 2025 Timesheet Export Timesheet Let's get you pa…" at bounding box center [385, 336] width 631 height 663
click at [559, 158] on div "Enter Tag" at bounding box center [578, 149] width 177 height 25
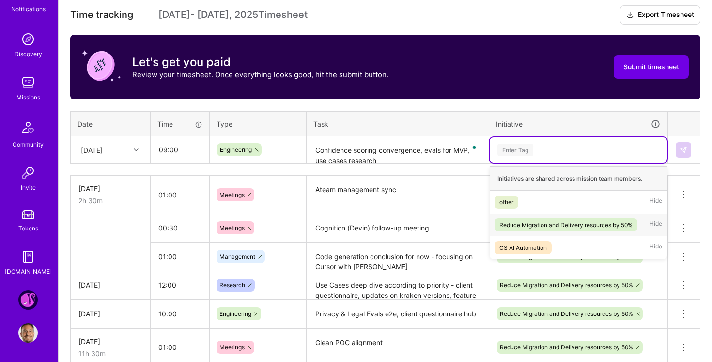
click at [559, 218] on span "Reduce Migration and Delivery resources by 50%" at bounding box center [566, 224] width 143 height 13
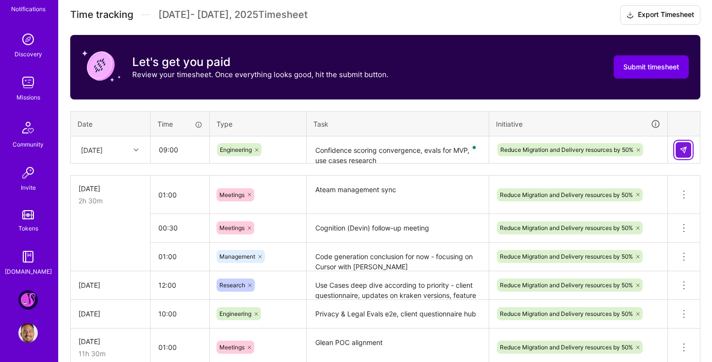
click at [685, 147] on img at bounding box center [684, 150] width 8 height 8
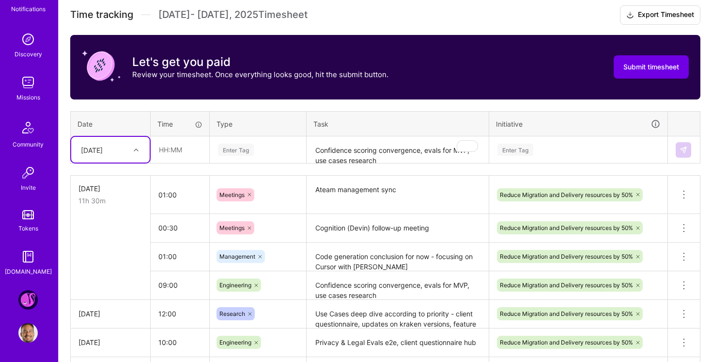
click at [140, 150] on div at bounding box center [137, 149] width 15 height 13
click at [125, 303] on div "[DATE]" at bounding box center [110, 303] width 79 height 18
click at [169, 152] on input "text" at bounding box center [180, 150] width 58 height 26
drag, startPoint x: 166, startPoint y: 151, endPoint x: 148, endPoint y: 151, distance: 17.9
click at [148, 151] on tr "Tue, Sep 9 10:00 Enter Tag Confidence scoring convergence, evals for MVP, use c…" at bounding box center [386, 149] width 630 height 27
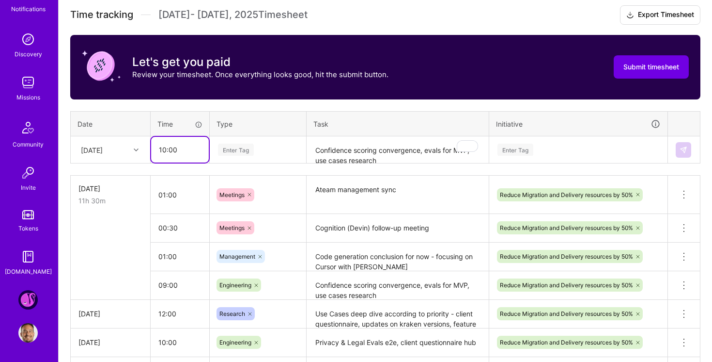
type input "10:00"
click at [275, 157] on div "Enter Tag" at bounding box center [257, 149] width 95 height 25
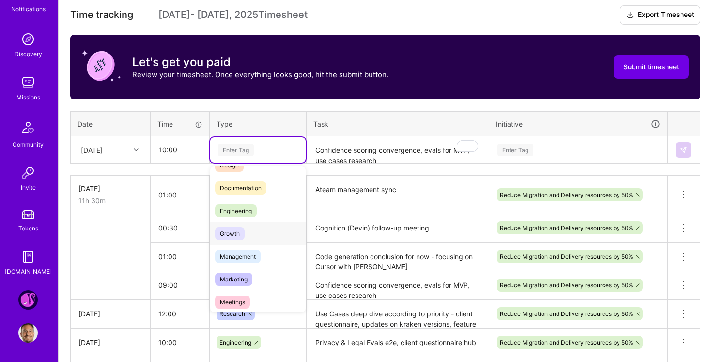
scroll to position [29, 0]
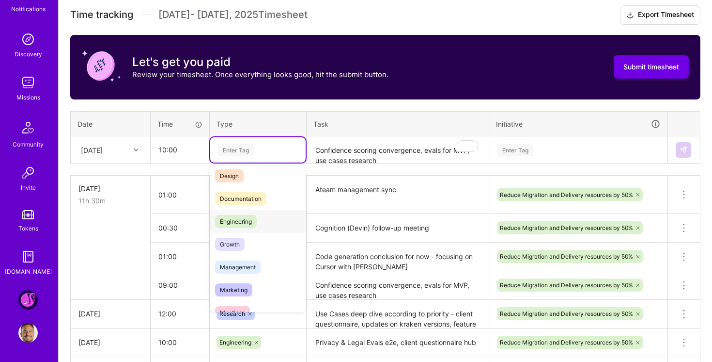
click at [263, 224] on div "Engineering" at bounding box center [257, 221] width 95 height 23
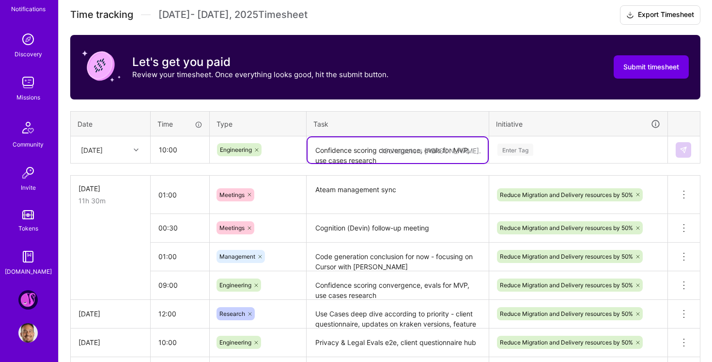
click at [366, 140] on textarea "Confidence scoring convergence, evals for MVP, use cases research" at bounding box center [398, 150] width 180 height 26
click at [343, 151] on textarea "MVP Redo, Asana cleanup" at bounding box center [398, 150] width 180 height 26
click at [437, 149] on textarea "MVP refinement, Asana cleanup" at bounding box center [398, 150] width 180 height 26
type textarea "MVP refinement, Asana cleanup, team alignment"
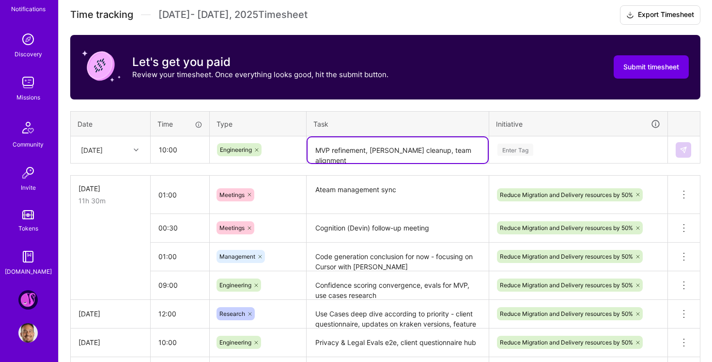
click at [573, 157] on div "Enter Tag" at bounding box center [578, 149] width 177 height 25
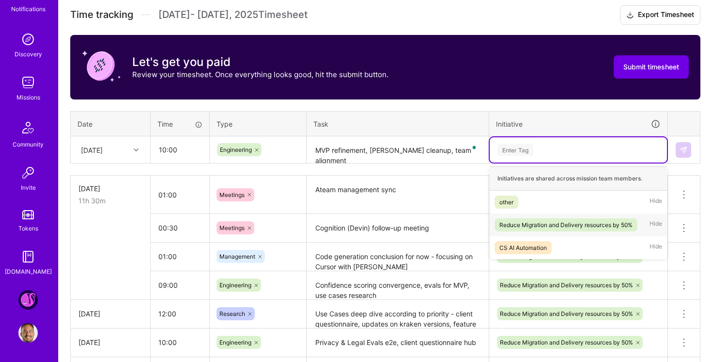
click at [560, 229] on span "Reduce Migration and Delivery resources by 50%" at bounding box center [566, 224] width 143 height 13
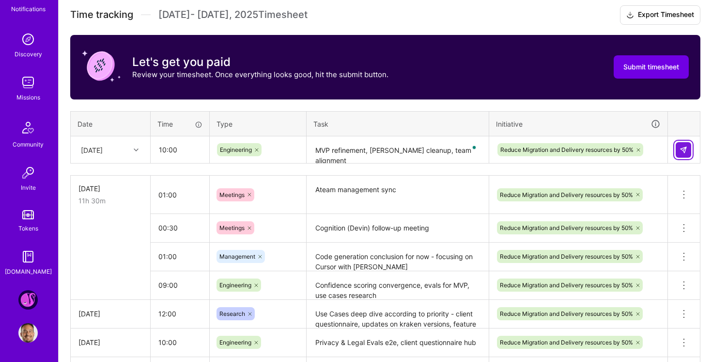
click at [687, 148] on img at bounding box center [684, 150] width 8 height 8
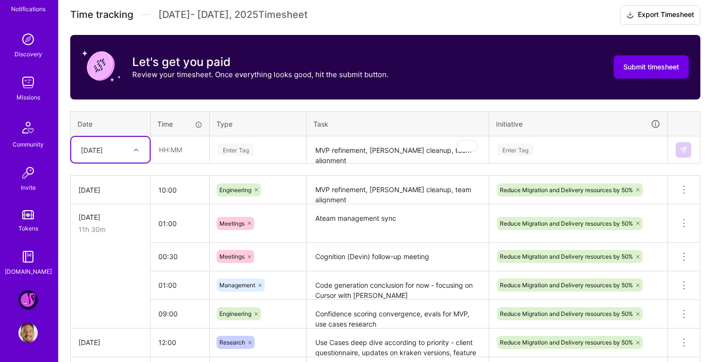
click at [125, 146] on div "[DATE]" at bounding box center [103, 150] width 54 height 16
click at [121, 247] on div "[DATE]" at bounding box center [110, 248] width 79 height 18
click at [167, 150] on input "text" at bounding box center [180, 150] width 58 height 26
click at [288, 146] on div "Enter Tag" at bounding box center [258, 149] width 82 height 12
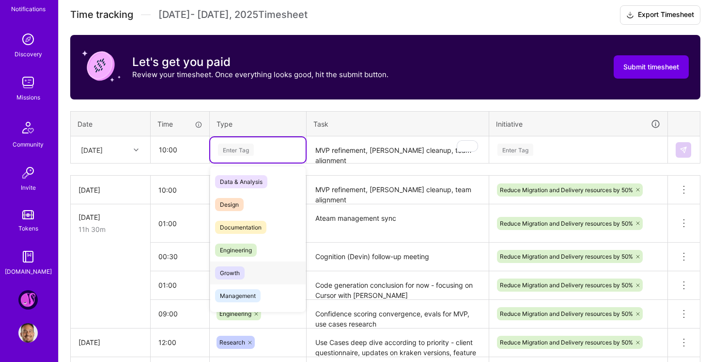
scroll to position [27, 0]
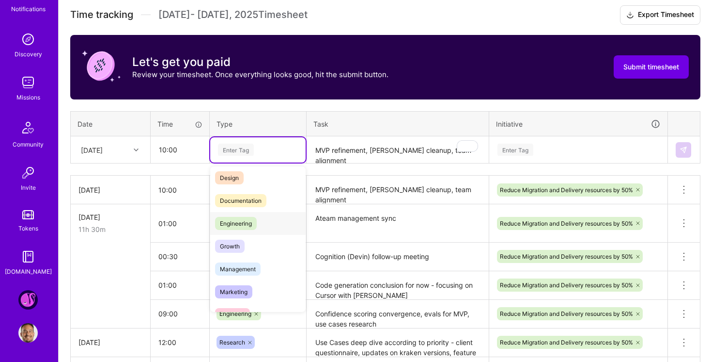
click at [262, 224] on div "Engineering" at bounding box center [257, 223] width 95 height 23
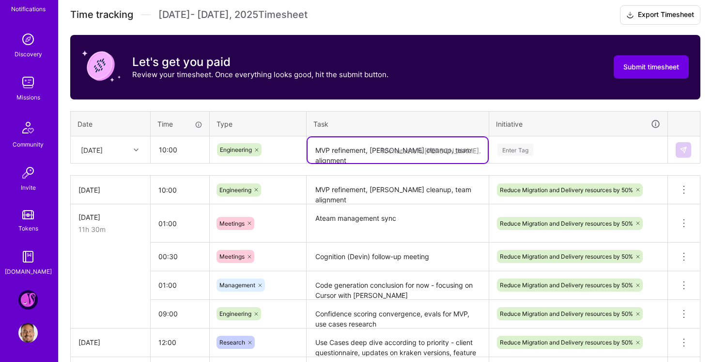
click at [348, 155] on textarea "MVP refinement, Asana cleanup, team alignment" at bounding box center [398, 150] width 180 height 26
click at [191, 148] on input "10:00" at bounding box center [180, 150] width 58 height 26
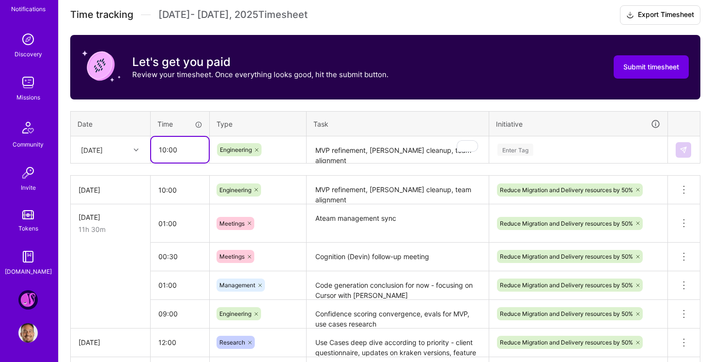
drag, startPoint x: 163, startPoint y: 146, endPoint x: 139, endPoint y: 146, distance: 24.2
click at [139, 146] on tr "Wed, Sep 10 10:00 Engineering MVP refinement, Asana cleanup, team alignment Ent…" at bounding box center [386, 149] width 630 height 27
drag, startPoint x: 166, startPoint y: 149, endPoint x: 152, endPoint y: 149, distance: 14.1
click at [152, 149] on input "10:00" at bounding box center [180, 150] width 58 height 26
type input "08:00"
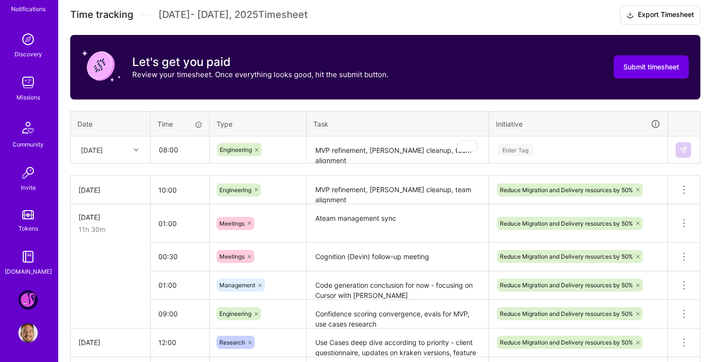
click at [378, 152] on textarea "MVP refinement, Asana cleanup, team alignment" at bounding box center [398, 150] width 180 height 26
type textarea "Team roundup on refined MVP and epics plan"
click at [559, 151] on div "Enter Tag" at bounding box center [579, 149] width 164 height 12
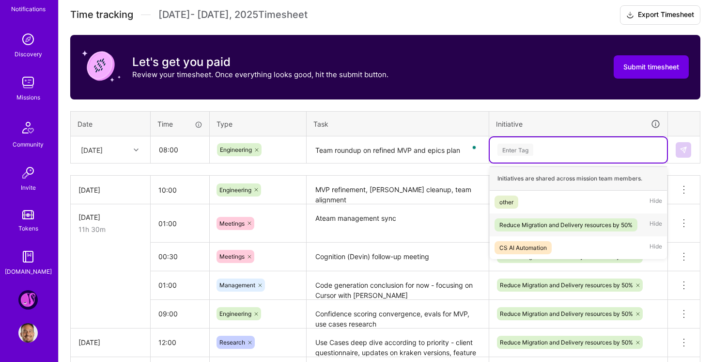
click at [546, 216] on div "Reduce Migration and Delivery resources by 50% Hide" at bounding box center [578, 224] width 177 height 23
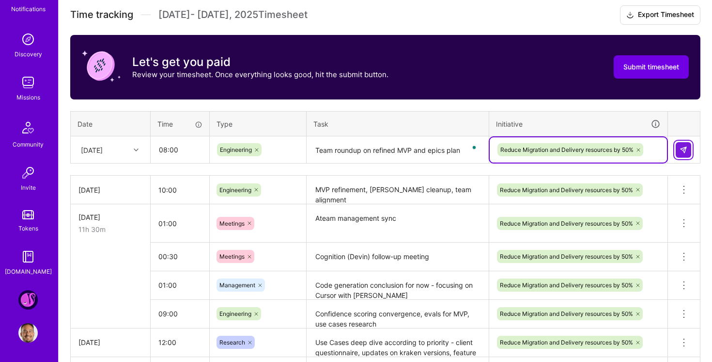
click at [689, 142] on button at bounding box center [684, 150] width 16 height 16
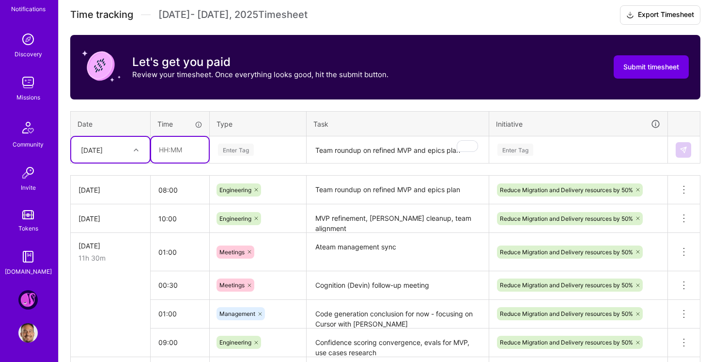
click at [162, 144] on input "text" at bounding box center [180, 150] width 58 height 26
type input "03:00"
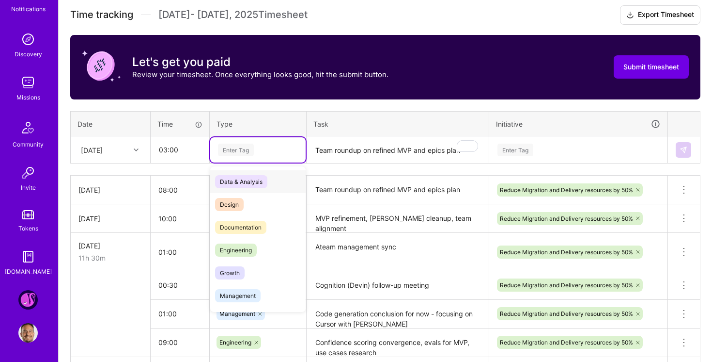
click at [289, 149] on div "Enter Tag" at bounding box center [258, 149] width 82 height 12
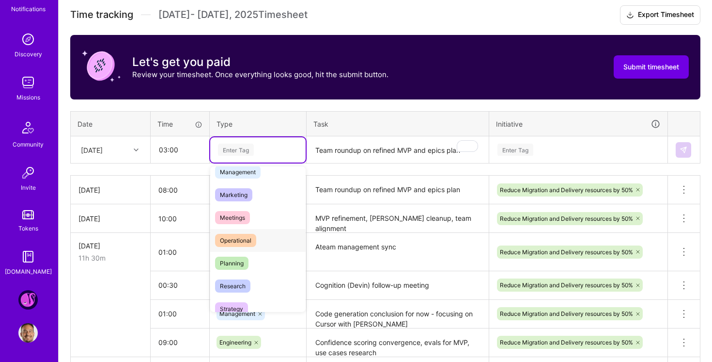
scroll to position [136, 0]
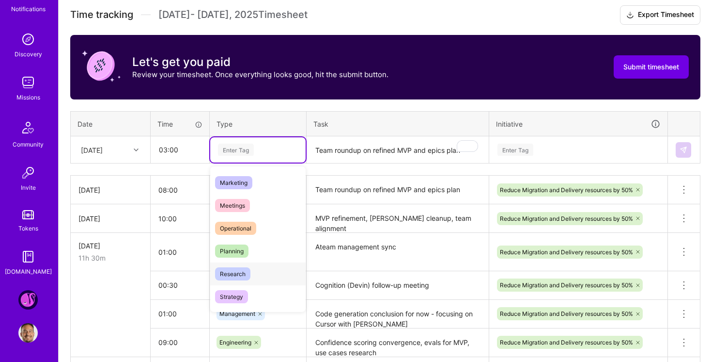
click at [264, 269] on div "Research" at bounding box center [257, 273] width 95 height 23
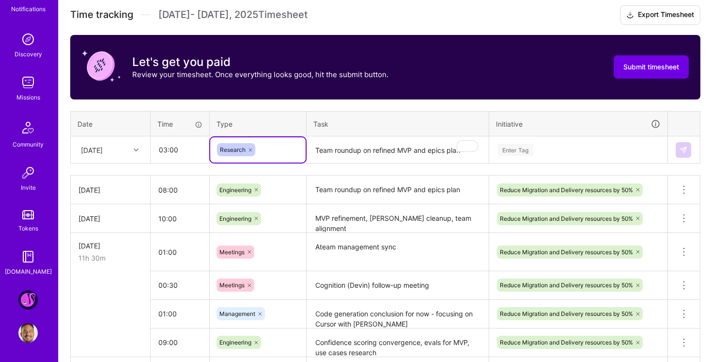
click at [350, 155] on textarea "Team roundup on refined MVP and epics plan" at bounding box center [398, 150] width 180 height 26
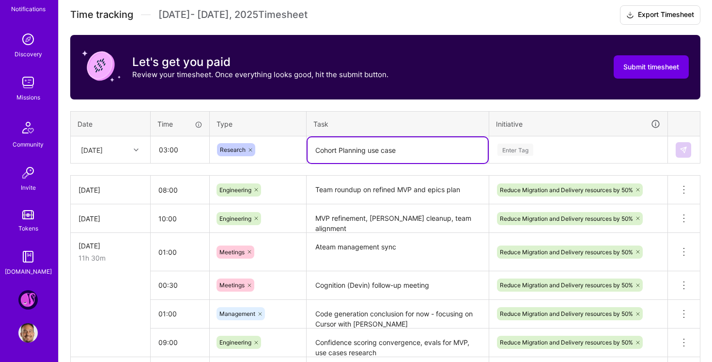
type textarea "Cohort Planning use case"
click at [551, 143] on div "Enter Tag" at bounding box center [579, 149] width 164 height 12
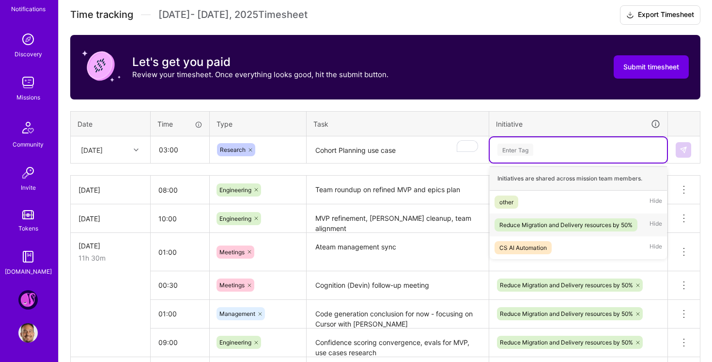
click at [543, 226] on div "Reduce Migration and Delivery resources by 50%" at bounding box center [566, 225] width 133 height 10
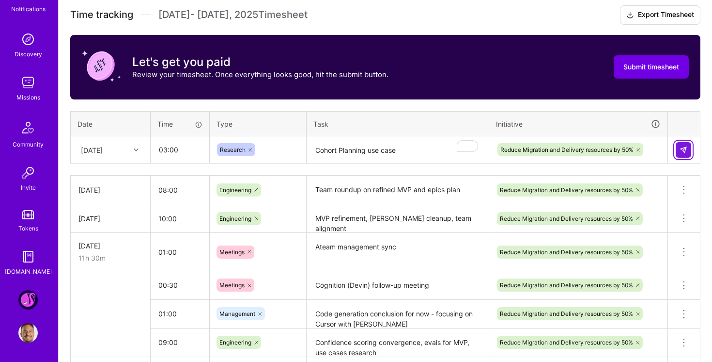
click at [682, 147] on img at bounding box center [684, 150] width 8 height 8
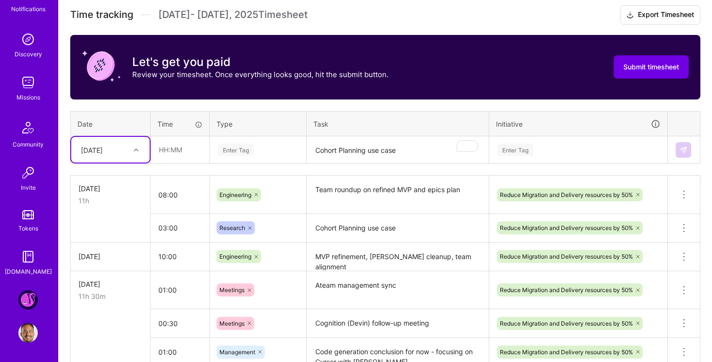
click at [103, 152] on div "[DATE]" at bounding box center [92, 149] width 22 height 10
click at [111, 263] on div "[DATE]" at bounding box center [110, 265] width 79 height 18
click at [169, 148] on input "text" at bounding box center [180, 150] width 58 height 26
type input "1"
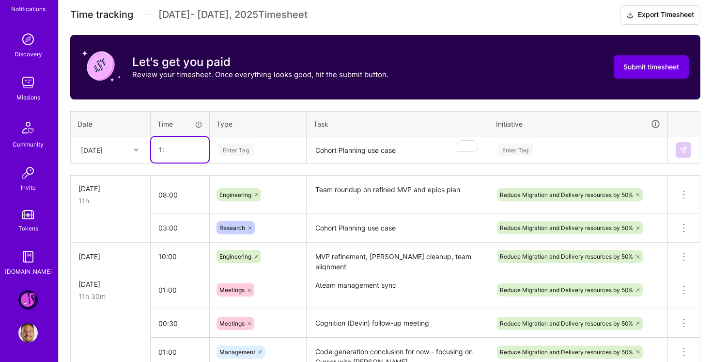
type input "1"
type input "10:00"
click at [261, 147] on div "Enter Tag" at bounding box center [258, 149] width 82 height 12
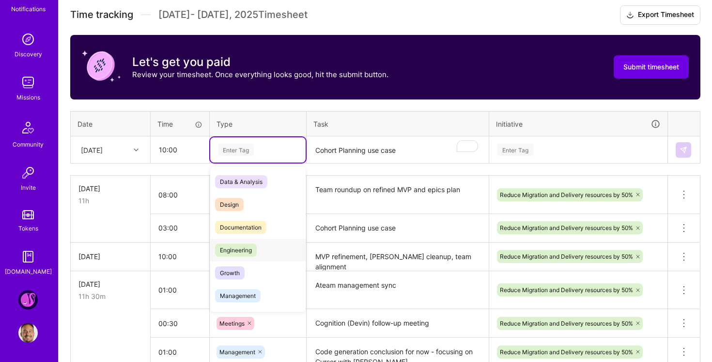
click at [275, 257] on div "Engineering" at bounding box center [257, 249] width 95 height 23
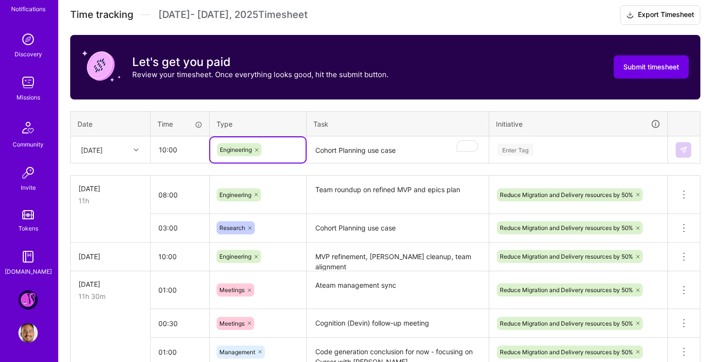
click at [361, 155] on textarea "Cohort Planning use case" at bounding box center [398, 150] width 180 height 26
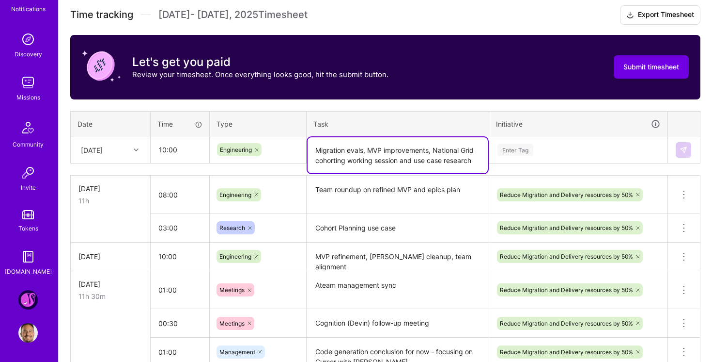
type textarea "Migration evals, MVP improvements, National Grid cohorting working session and …"
click at [552, 152] on div "Enter Tag" at bounding box center [579, 149] width 164 height 12
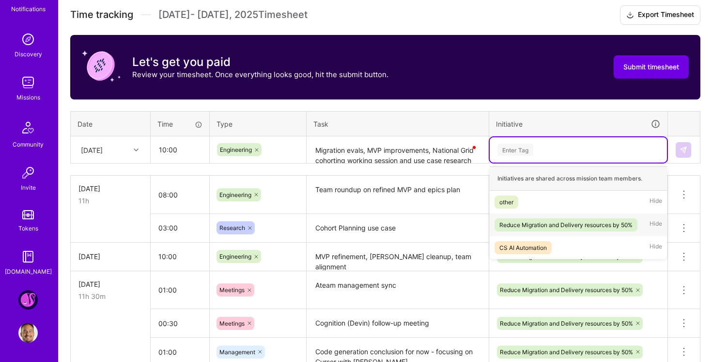
click at [557, 220] on div "Reduce Migration and Delivery resources by 50%" at bounding box center [566, 225] width 133 height 10
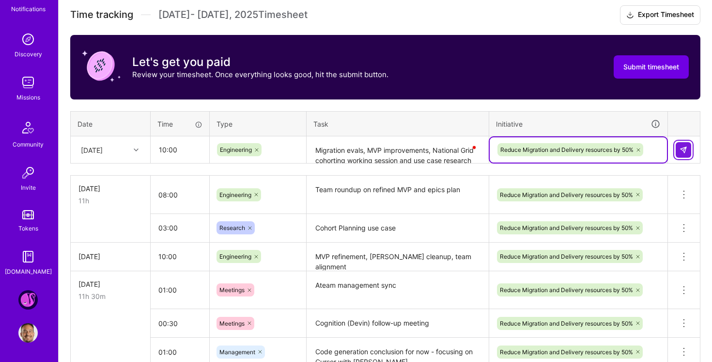
click at [685, 146] on img at bounding box center [684, 150] width 8 height 8
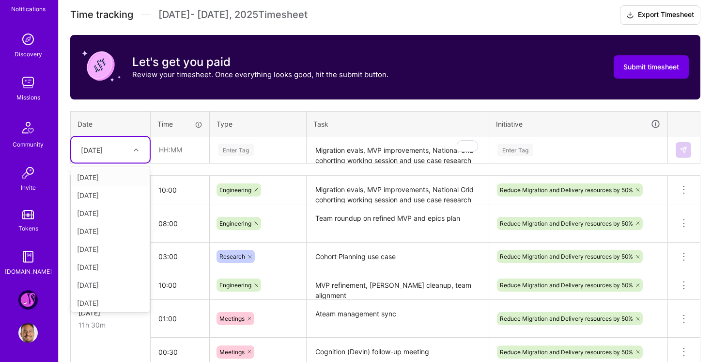
click at [135, 153] on div at bounding box center [137, 149] width 15 height 13
click at [115, 247] on div "[DATE]" at bounding box center [110, 247] width 79 height 18
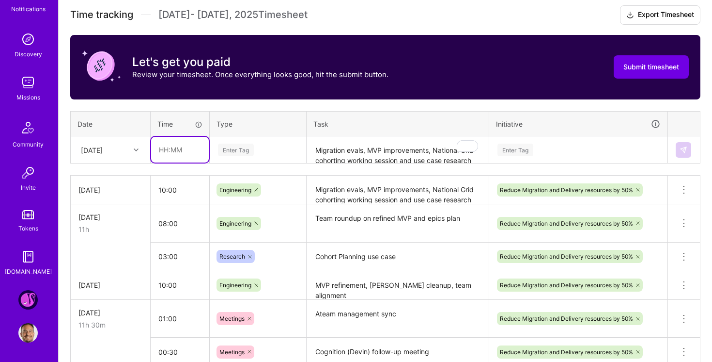
click at [165, 144] on input "text" at bounding box center [180, 150] width 58 height 26
type input "3"
type input "5"
type input "4"
type input "03:00"
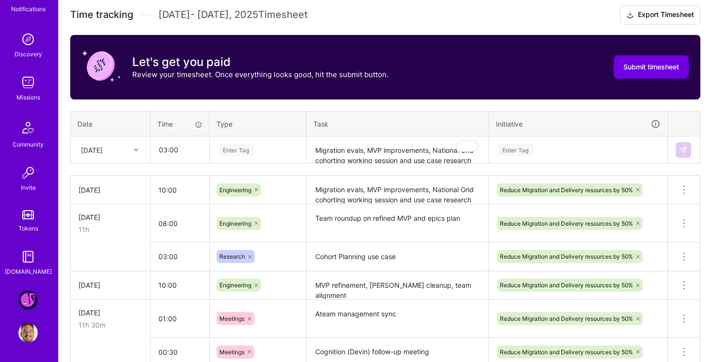
click at [283, 156] on div "Enter Tag" at bounding box center [257, 149] width 95 height 25
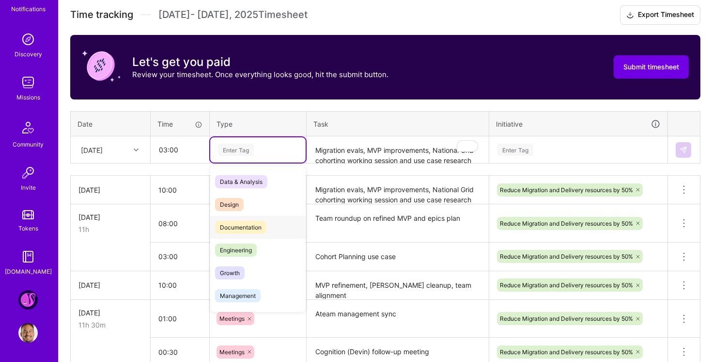
scroll to position [12, 0]
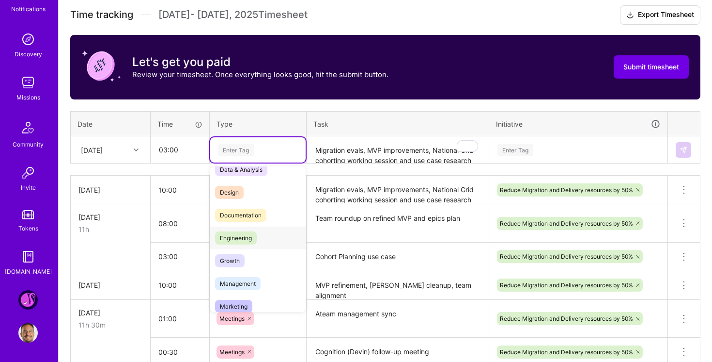
click at [267, 236] on div "Engineering" at bounding box center [257, 237] width 95 height 23
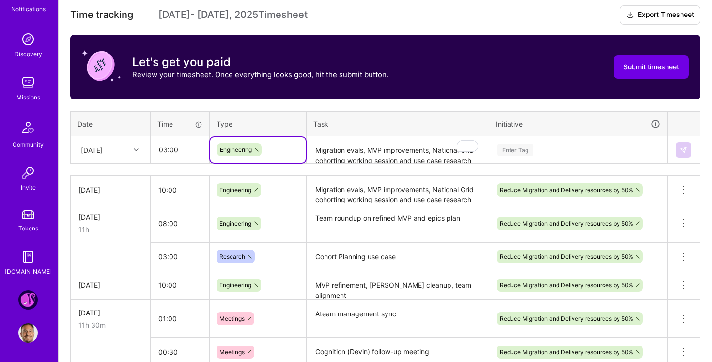
click at [350, 148] on textarea "Migration evals, MVP improvements, National Grid cohorting working session and …" at bounding box center [398, 150] width 180 height 26
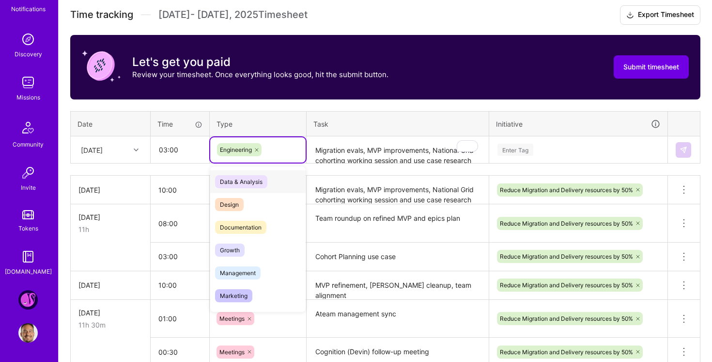
click at [272, 154] on div "Engineering" at bounding box center [258, 149] width 82 height 13
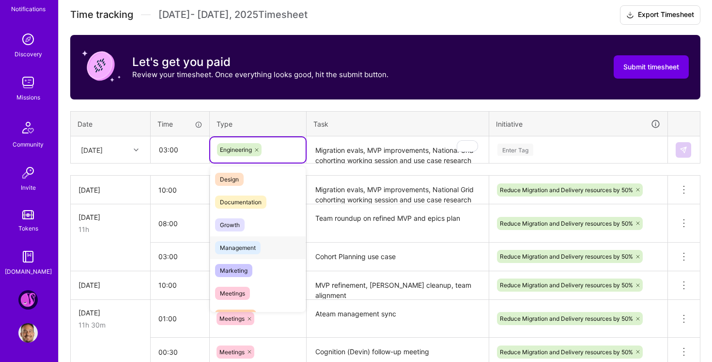
click at [269, 252] on div "Management" at bounding box center [257, 247] width 95 height 23
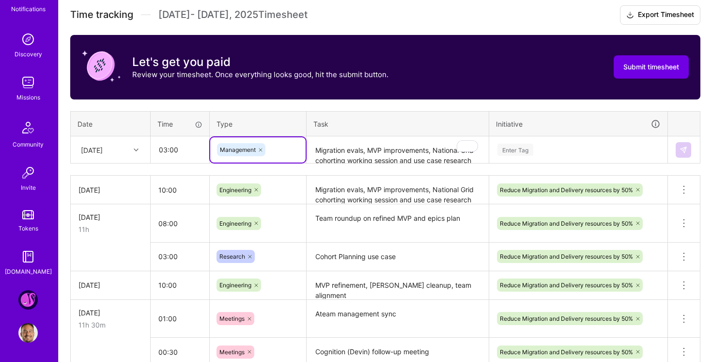
click at [366, 146] on textarea "Migration evals, MVP improvements, National Grid cohorting working session and …" at bounding box center [398, 150] width 180 height 26
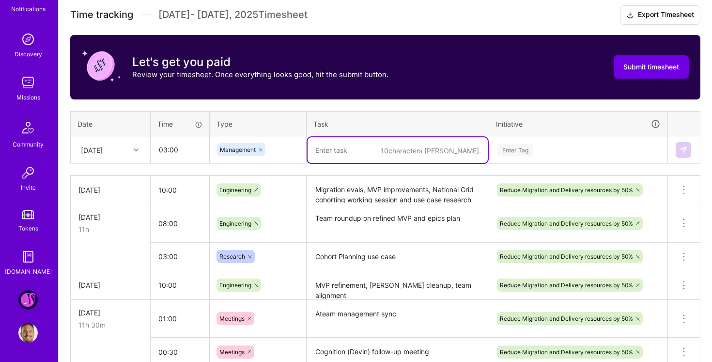
type textarea "M"
type textarea "Updated MVP roadmap"
click at [549, 139] on div "Enter Tag" at bounding box center [578, 149] width 177 height 25
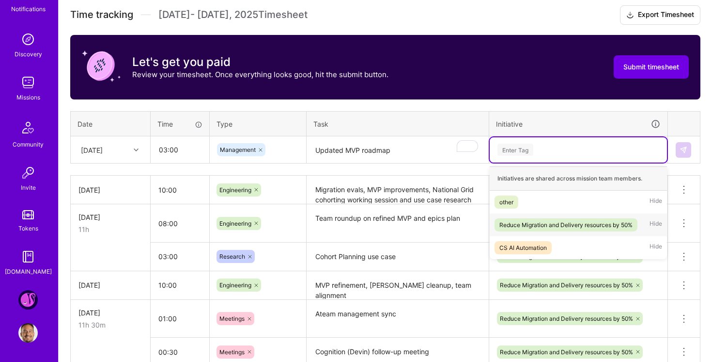
drag, startPoint x: 549, startPoint y: 208, endPoint x: 550, endPoint y: 217, distance: 8.7
click at [550, 217] on div "Initiatives are shared across mission team members. other Hide Reduce Migration…" at bounding box center [578, 212] width 177 height 93
click at [549, 217] on div "Reduce Migration and Delivery resources by 50% Hide" at bounding box center [578, 224] width 177 height 23
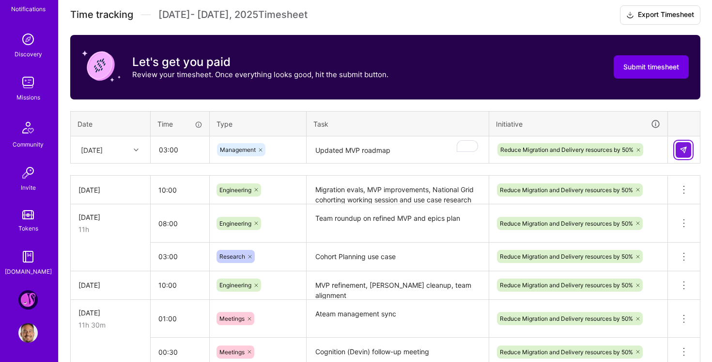
click at [687, 146] on img at bounding box center [684, 150] width 8 height 8
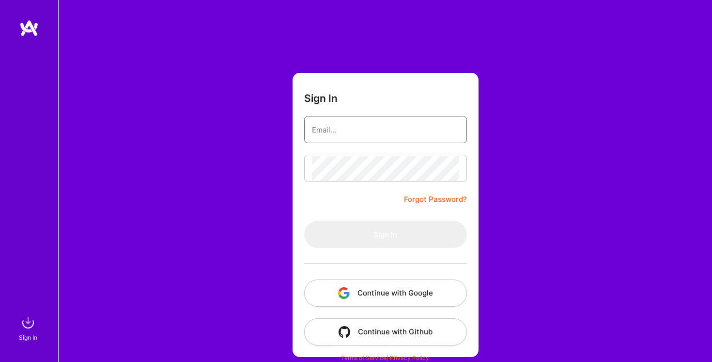
type input "nmeron@gmail.com"
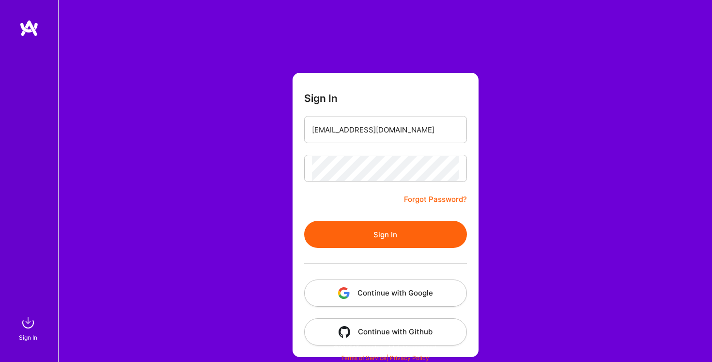
click at [421, 229] on button "Sign In" at bounding box center [385, 234] width 163 height 27
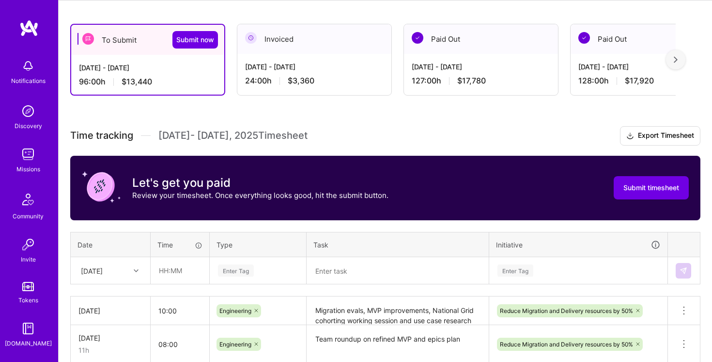
scroll to position [329, 0]
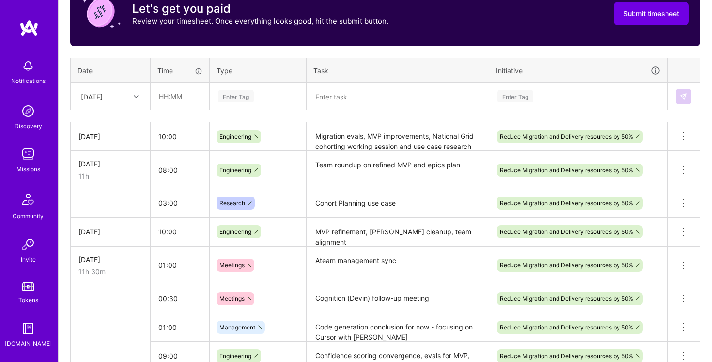
click at [135, 96] on icon at bounding box center [136, 96] width 5 height 5
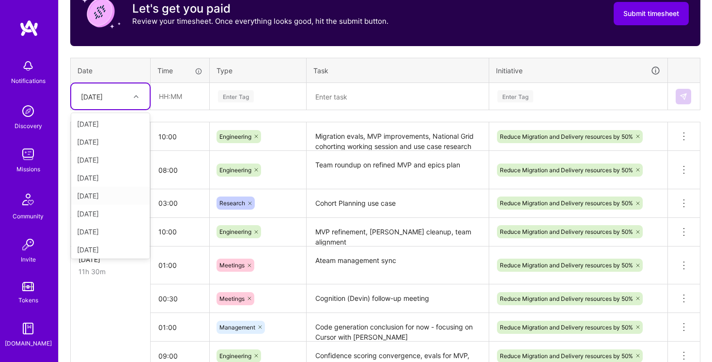
scroll to position [9, 0]
click at [122, 187] on div "[DATE]" at bounding box center [110, 187] width 79 height 18
click at [135, 83] on div "option Fri, Sep 5, selected. Select is focused ,type to refine list, press Down…" at bounding box center [110, 96] width 79 height 26
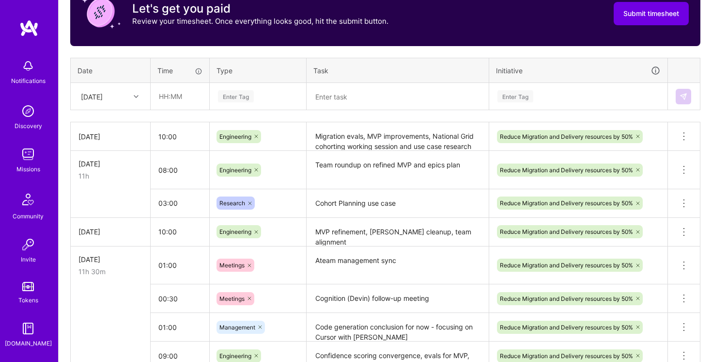
click at [135, 108] on div "[DATE]" at bounding box center [110, 96] width 79 height 26
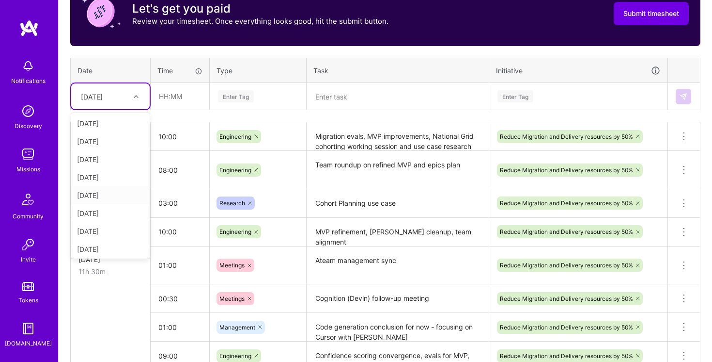
scroll to position [110, 0]
click at [120, 190] on div "[DATE]" at bounding box center [110, 194] width 79 height 18
click at [174, 94] on input "text" at bounding box center [180, 96] width 58 height 26
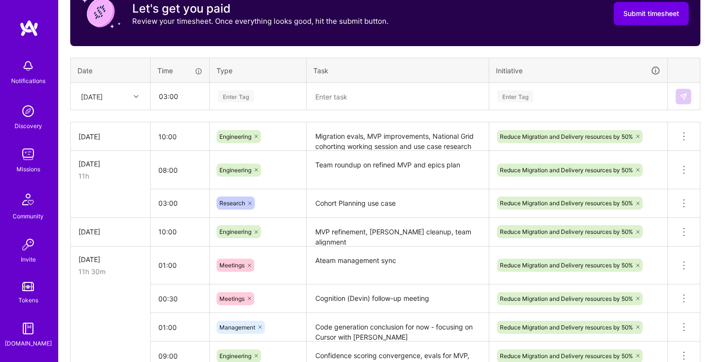
click at [287, 84] on div "Enter Tag" at bounding box center [257, 96] width 95 height 25
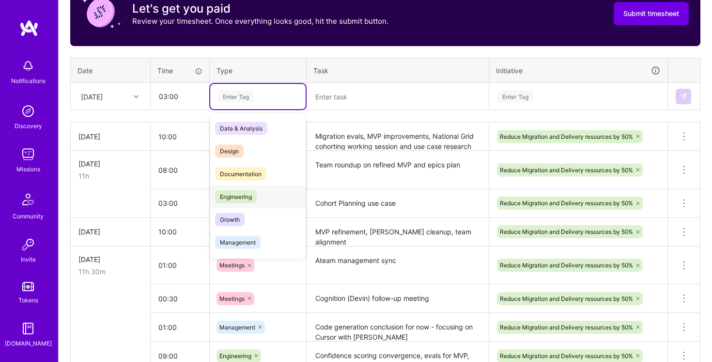
click at [266, 194] on div "Engineering" at bounding box center [257, 196] width 95 height 23
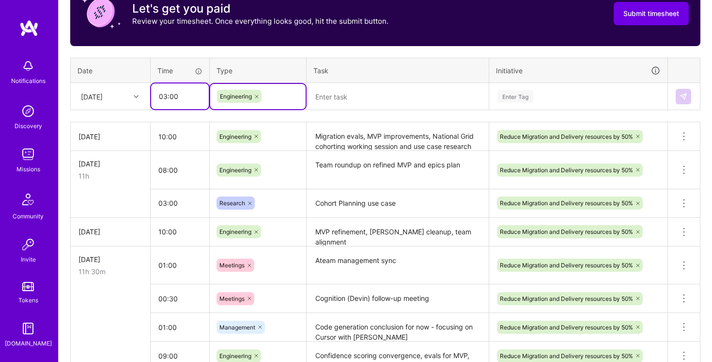
click at [193, 104] on input "03:00" at bounding box center [180, 96] width 58 height 26
click at [162, 98] on input "03:00" at bounding box center [180, 96] width 58 height 26
type input "04:00"
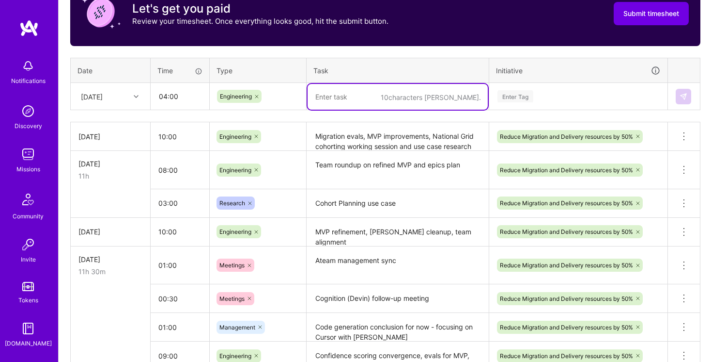
click at [326, 94] on textarea "To enrich screen reader interactions, please activate Accessibility in Grammarl…" at bounding box center [398, 97] width 180 height 26
type textarea "I"
type textarea "Updated MVP roadmap"
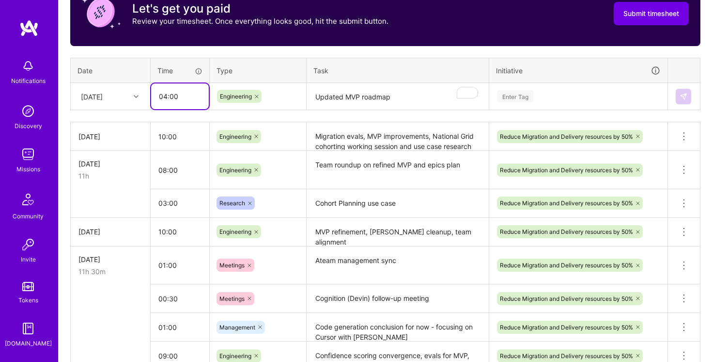
click at [163, 96] on input "04:00" at bounding box center [180, 96] width 58 height 26
type input "05:00"
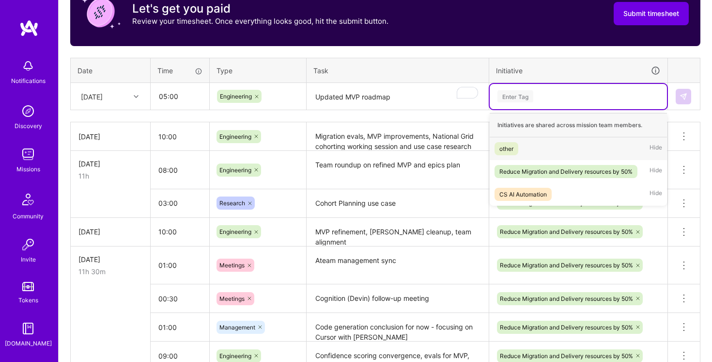
click at [580, 84] on div "Enter Tag" at bounding box center [578, 96] width 177 height 25
click at [564, 165] on span "Reduce Migration and Delivery resources by 50%" at bounding box center [566, 171] width 143 height 13
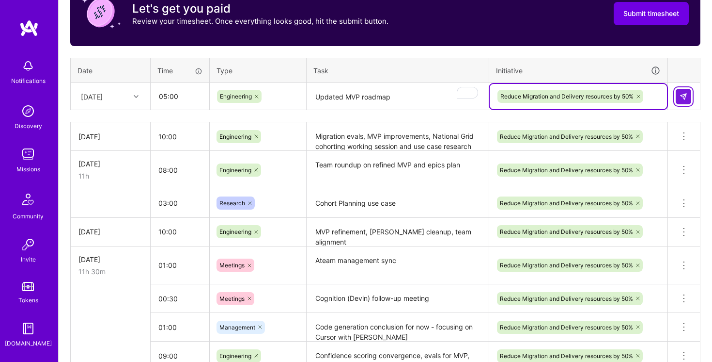
click at [685, 96] on img at bounding box center [684, 97] width 8 height 8
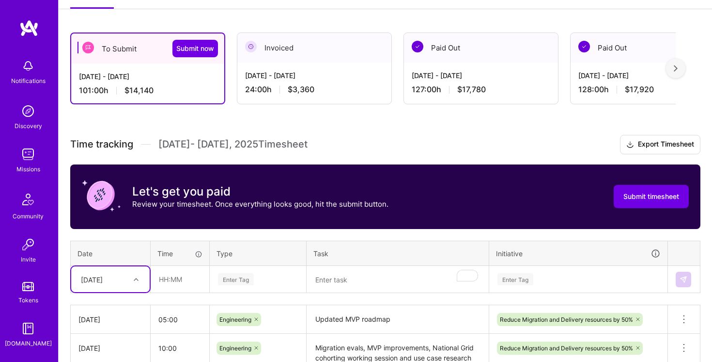
scroll to position [247, 0]
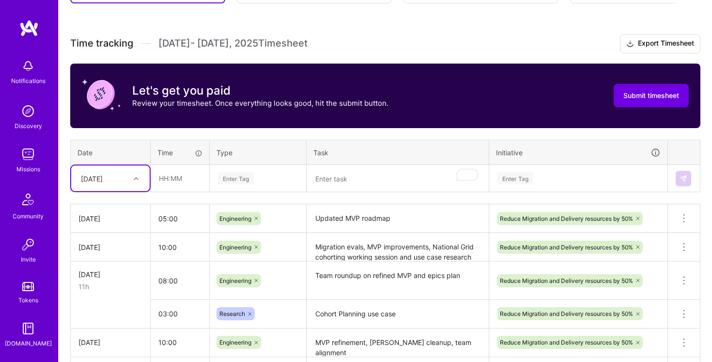
click at [128, 176] on div "[DATE]" at bounding box center [103, 178] width 54 height 16
click at [112, 307] on div "[DATE]" at bounding box center [110, 311] width 79 height 18
click at [164, 178] on input "text" at bounding box center [180, 178] width 58 height 26
click at [272, 180] on div "Enter Tag" at bounding box center [258, 178] width 82 height 12
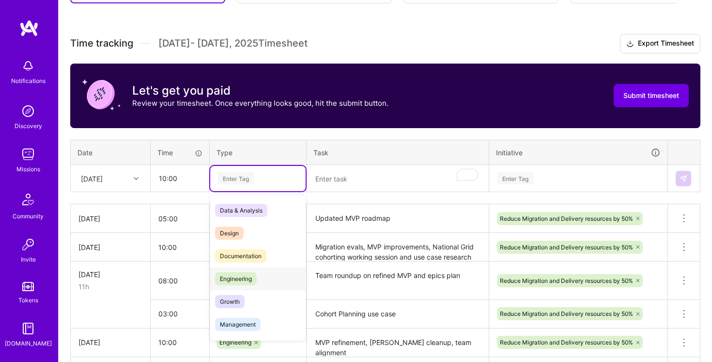
scroll to position [23, 0]
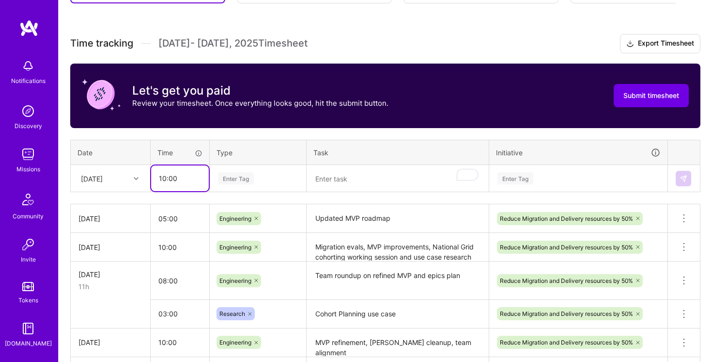
click at [162, 176] on input "10:00" at bounding box center [180, 178] width 58 height 26
drag, startPoint x: 165, startPoint y: 176, endPoint x: 149, endPoint y: 176, distance: 15.5
click at [149, 176] on tr "Sun, Sep 14 10:00 Enter Tag Enter Tag" at bounding box center [386, 178] width 630 height 27
type input "08:00"
click at [278, 171] on div "Enter Tag" at bounding box center [257, 178] width 95 height 25
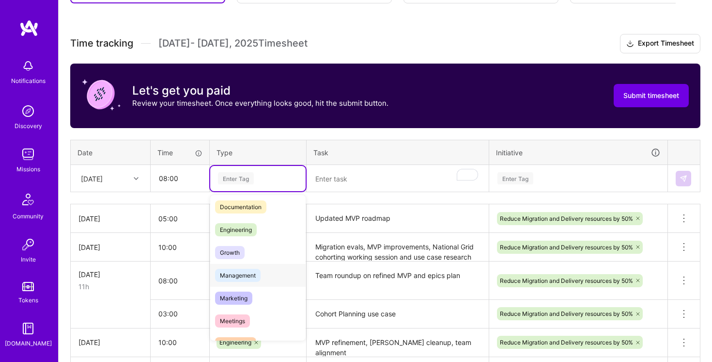
scroll to position [38, 0]
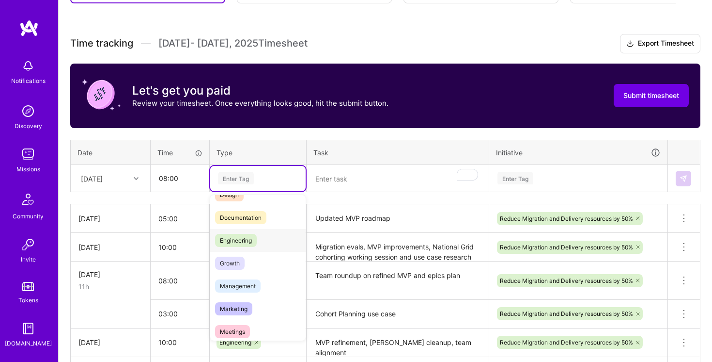
click at [261, 239] on div "Engineering" at bounding box center [257, 240] width 95 height 23
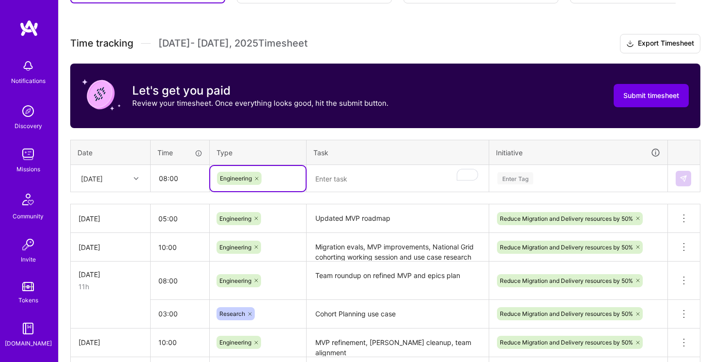
click at [368, 173] on textarea "To enrich screen reader interactions, please activate Accessibility in Grammarl…" at bounding box center [398, 179] width 180 height 26
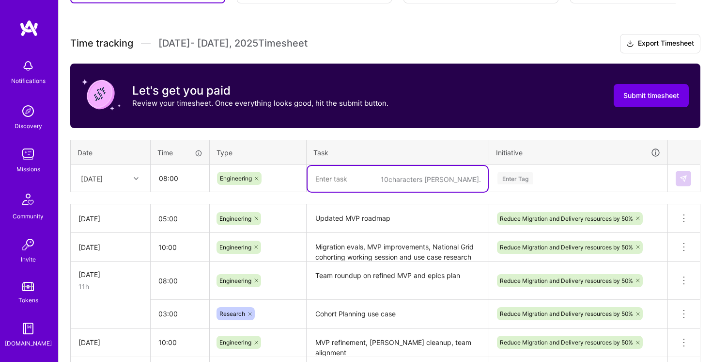
type textarea "A"
type textarea "U"
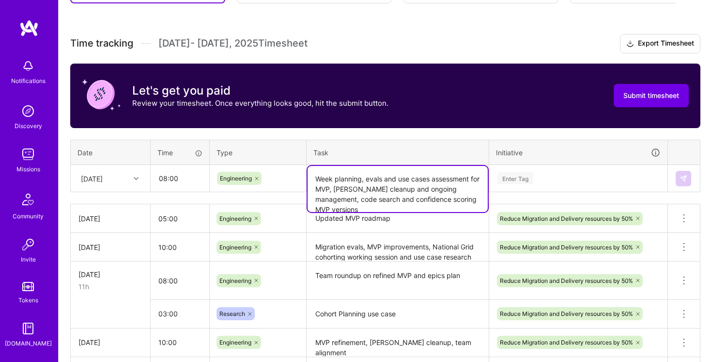
type textarea "Week planning, evals and use cases assessment for MVP, Asana cleanup and ongoin…"
click at [548, 175] on div "Enter Tag" at bounding box center [579, 178] width 164 height 12
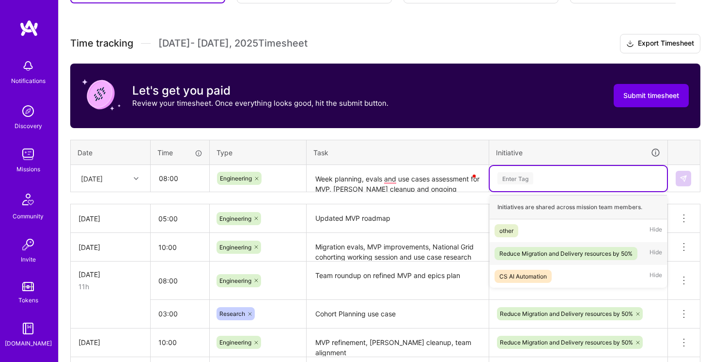
click at [559, 250] on div "Reduce Migration and Delivery resources by 50%" at bounding box center [566, 253] width 133 height 10
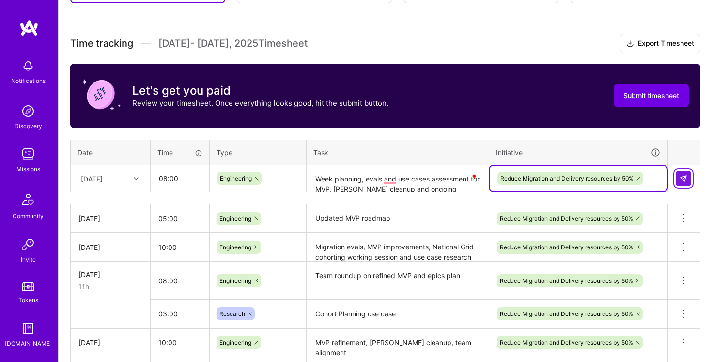
click at [687, 174] on img at bounding box center [684, 178] width 8 height 8
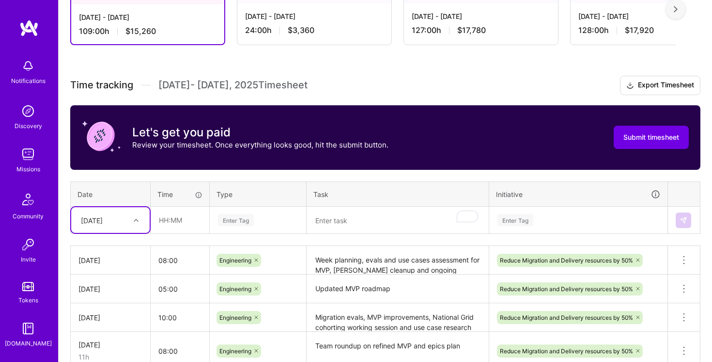
scroll to position [250, 0]
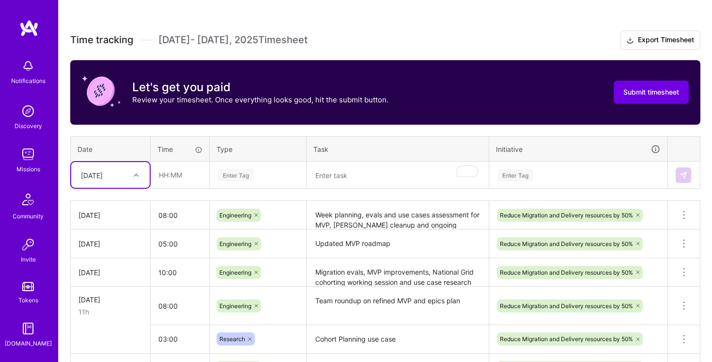
click at [136, 182] on div at bounding box center [137, 175] width 15 height 16
click at [113, 327] on div "[DATE]" at bounding box center [110, 326] width 79 height 18
click at [181, 187] on input "text" at bounding box center [180, 175] width 58 height 26
type input "10:00"
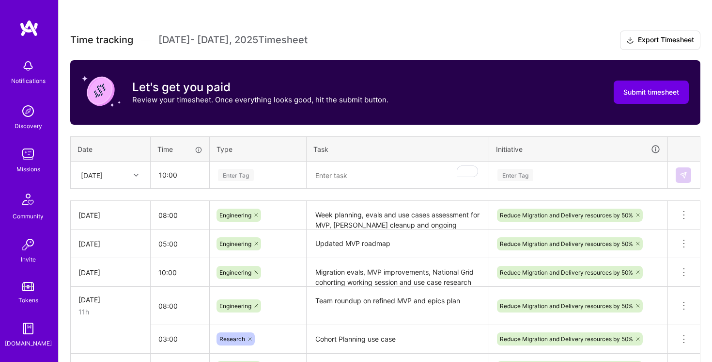
click at [286, 158] on th "Type" at bounding box center [258, 148] width 97 height 25
click at [280, 171] on div "Enter Tag" at bounding box center [258, 175] width 82 height 12
drag, startPoint x: 165, startPoint y: 173, endPoint x: 154, endPoint y: 173, distance: 11.6
click at [154, 173] on input "10:00" at bounding box center [180, 175] width 58 height 26
click at [259, 171] on div "Enter Tag" at bounding box center [258, 175] width 82 height 12
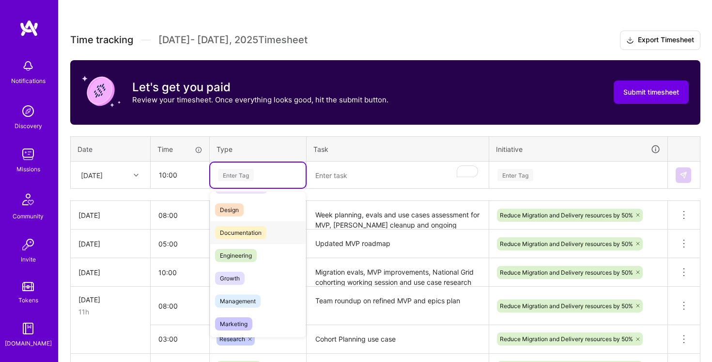
scroll to position [39, 0]
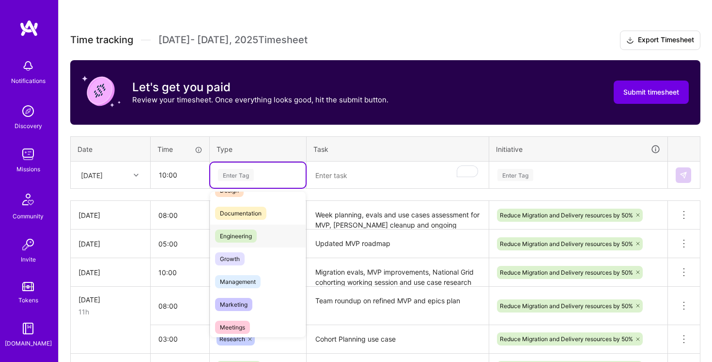
click at [259, 240] on div "Engineering" at bounding box center [257, 235] width 95 height 23
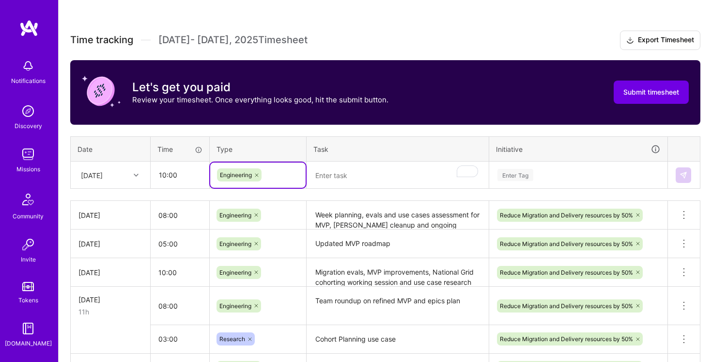
click at [356, 166] on textarea "To enrich screen reader interactions, please activate Accessibility in Grammarl…" at bounding box center [398, 175] width 180 height 26
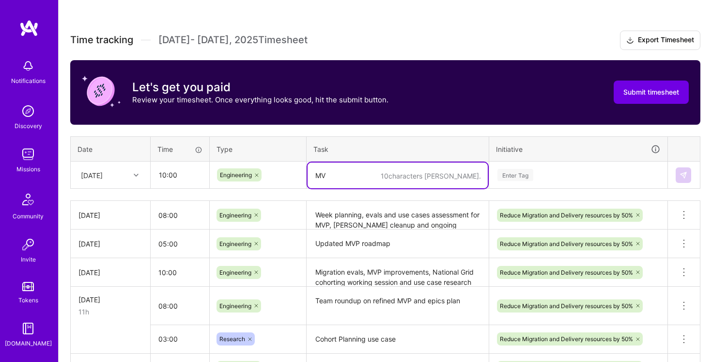
type textarea "M"
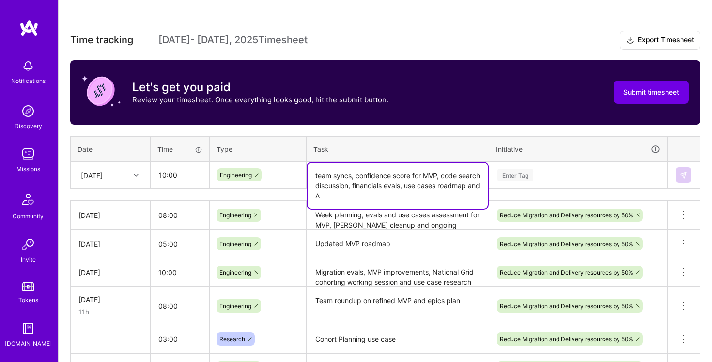
click at [351, 174] on textarea "team syncs, confidence score for MVP, code search discussion, financials evals,…" at bounding box center [398, 185] width 180 height 46
click at [396, 201] on textarea "team syncs, confidence score for MVP, code search discussion, financials evals,…" at bounding box center [398, 185] width 180 height 46
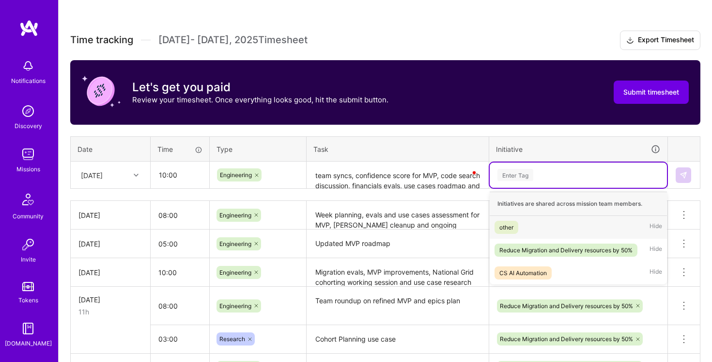
click at [594, 177] on div "Enter Tag" at bounding box center [579, 175] width 164 height 12
click at [567, 243] on span "Reduce Migration and Delivery resources by 50%" at bounding box center [566, 249] width 143 height 13
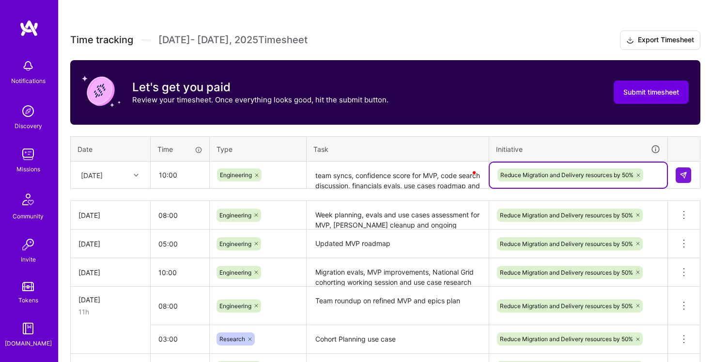
click at [436, 184] on textarea "team syncs, confidence score for MVP, code search discussion, financials evals,…" at bounding box center [398, 175] width 180 height 26
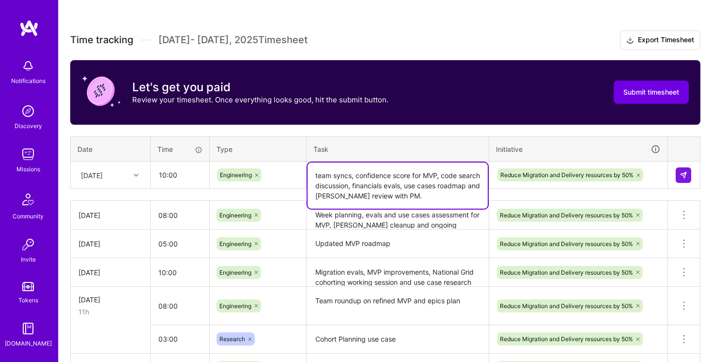
click at [449, 196] on textarea "team syncs, confidence score for MVP, code search discussion, financials evals,…" at bounding box center [398, 185] width 180 height 46
click at [409, 197] on textarea "team syncs, confidence score for MVP, code search discussion, financials evals,…" at bounding box center [398, 185] width 180 height 46
drag, startPoint x: 409, startPoint y: 197, endPoint x: 423, endPoint y: 197, distance: 13.6
click at [423, 197] on textarea "team syncs, confidence score for MVP, code search discussion, financials evals,…" at bounding box center [398, 185] width 180 height 46
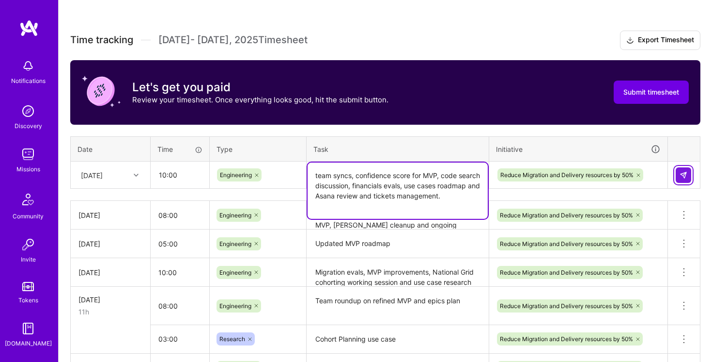
type textarea "team syncs, confidence score for MVP, code search discussion, financials evals,…"
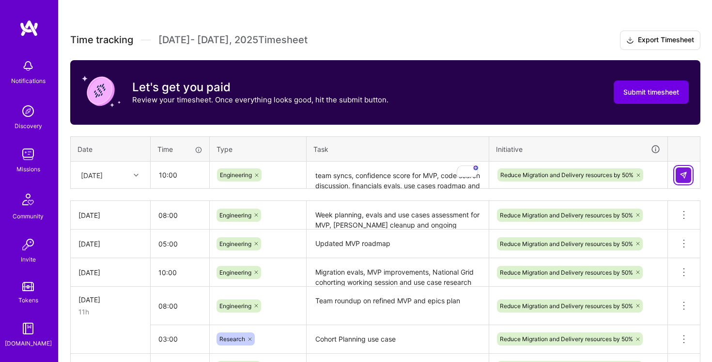
click at [688, 174] on button at bounding box center [684, 175] width 16 height 16
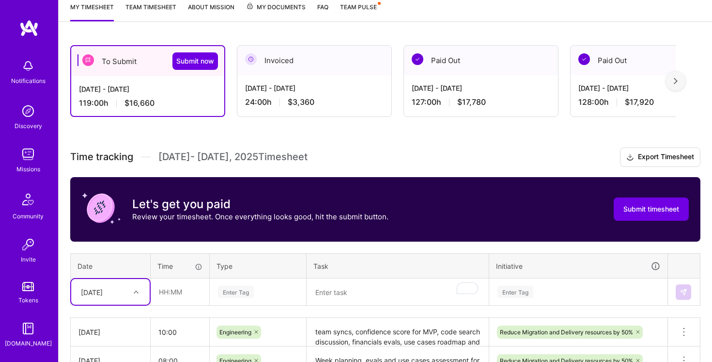
scroll to position [0, 0]
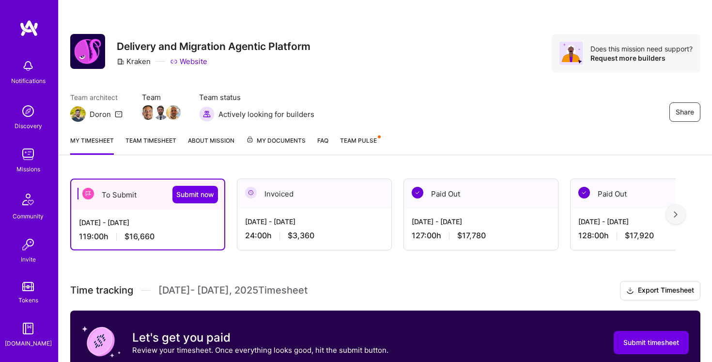
click at [142, 233] on span "$16,660" at bounding box center [140, 236] width 30 height 10
copy span "16,660"
click at [192, 196] on span "Submit now" at bounding box center [195, 195] width 38 height 10
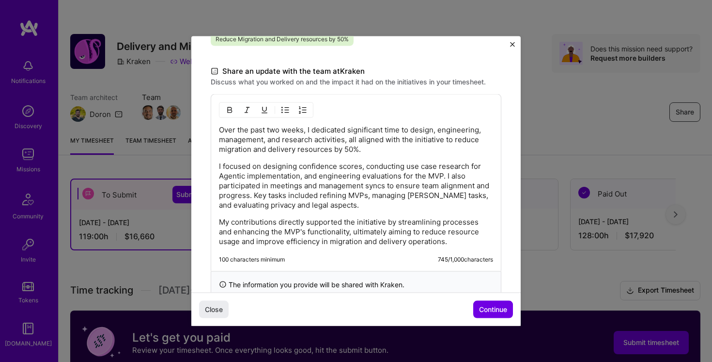
scroll to position [271, 0]
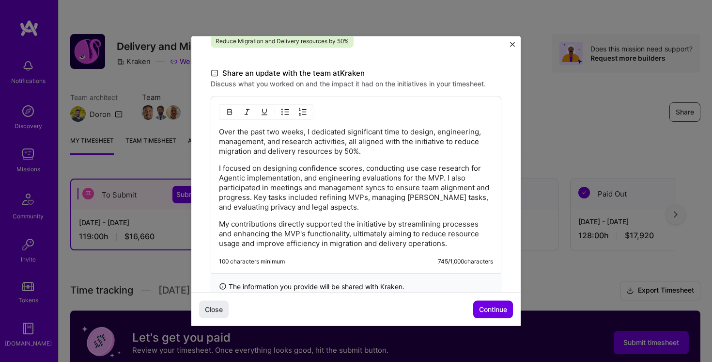
click at [233, 207] on p "I focused on designing confidence scores, conducting use case research for Agen…" at bounding box center [356, 187] width 274 height 48
click at [480, 205] on p "I focused on designing confidence scores, conducting use case research for Agen…" at bounding box center [356, 187] width 274 height 48
click at [334, 181] on p "I focused on designing confidence scores, conducting use case research for Agen…" at bounding box center [356, 187] width 274 height 48
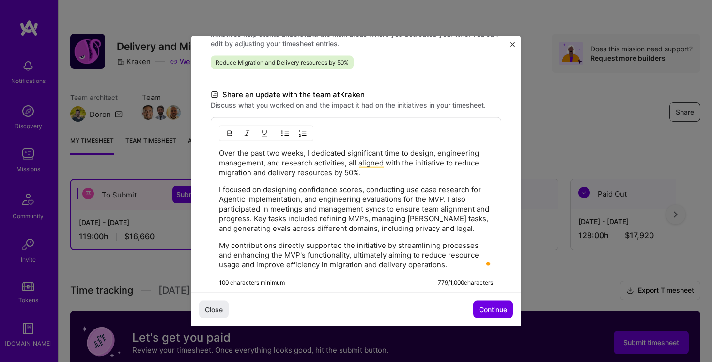
scroll to position [232, 0]
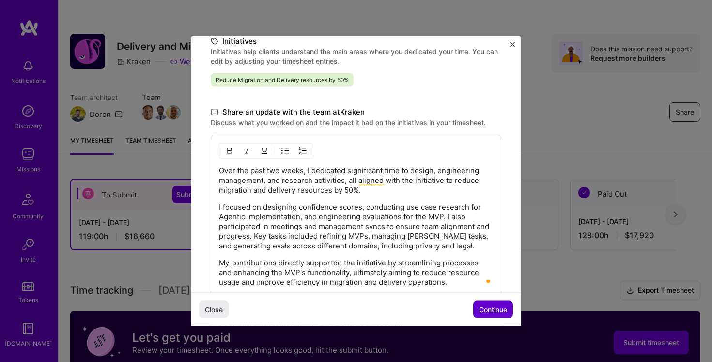
click at [497, 309] on span "Continue" at bounding box center [493, 309] width 28 height 10
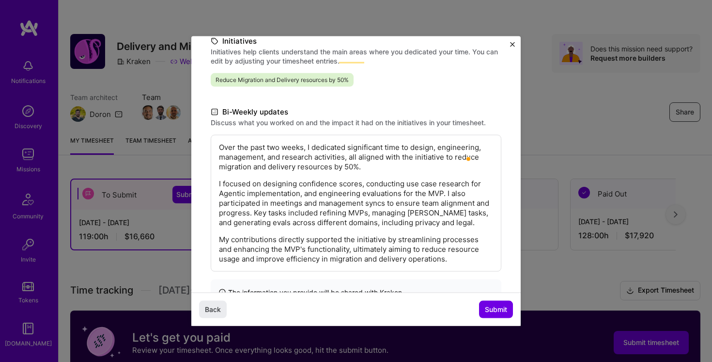
scroll to position [168, 0]
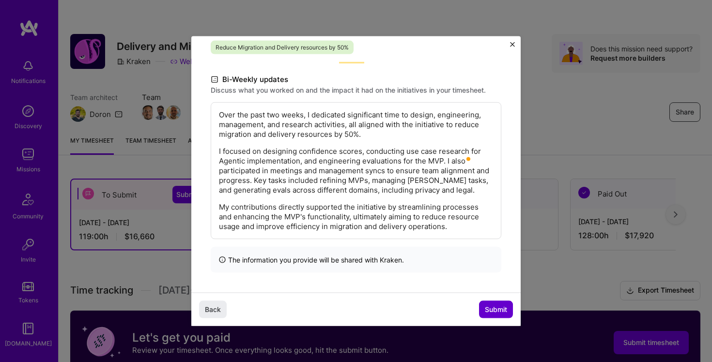
click at [499, 310] on span "Submit" at bounding box center [496, 309] width 22 height 10
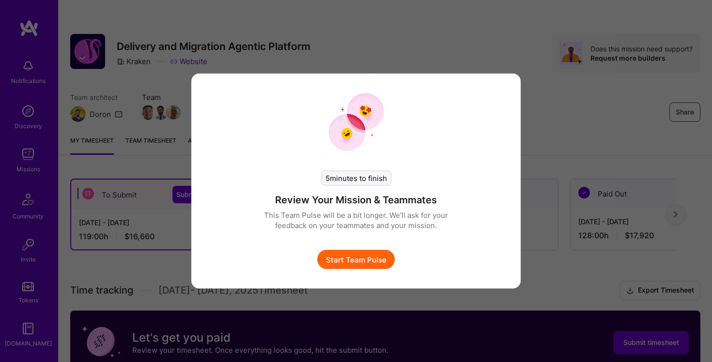
click at [365, 257] on button "Start Team Pulse" at bounding box center [356, 259] width 78 height 19
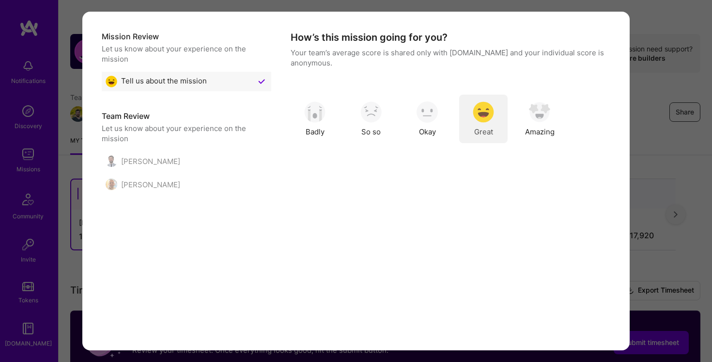
click at [484, 118] on img "modal" at bounding box center [483, 111] width 21 height 21
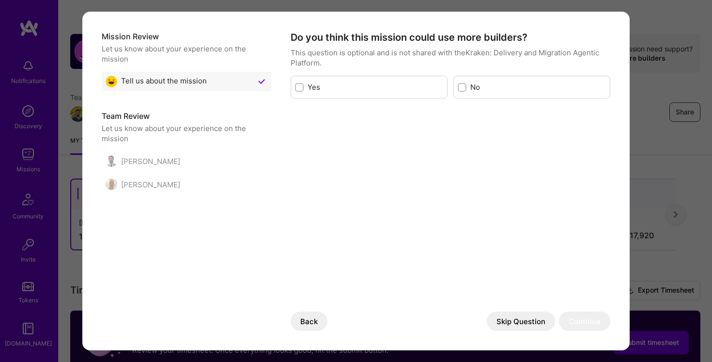
click at [297, 85] on div "modal" at bounding box center [299, 87] width 9 height 9
click at [297, 85] on input "modal" at bounding box center [300, 87] width 7 height 7
click at [295, 90] on label "modal" at bounding box center [299, 87] width 9 height 9
click at [296, 90] on input "modal" at bounding box center [300, 87] width 9 height 9
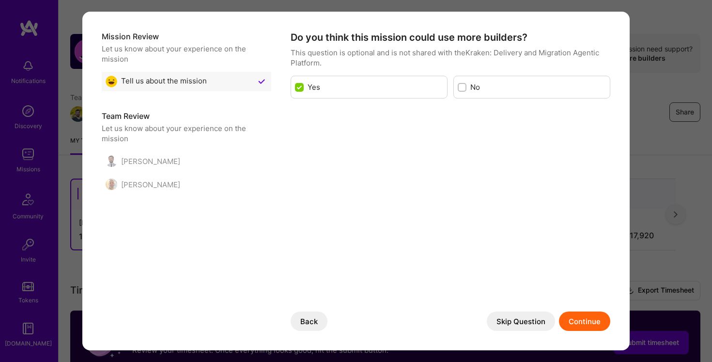
checkbox input "false"
click at [534, 321] on button "Skip Question" at bounding box center [521, 320] width 68 height 19
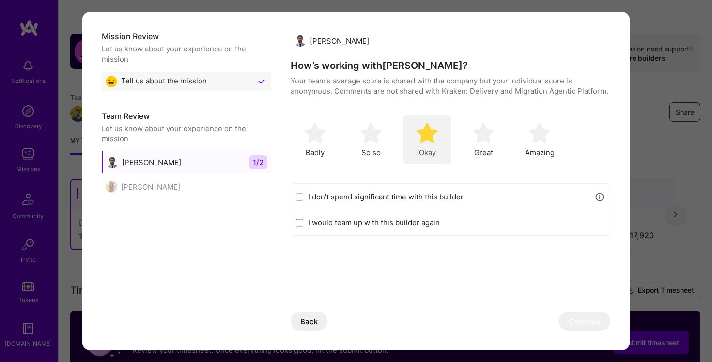
click at [434, 122] on img "modal" at bounding box center [427, 132] width 21 height 21
drag, startPoint x: 584, startPoint y: 323, endPoint x: 488, endPoint y: 192, distance: 162.3
click at [488, 193] on div "Daniel Scain How’s working with Daniel ? Your team's average score is shared wi…" at bounding box center [451, 208] width 320 height 354
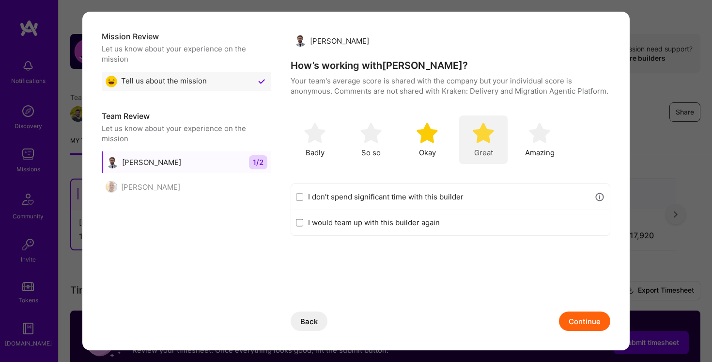
click at [493, 134] on img "modal" at bounding box center [483, 132] width 21 height 21
click at [589, 313] on button "Continue" at bounding box center [584, 320] width 51 height 19
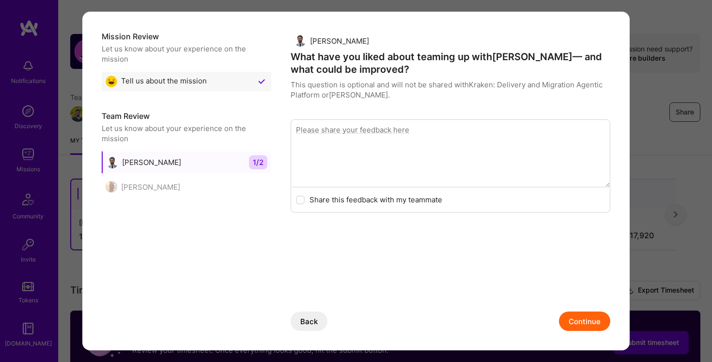
click at [589, 313] on button "Continue" at bounding box center [584, 320] width 51 height 19
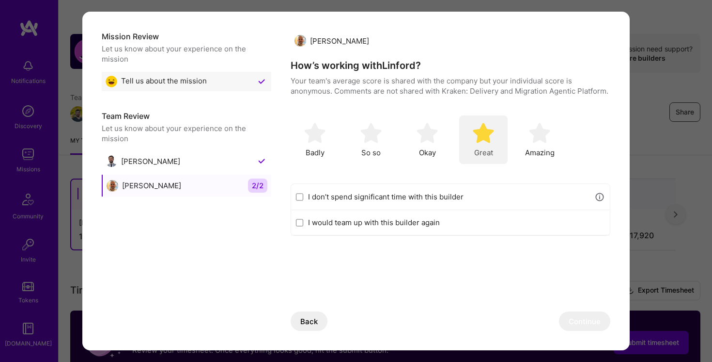
click at [485, 134] on img "modal" at bounding box center [483, 132] width 21 height 21
click at [575, 320] on button "Continue" at bounding box center [584, 320] width 51 height 19
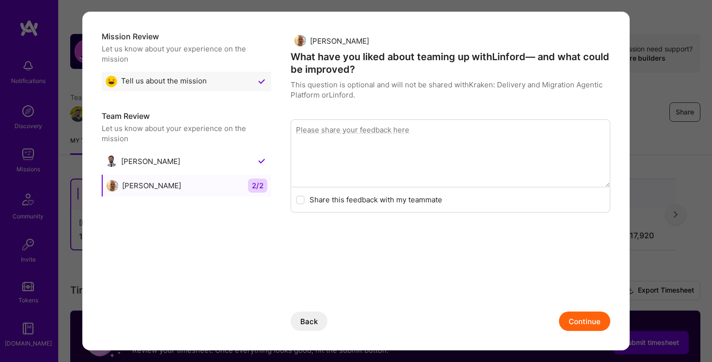
click at [575, 320] on button "Continue" at bounding box center [584, 320] width 51 height 19
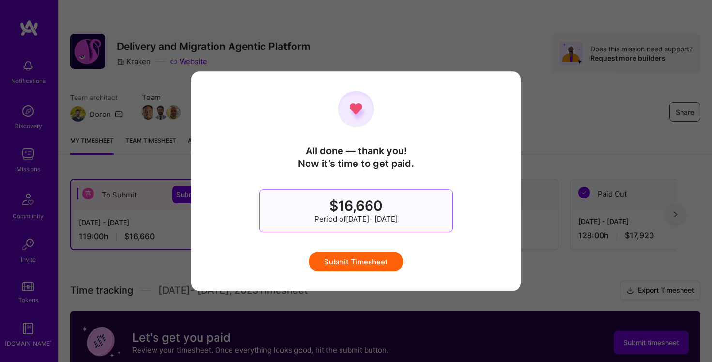
click at [380, 260] on button "Submit Timesheet" at bounding box center [356, 261] width 95 height 19
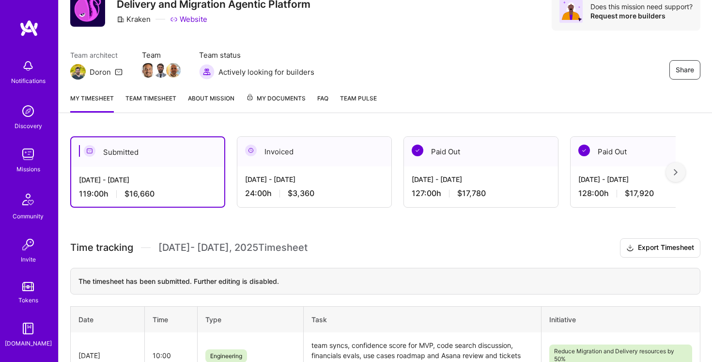
scroll to position [63, 0]
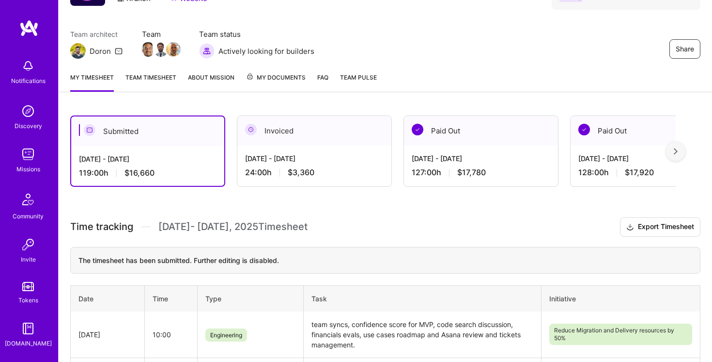
click at [27, 66] on img at bounding box center [27, 65] width 19 height 19
